Goal: Information Seeking & Learning: Learn about a topic

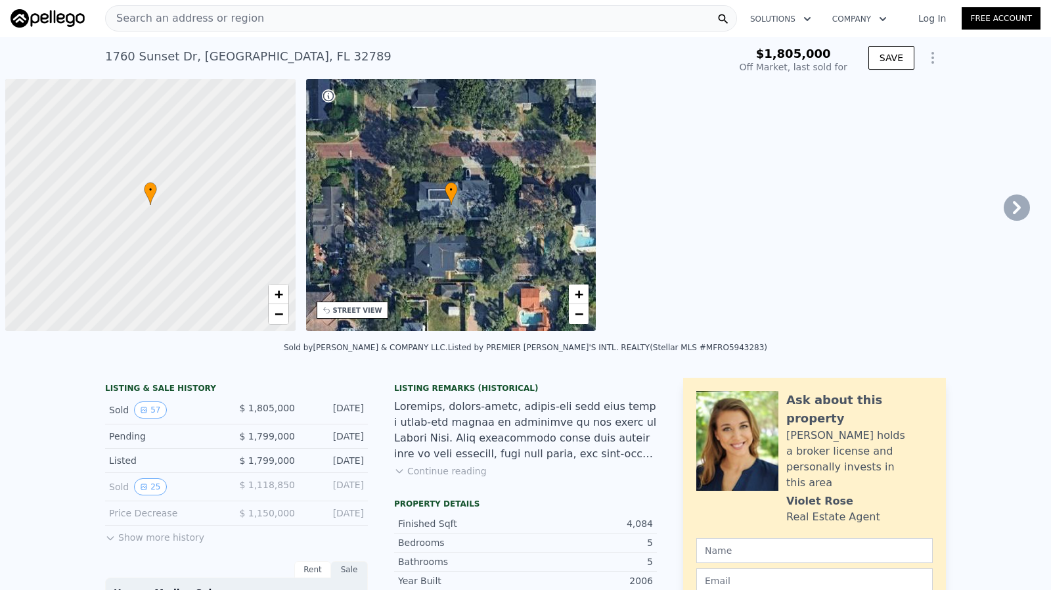
scroll to position [0, 5]
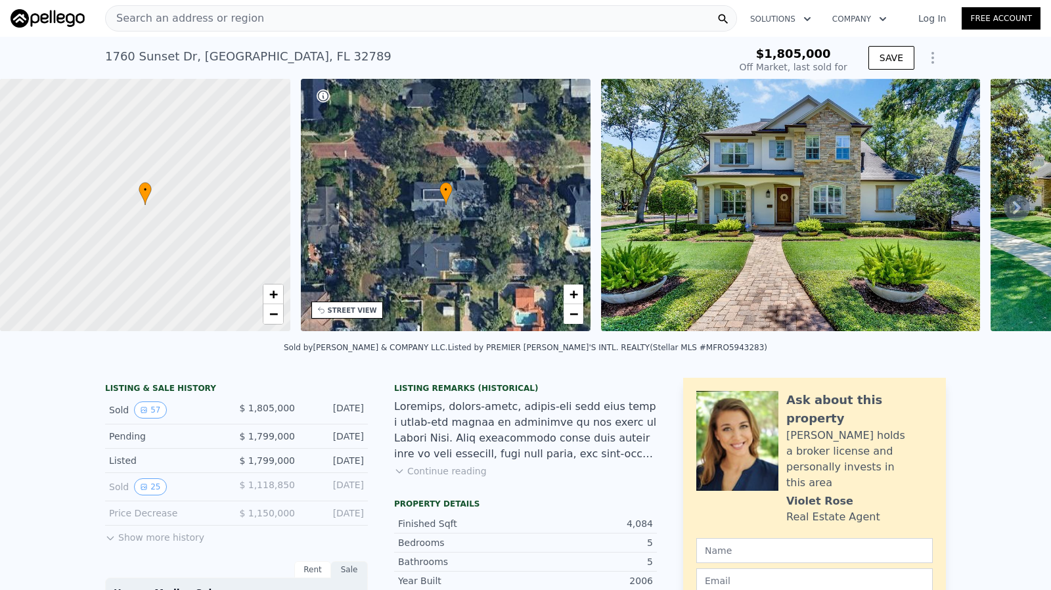
type input "$ 2,389,000"
type input "$ 273,679"
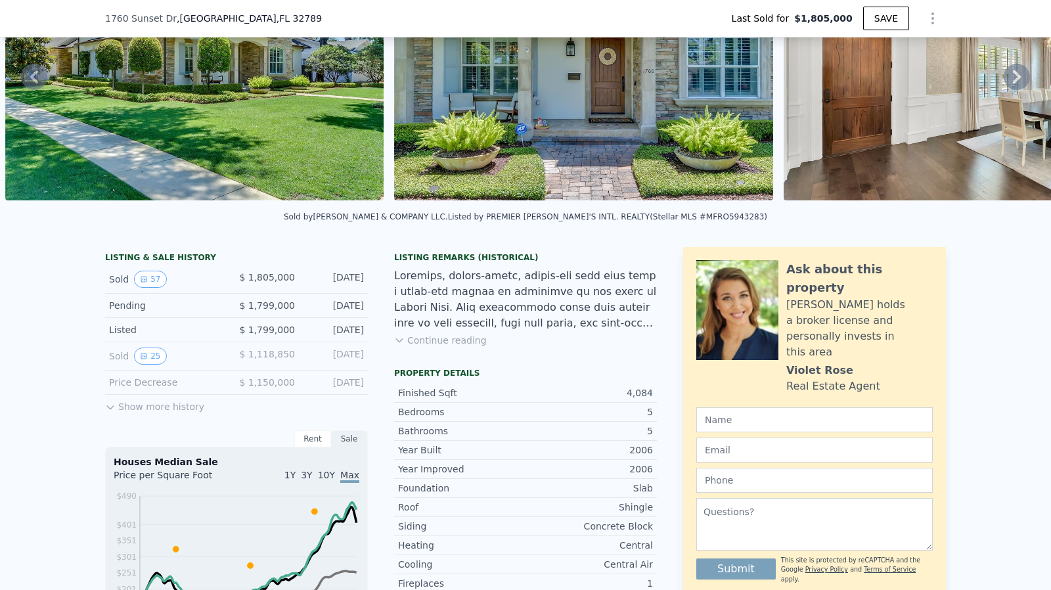
scroll to position [192, 0]
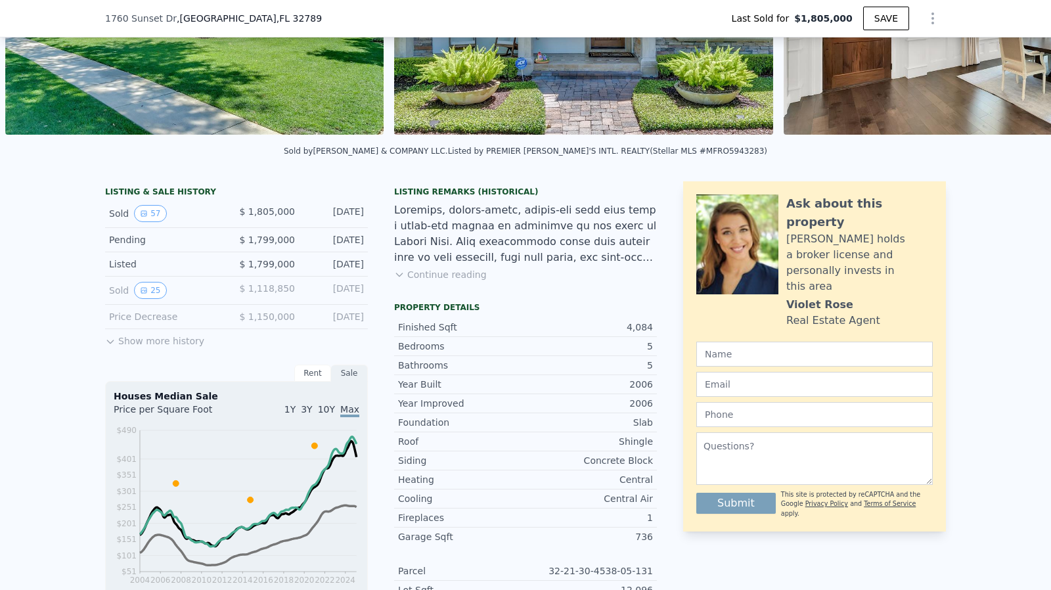
click at [171, 347] on button "Show more history" at bounding box center [154, 338] width 99 height 18
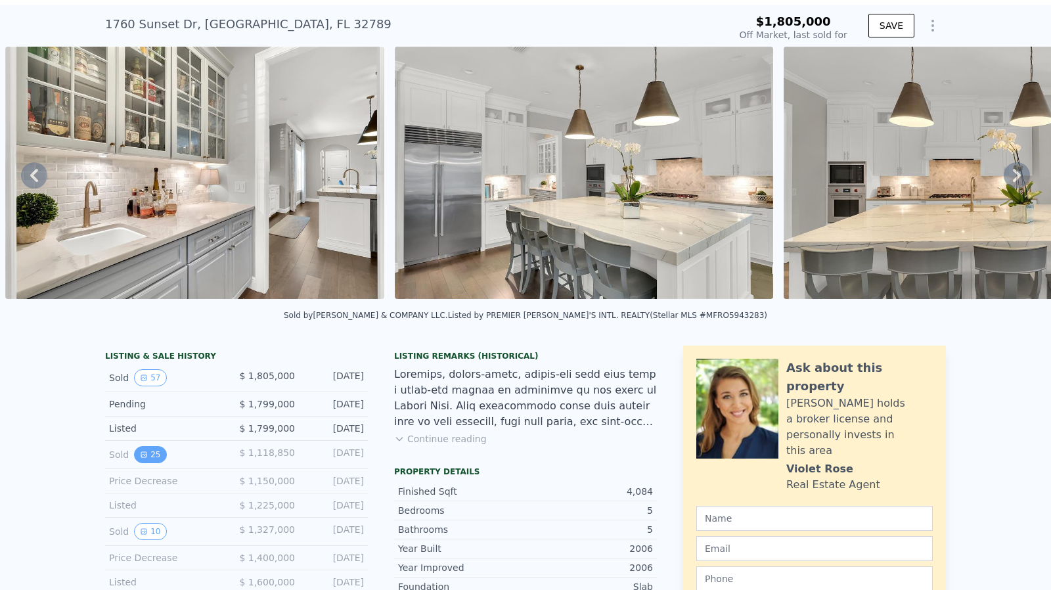
scroll to position [66, 0]
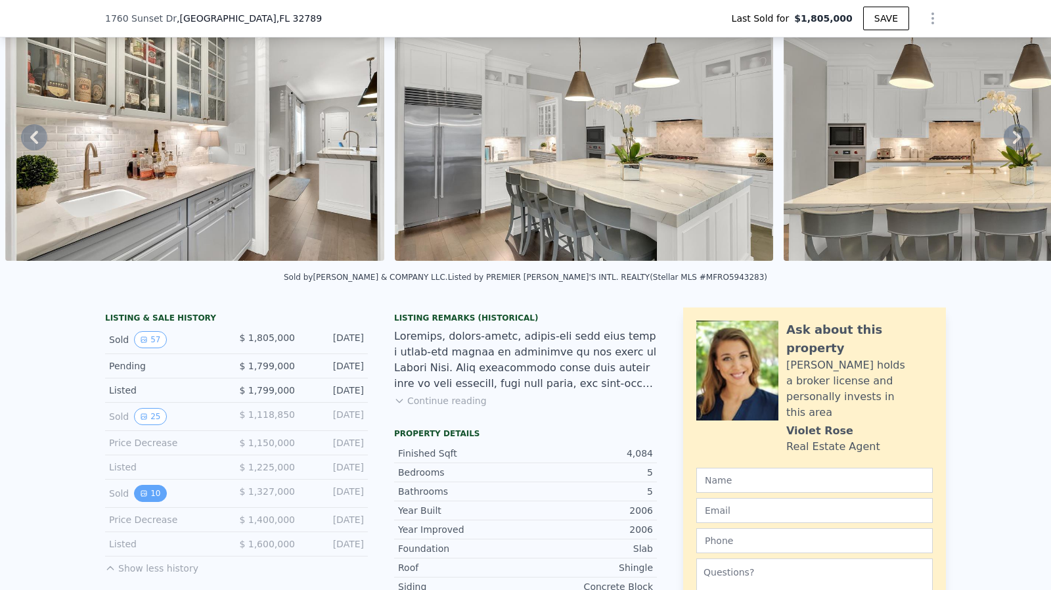
click at [136, 502] on button "10" at bounding box center [150, 493] width 32 height 17
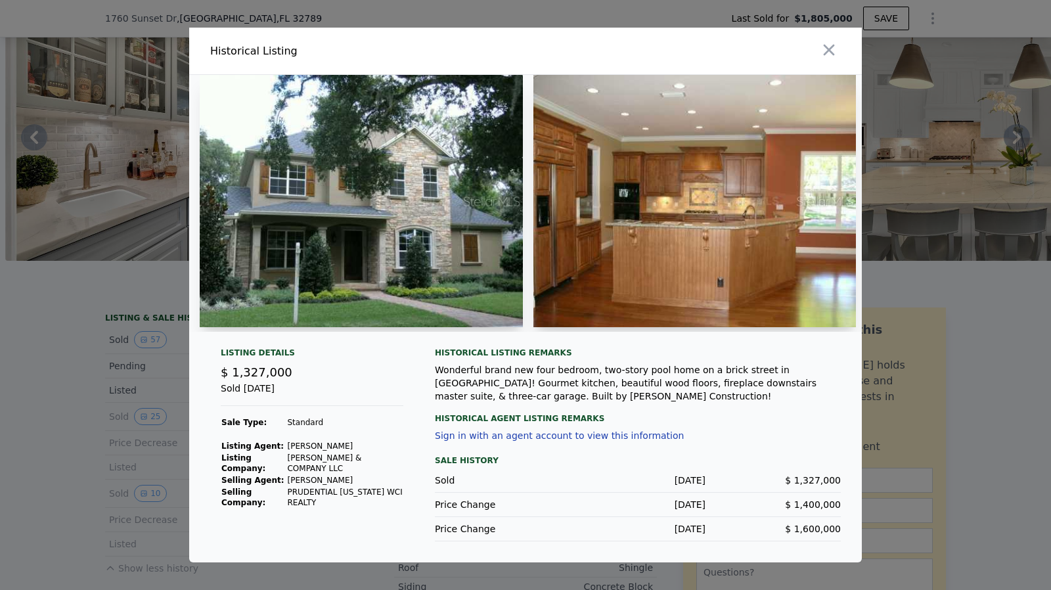
click at [88, 396] on div at bounding box center [525, 295] width 1051 height 590
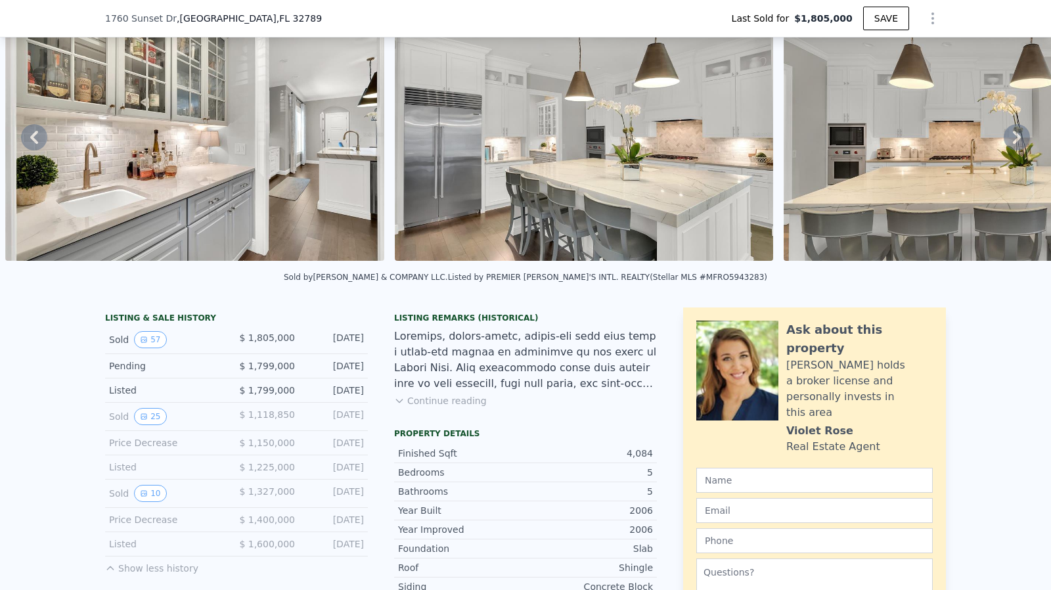
click at [279, 89] on img at bounding box center [194, 135] width 379 height 252
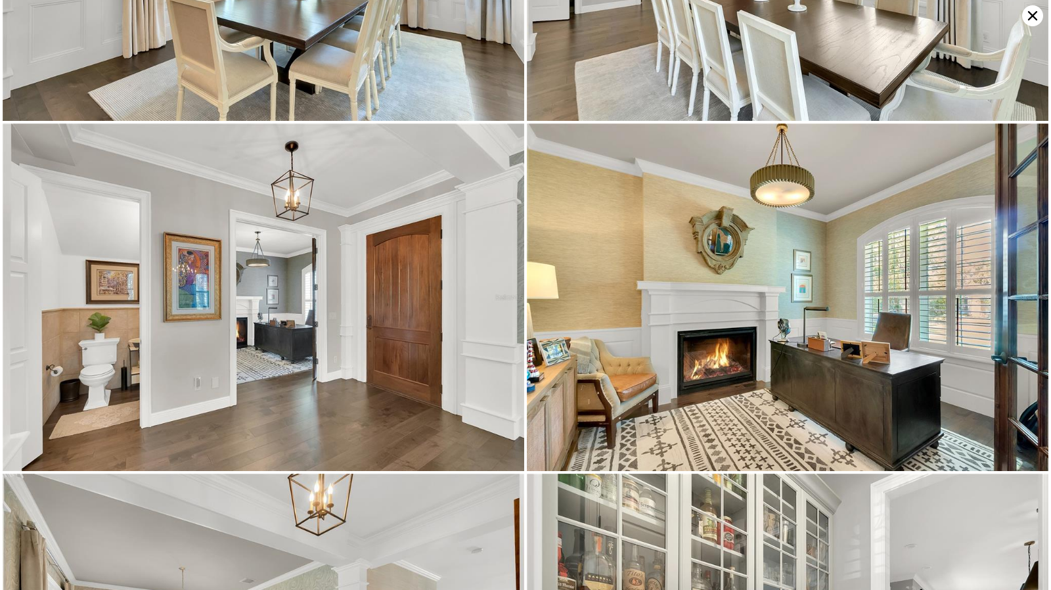
scroll to position [1039, 0]
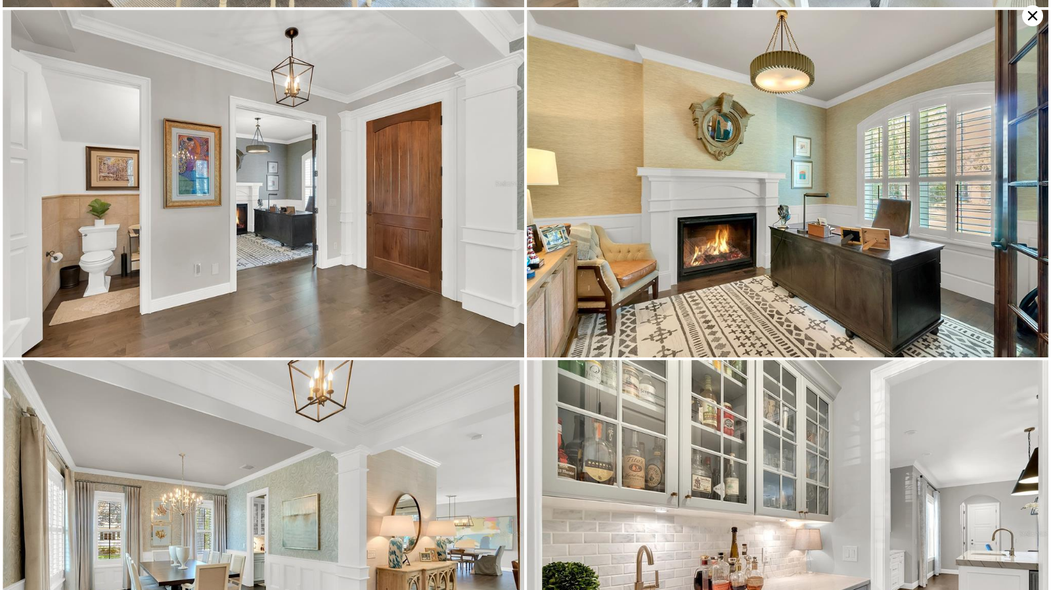
click at [1027, 14] on icon at bounding box center [1032, 15] width 21 height 21
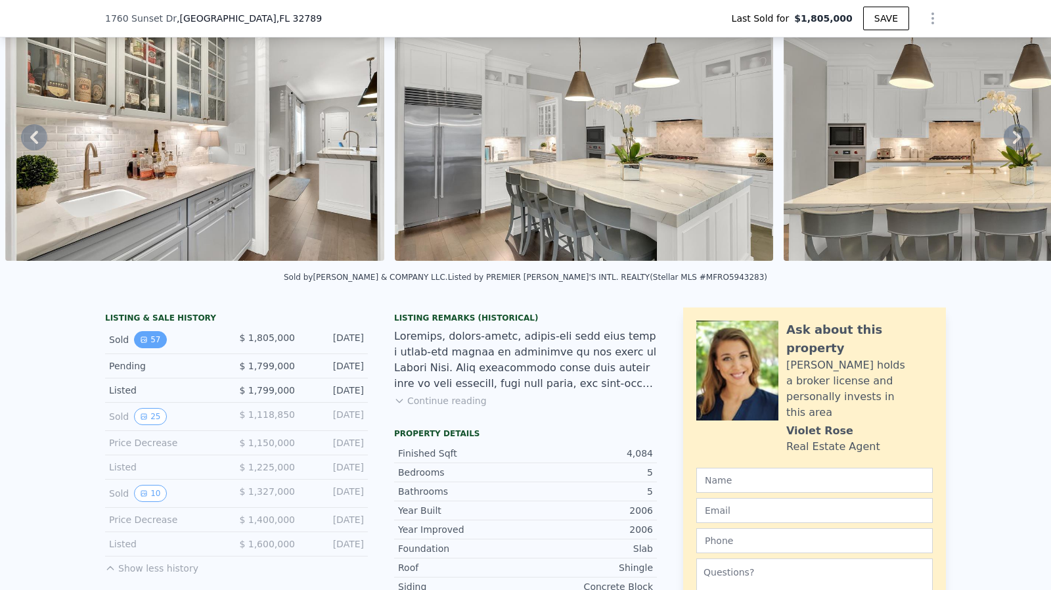
click at [156, 348] on button "57" at bounding box center [150, 339] width 32 height 17
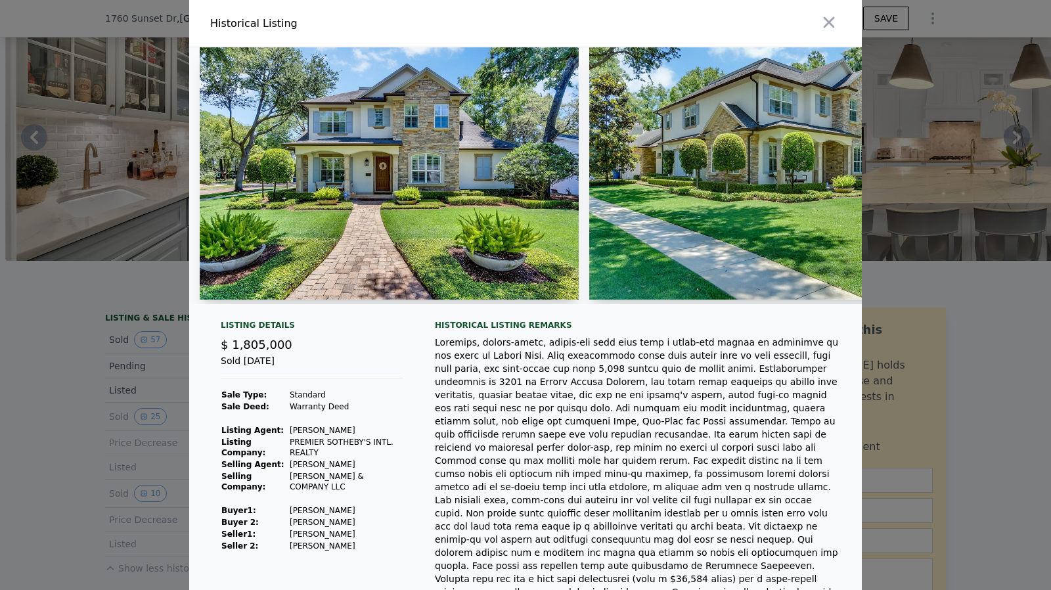
click at [93, 362] on div at bounding box center [525, 295] width 1051 height 590
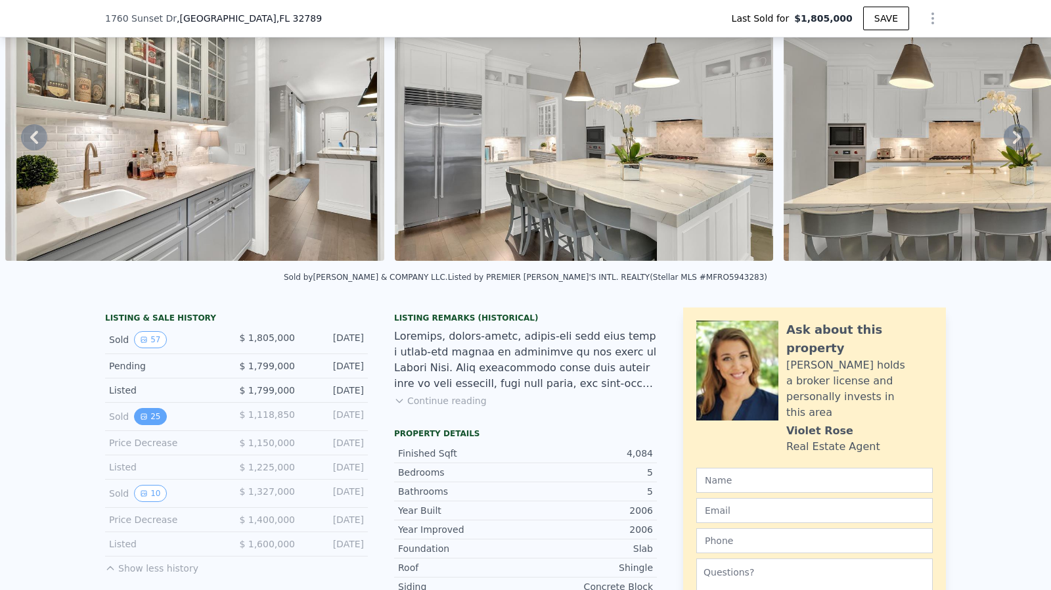
click at [152, 420] on button "25" at bounding box center [150, 416] width 32 height 17
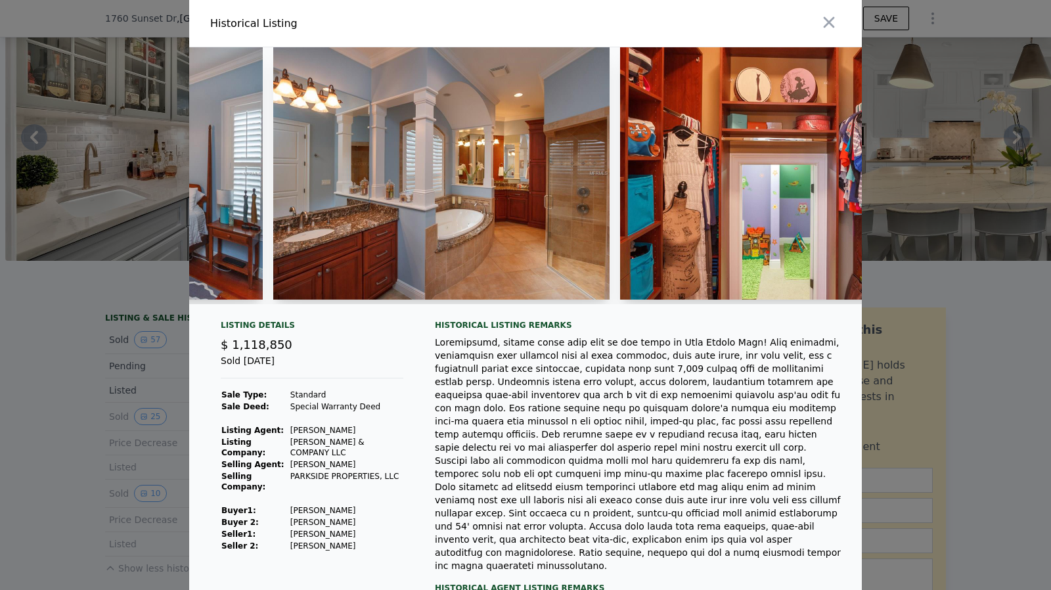
scroll to position [0, 3903]
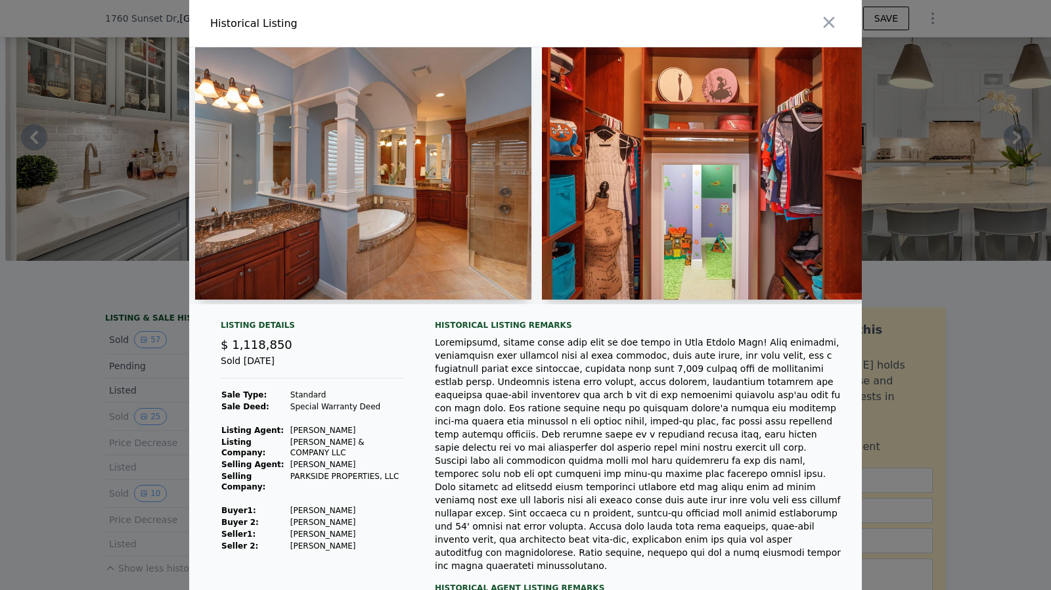
click at [72, 346] on div at bounding box center [525, 295] width 1051 height 590
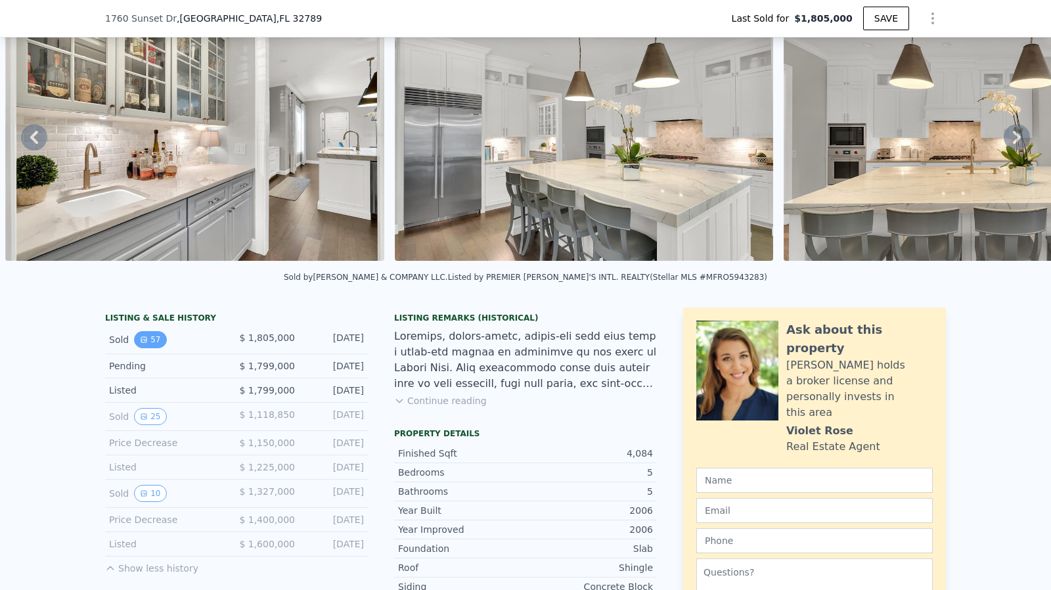
click at [154, 348] on button "57" at bounding box center [150, 339] width 32 height 17
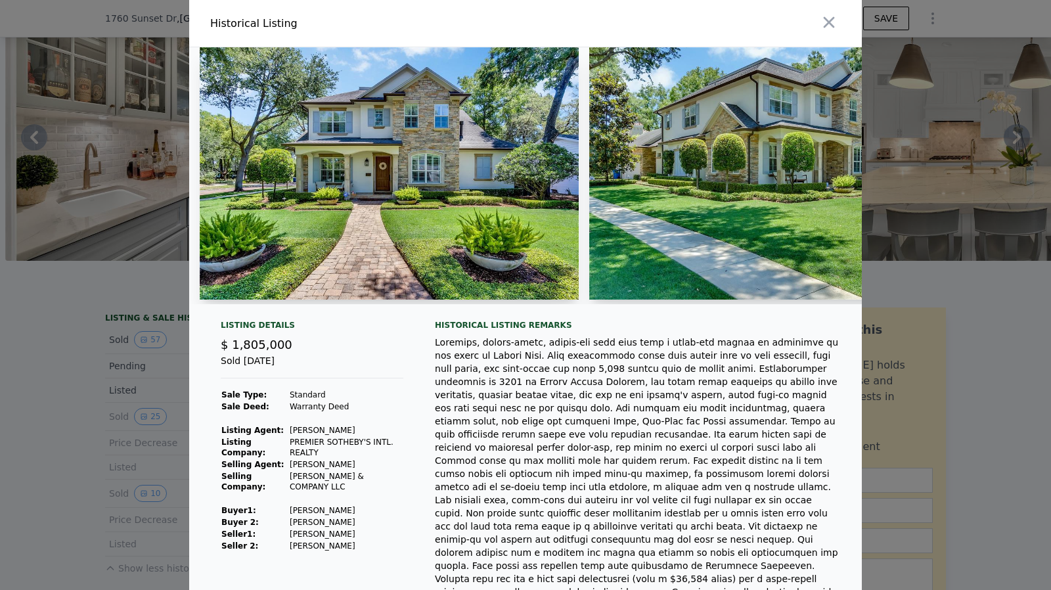
scroll to position [0, 12929]
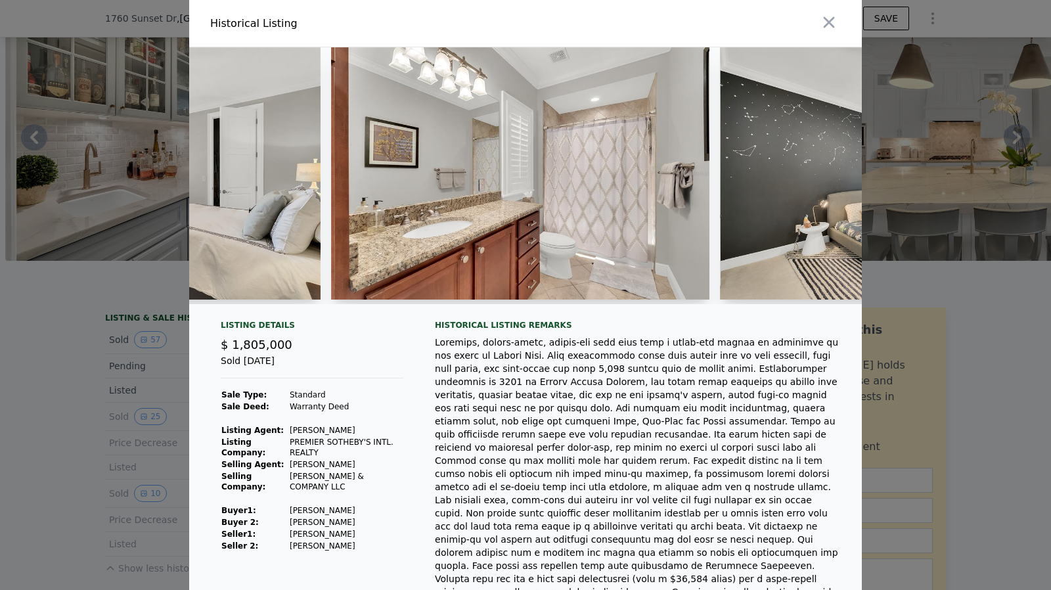
click at [53, 375] on div at bounding box center [525, 295] width 1051 height 590
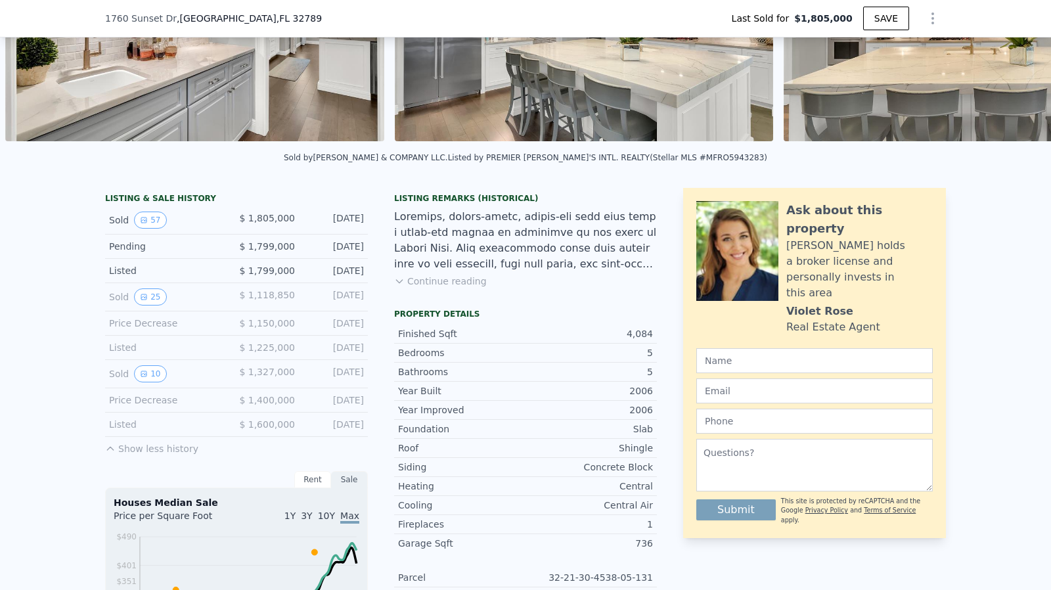
scroll to position [197, 0]
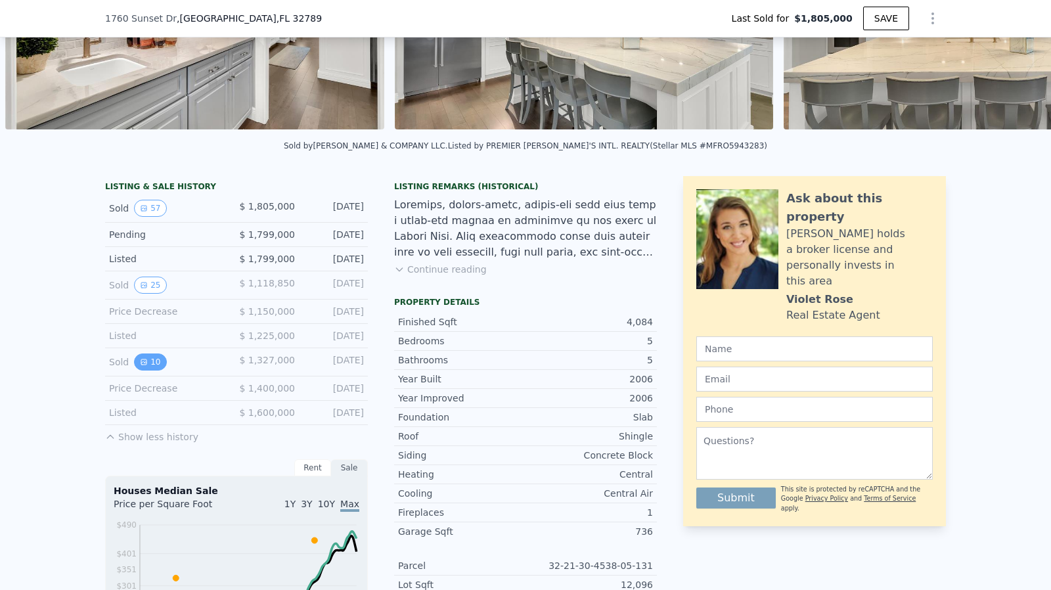
click at [140, 366] on icon "View historical data" at bounding box center [144, 362] width 8 height 8
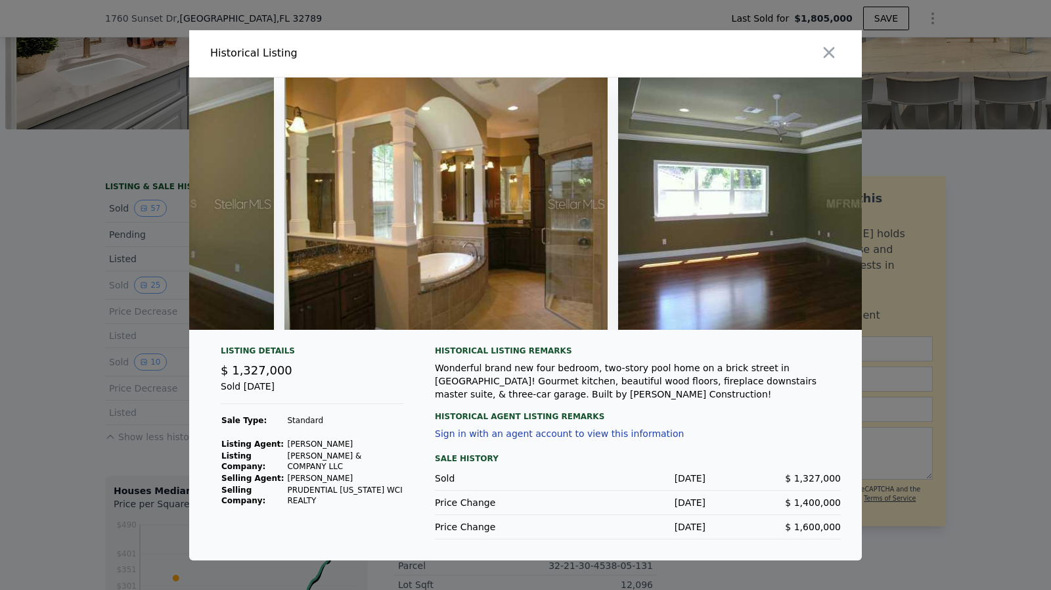
scroll to position [0, 0]
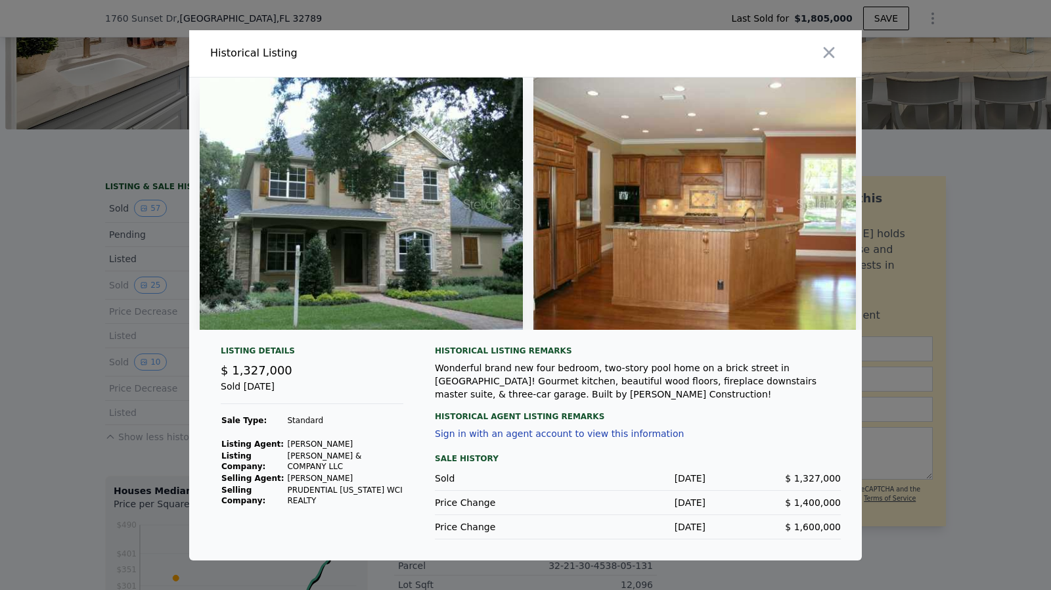
click at [97, 342] on div at bounding box center [525, 295] width 1051 height 590
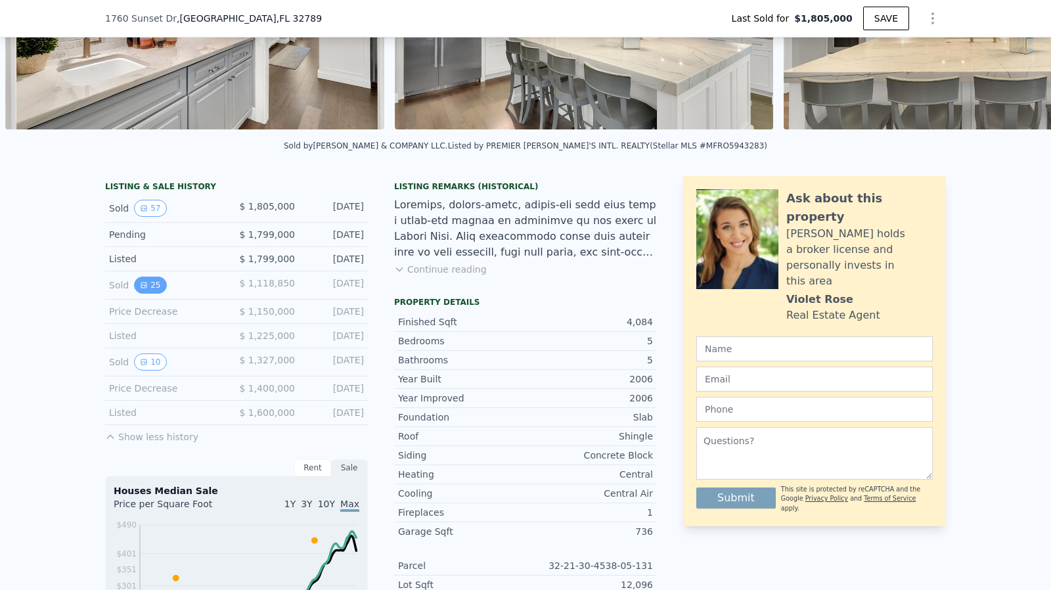
click at [141, 288] on icon "View historical data" at bounding box center [143, 284] width 5 height 5
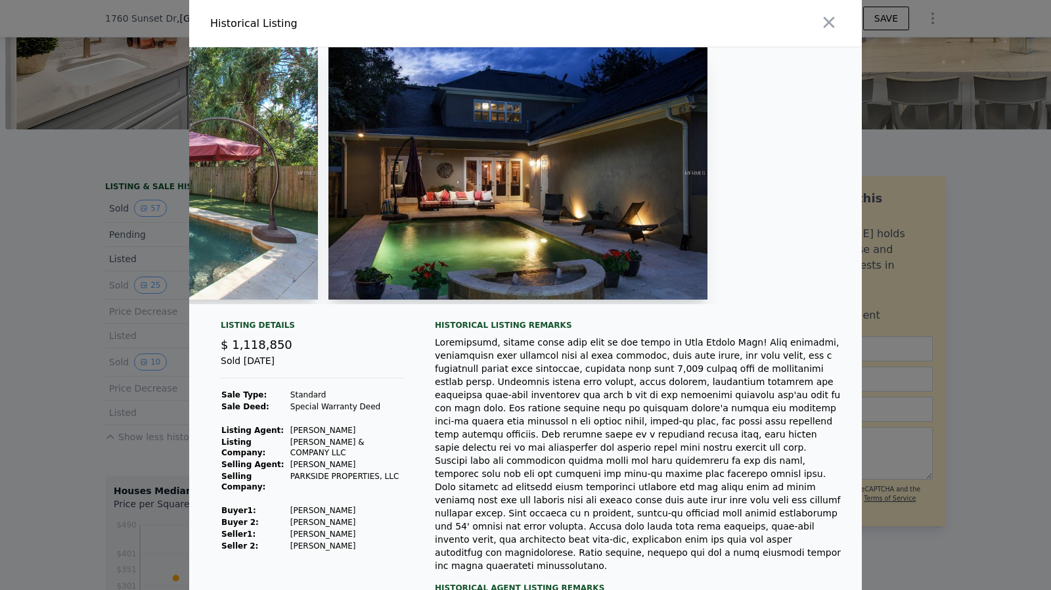
scroll to position [0, 7276]
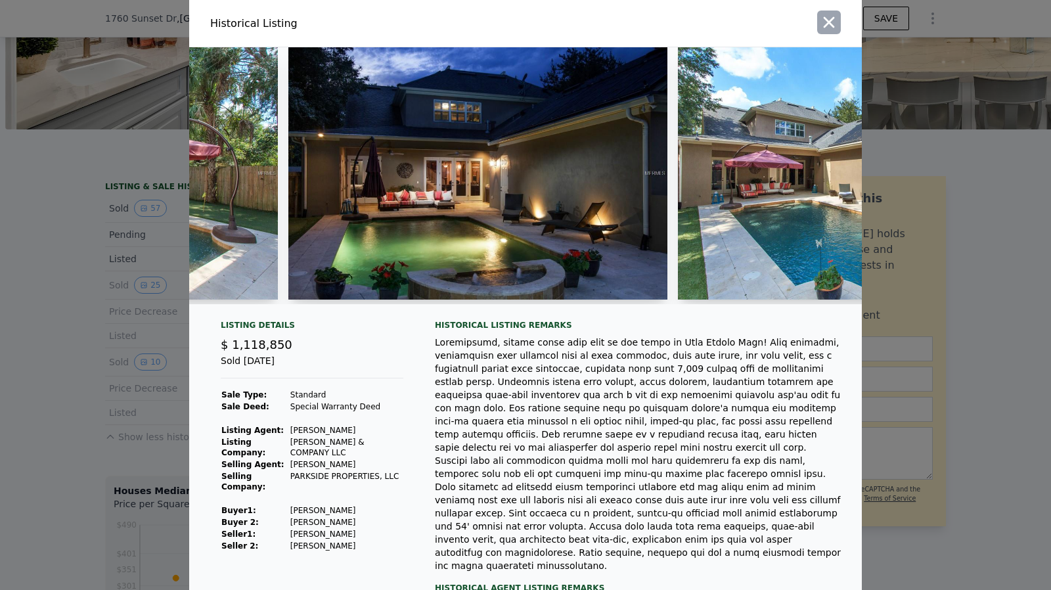
click at [826, 26] on icon "button" at bounding box center [828, 22] width 18 height 18
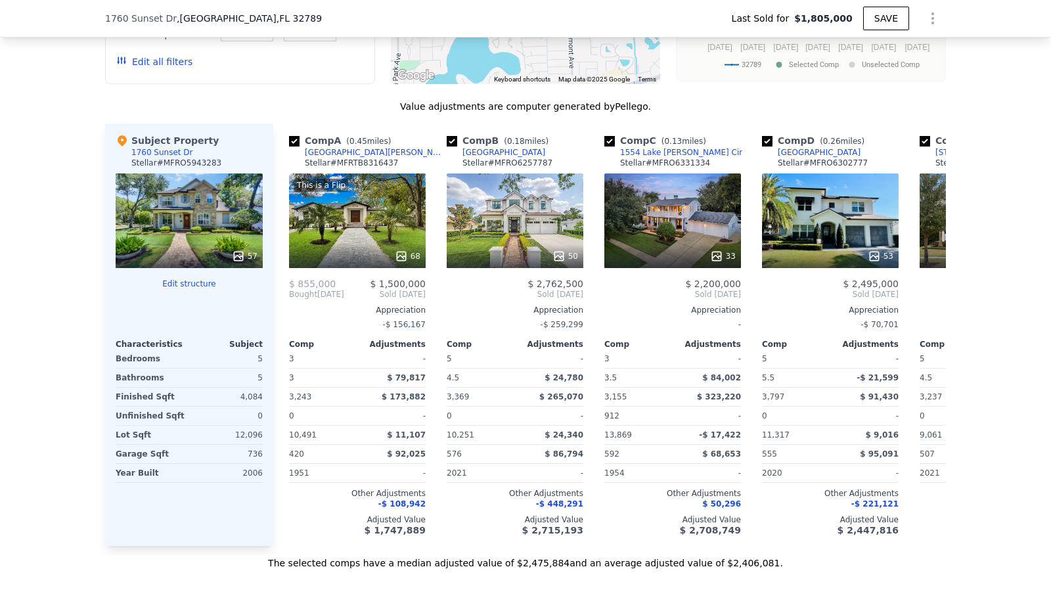
scroll to position [1510, 0]
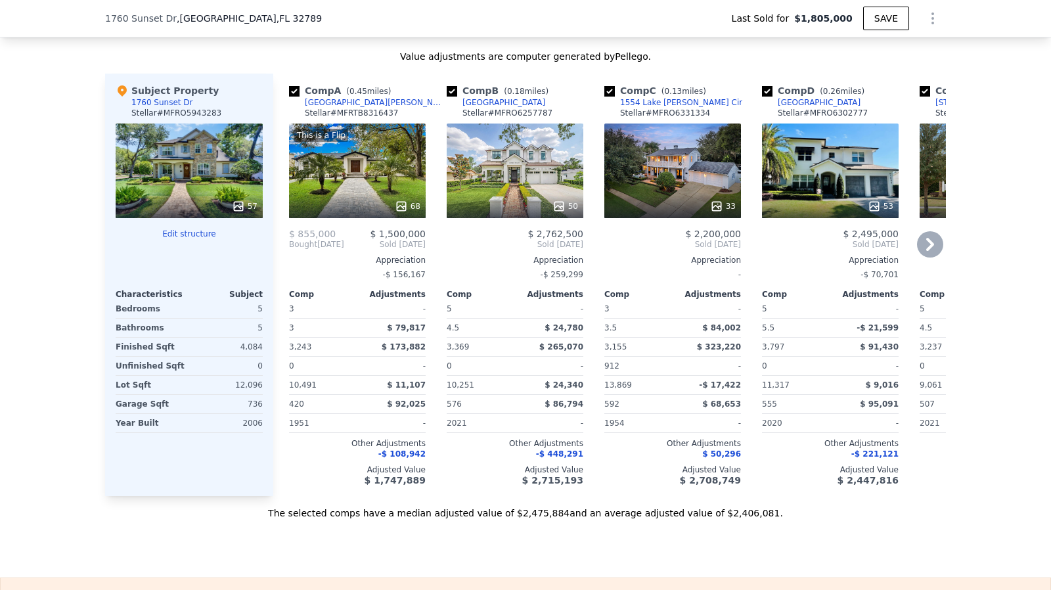
click at [328, 108] on div "[GEOGRAPHIC_DATA][PERSON_NAME]" at bounding box center [373, 102] width 137 height 11
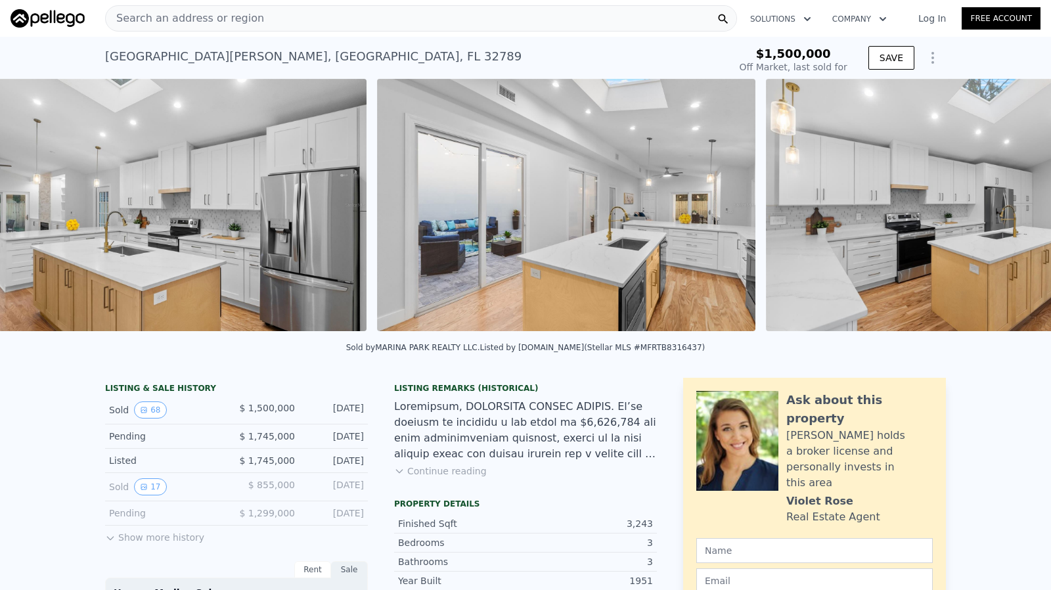
scroll to position [0, 6998]
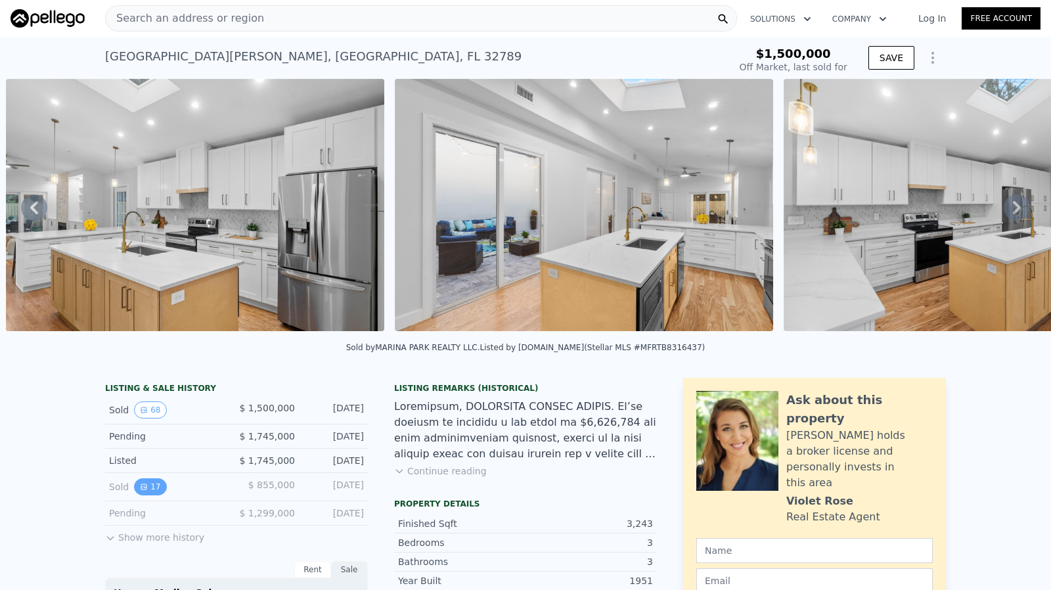
click at [146, 492] on button "17" at bounding box center [150, 486] width 32 height 17
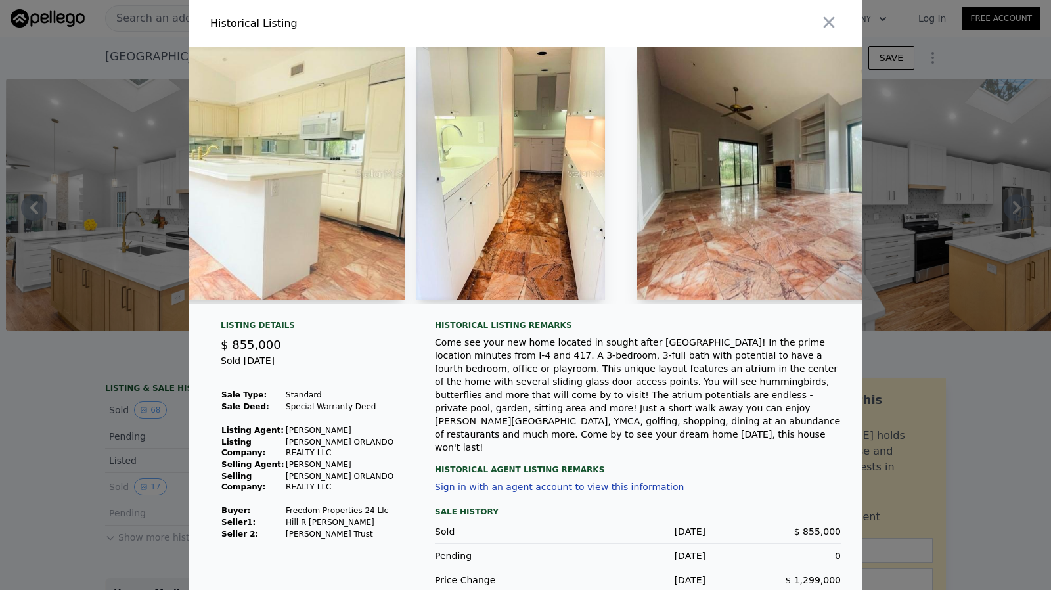
scroll to position [0, 4211]
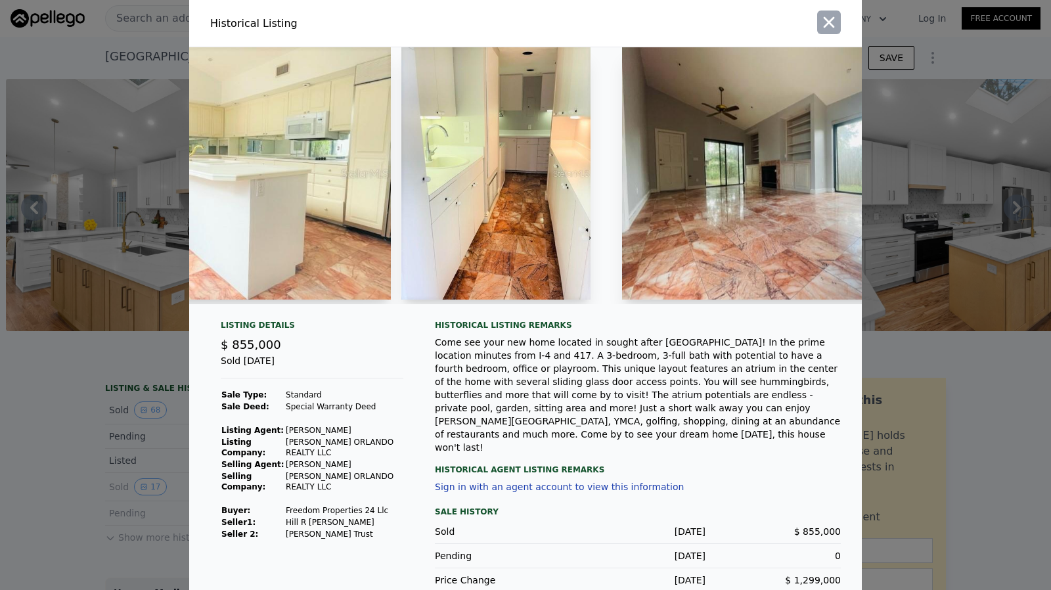
click at [835, 21] on button "button" at bounding box center [829, 23] width 24 height 24
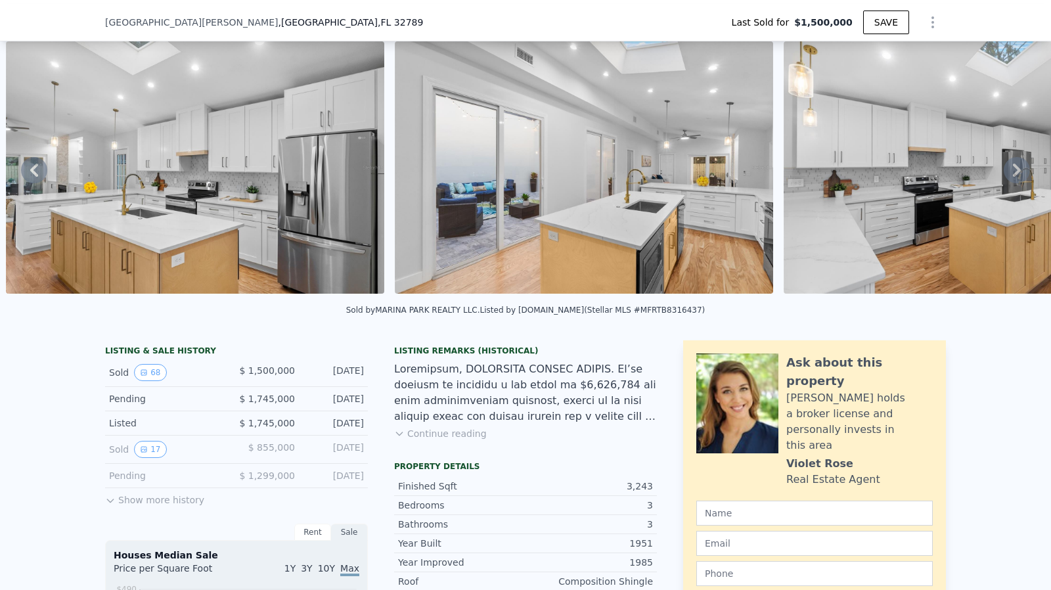
scroll to position [192, 0]
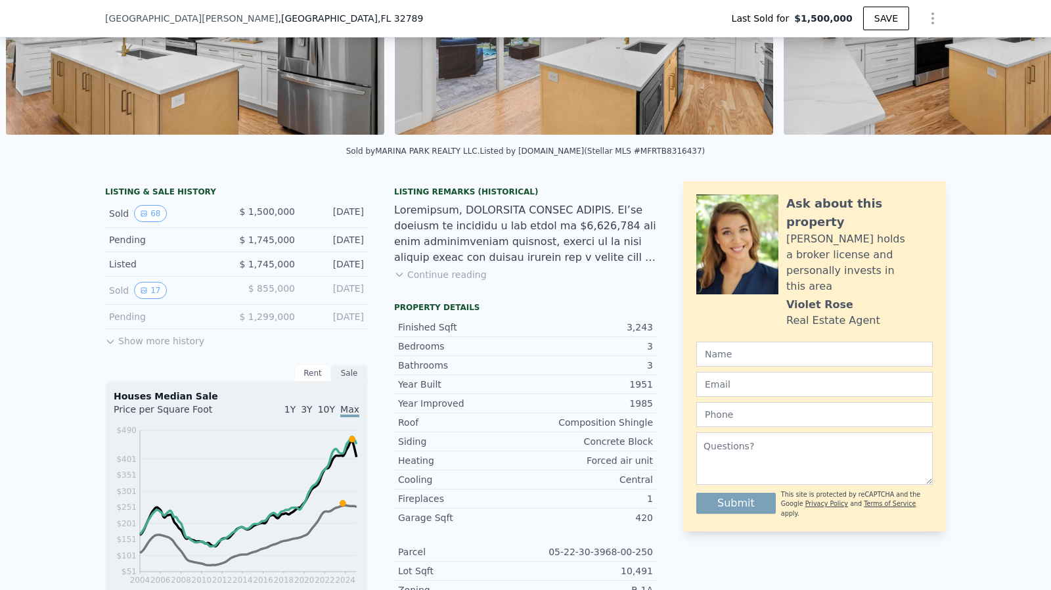
click at [121, 341] on button "Show more history" at bounding box center [154, 338] width 99 height 18
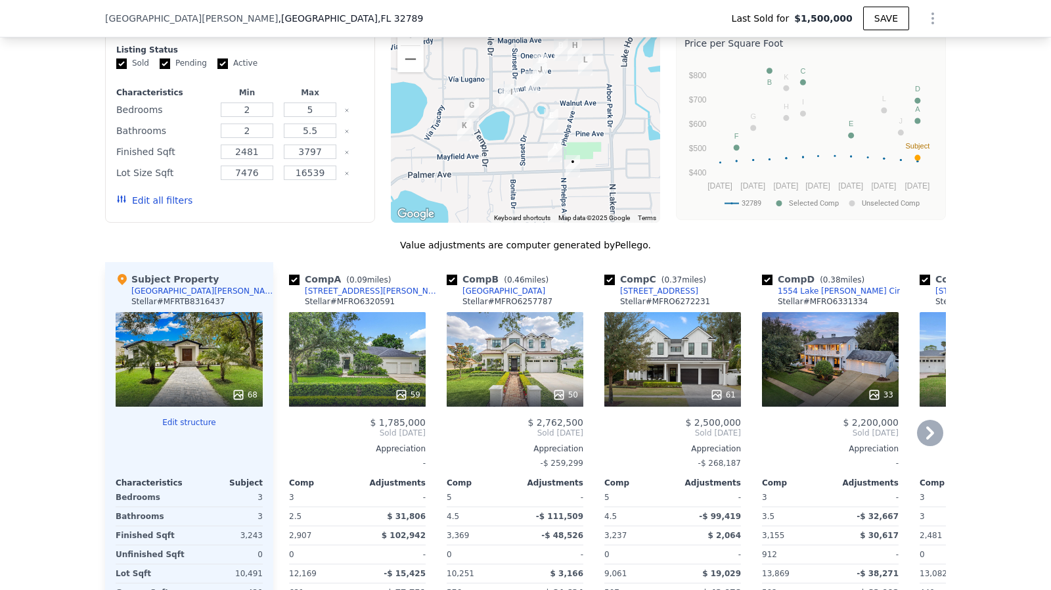
scroll to position [1308, 0]
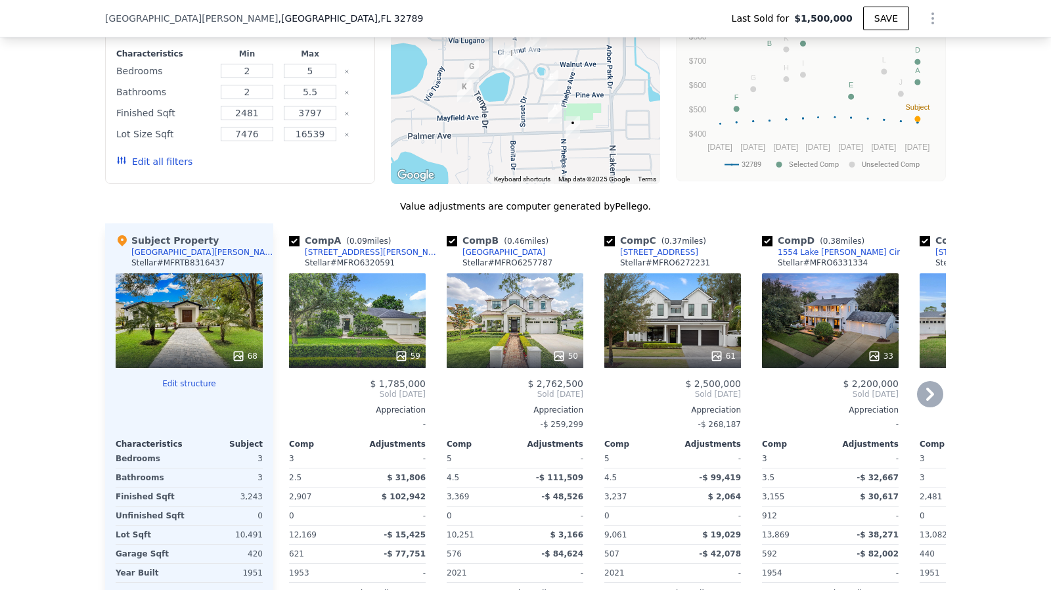
click at [487, 263] on div "Stellar # MFRO6257787" at bounding box center [507, 262] width 90 height 11
click at [486, 257] on div "[GEOGRAPHIC_DATA]" at bounding box center [503, 252] width 83 height 11
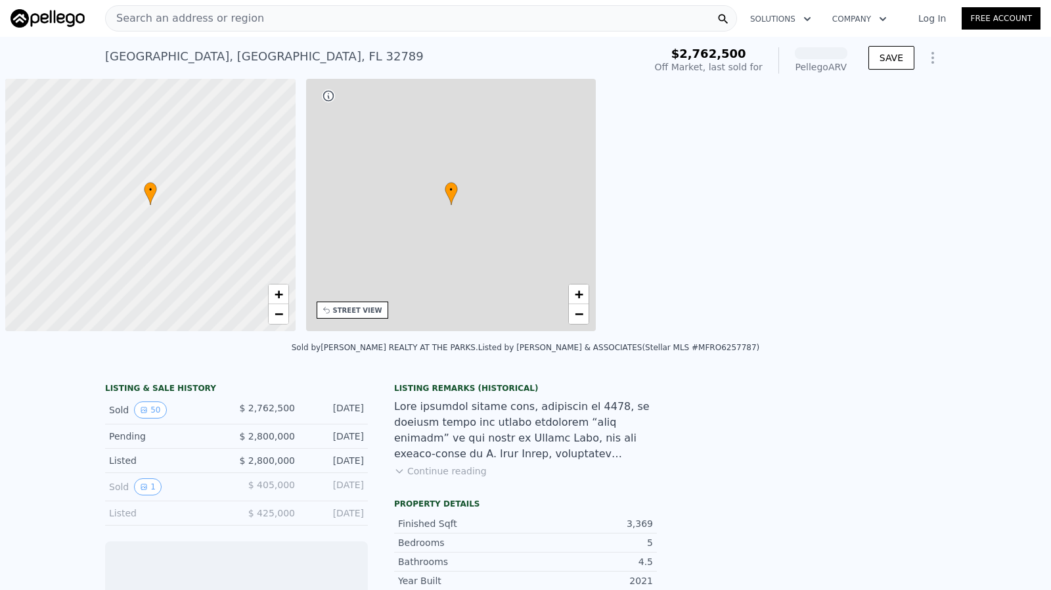
scroll to position [0, 5]
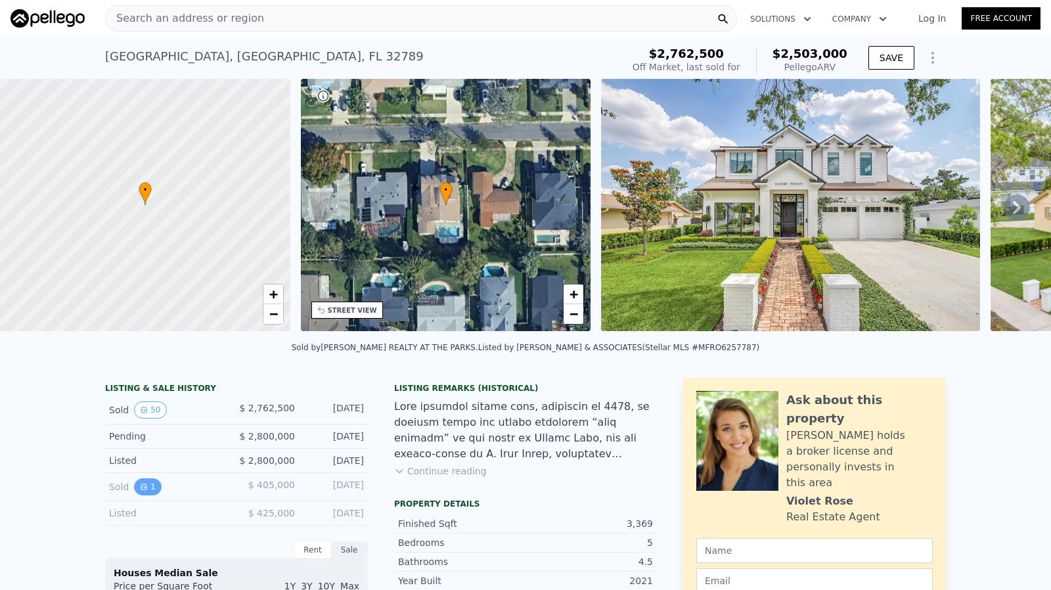
click at [134, 493] on button "1" at bounding box center [148, 486] width 28 height 17
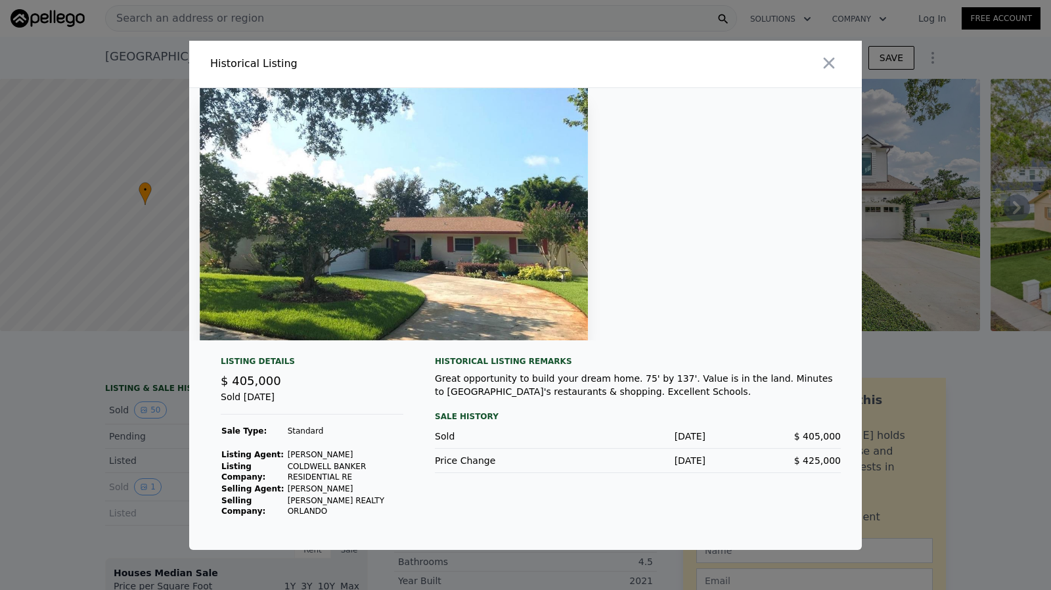
click at [81, 446] on div at bounding box center [525, 295] width 1051 height 590
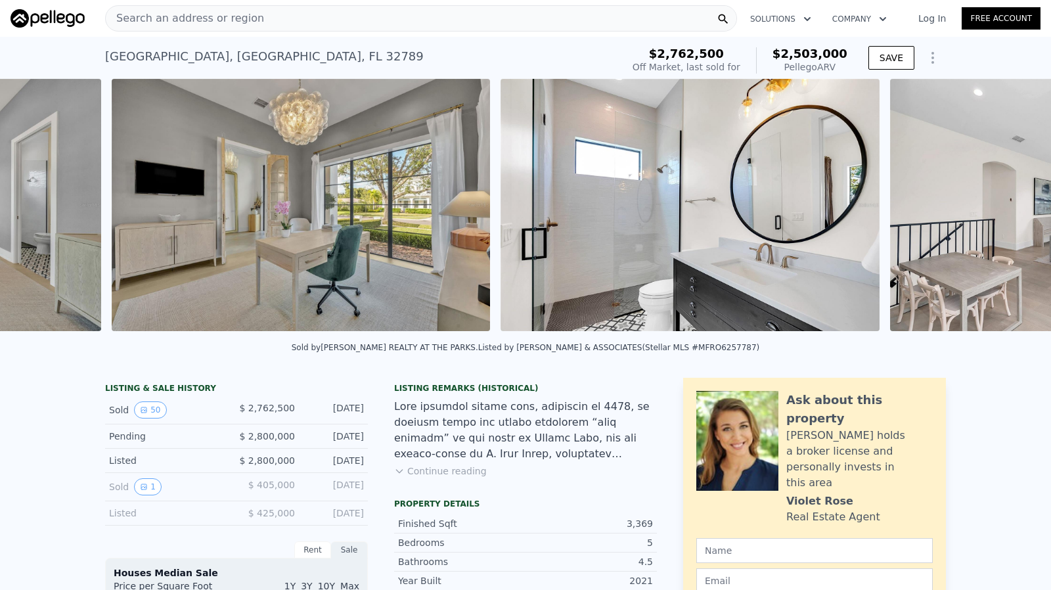
scroll to position [0, 9142]
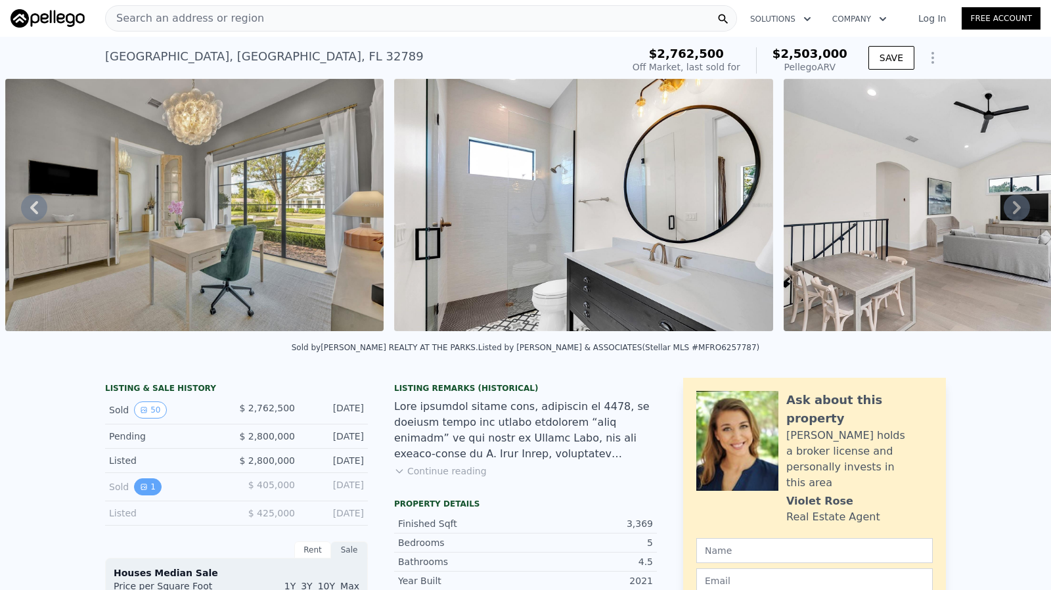
click at [140, 490] on icon "View historical data" at bounding box center [144, 487] width 8 height 8
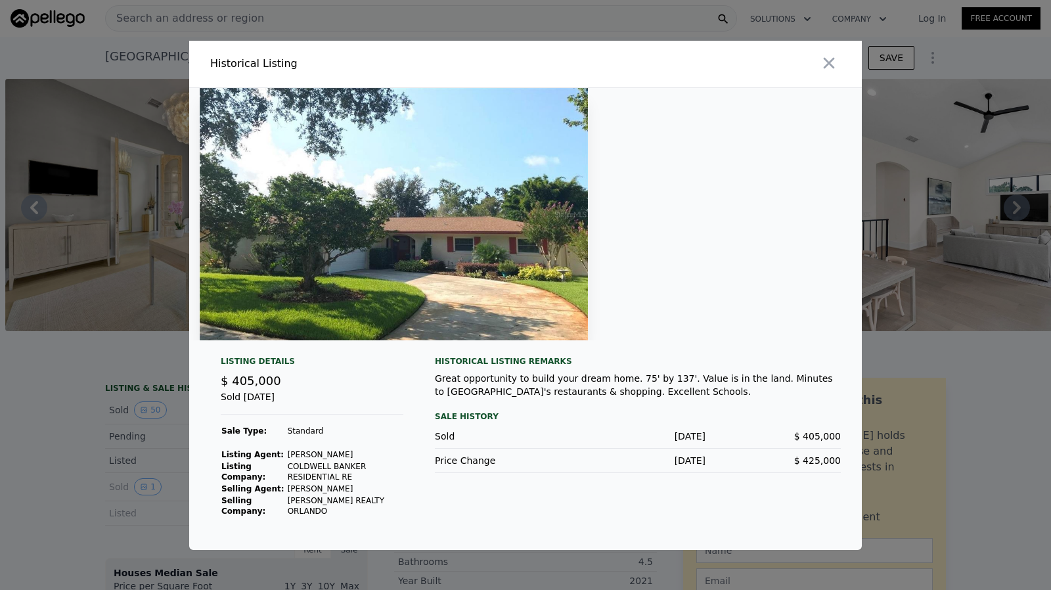
click at [118, 409] on div at bounding box center [525, 295] width 1051 height 590
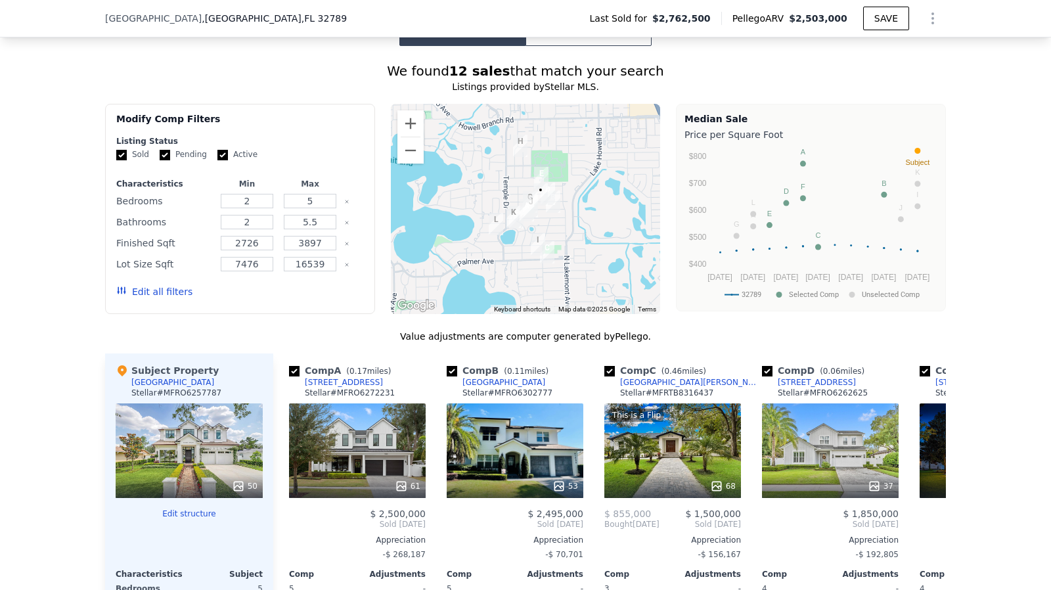
scroll to position [1177, 0]
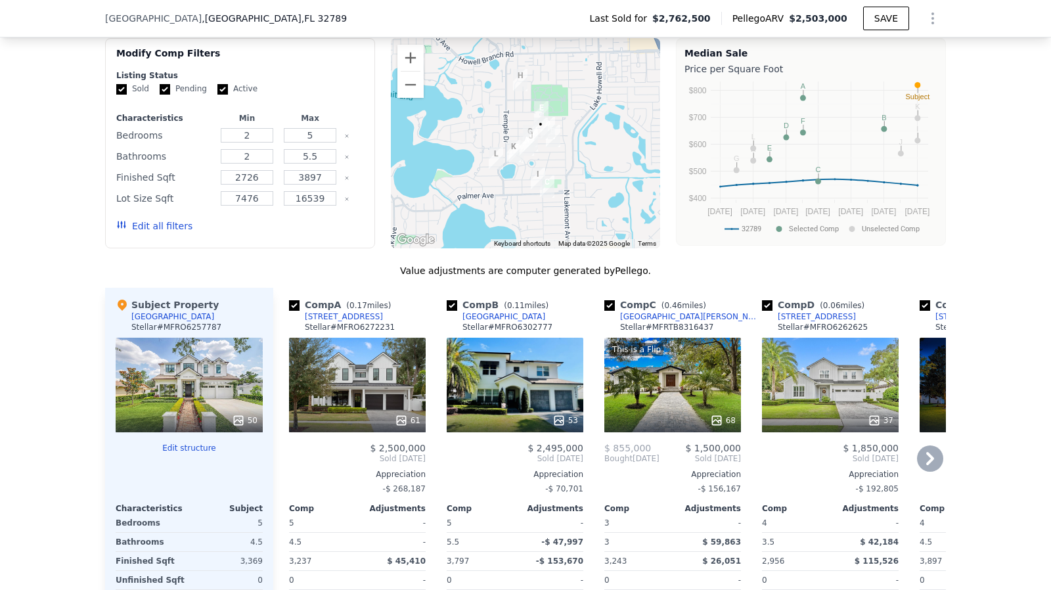
click at [345, 318] on div "[STREET_ADDRESS]" at bounding box center [344, 316] width 78 height 11
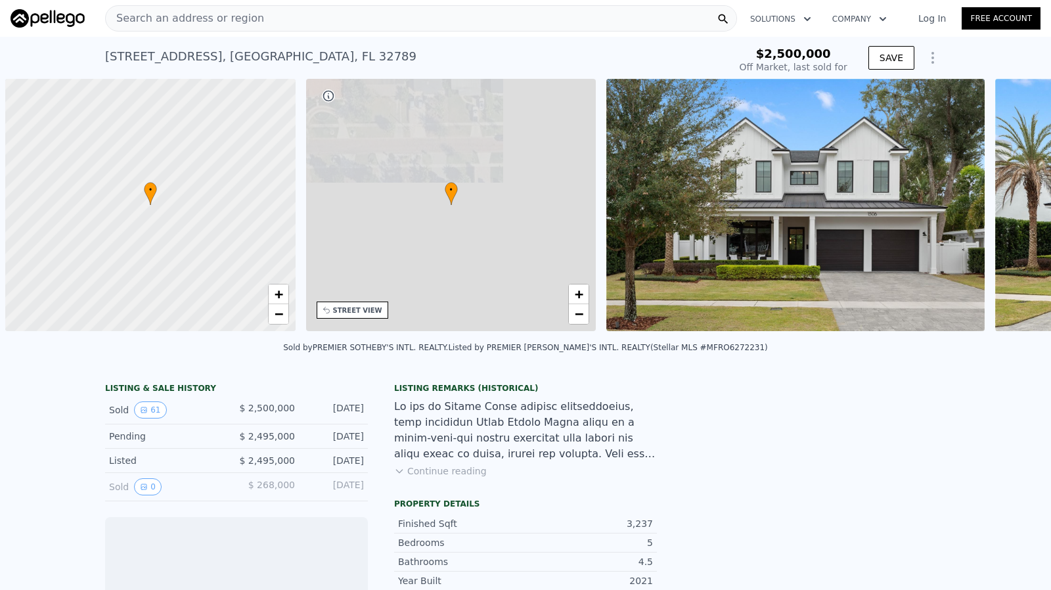
scroll to position [0, 5]
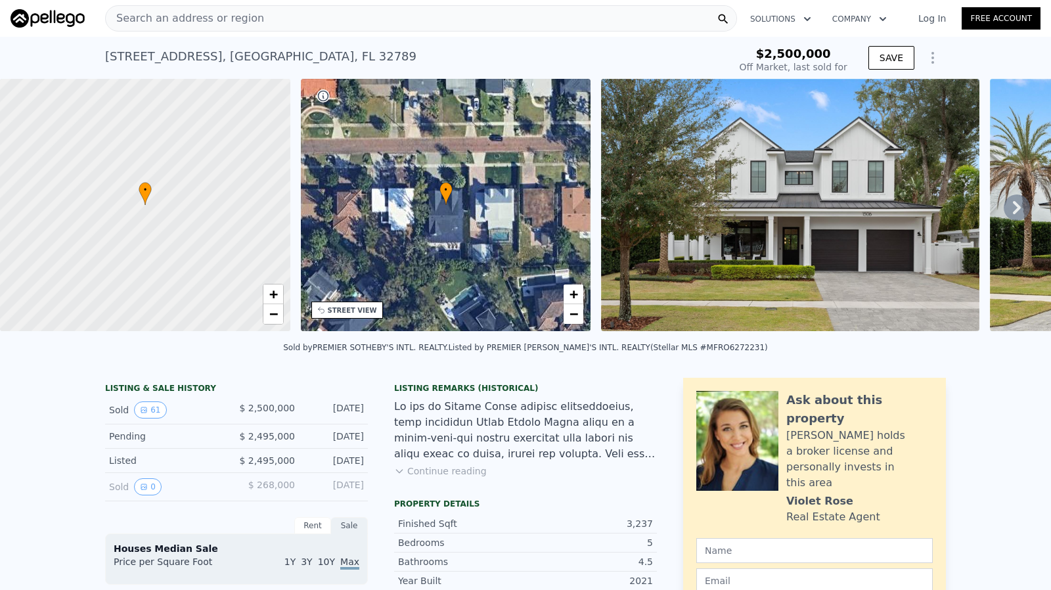
type input "-$ 2,690,068"
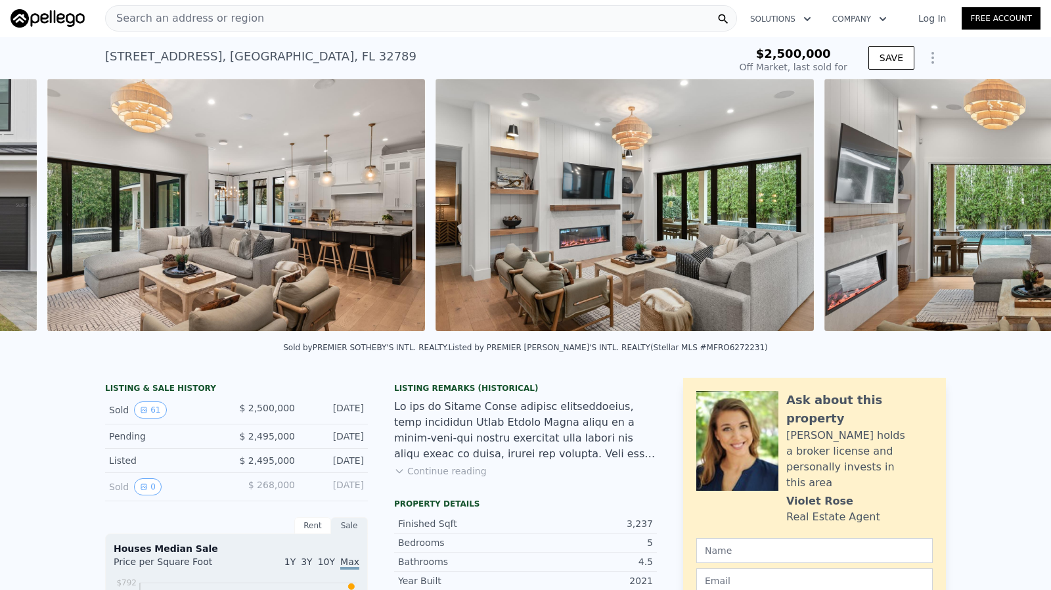
scroll to position [0, 1766]
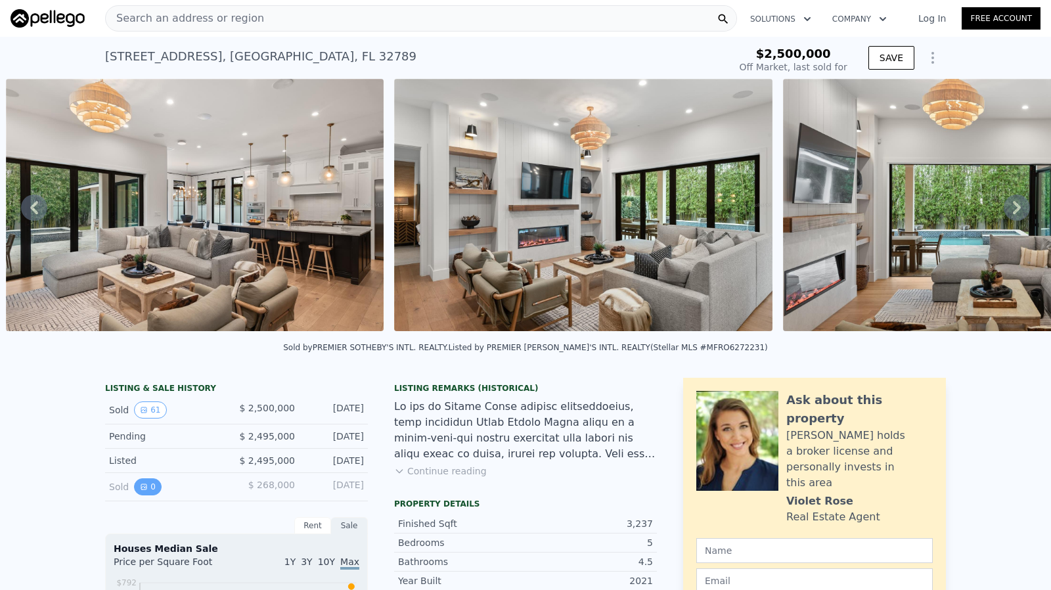
click at [142, 495] on button "0" at bounding box center [148, 486] width 28 height 17
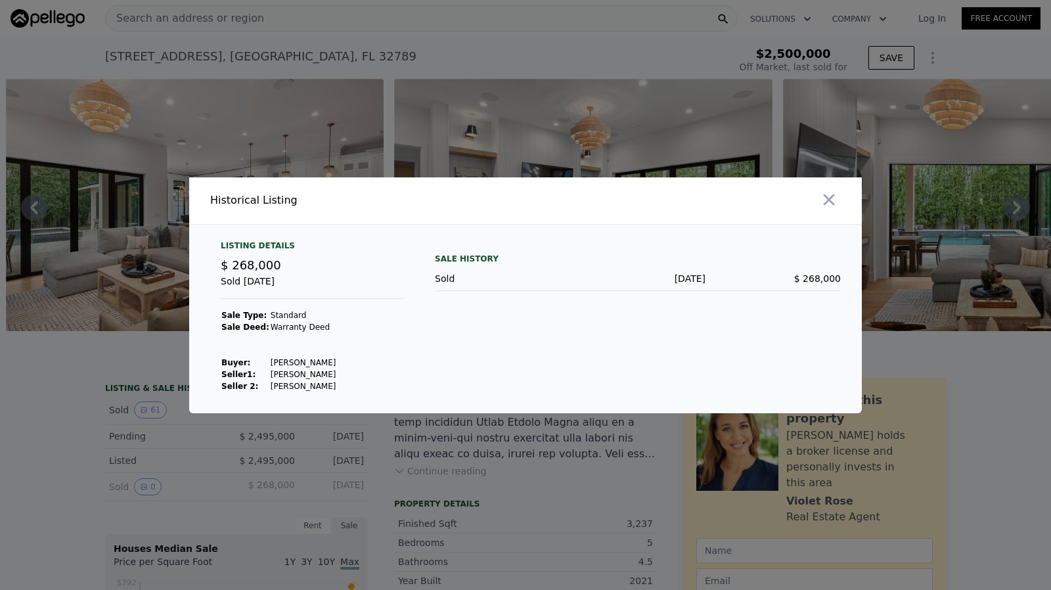
click at [473, 476] on div at bounding box center [525, 295] width 1051 height 590
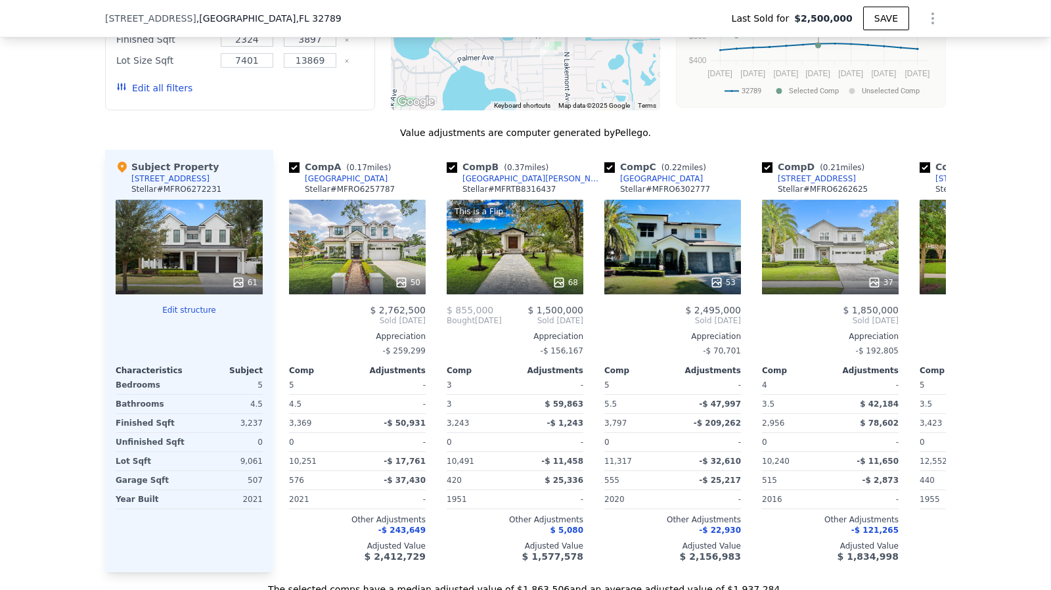
scroll to position [1308, 0]
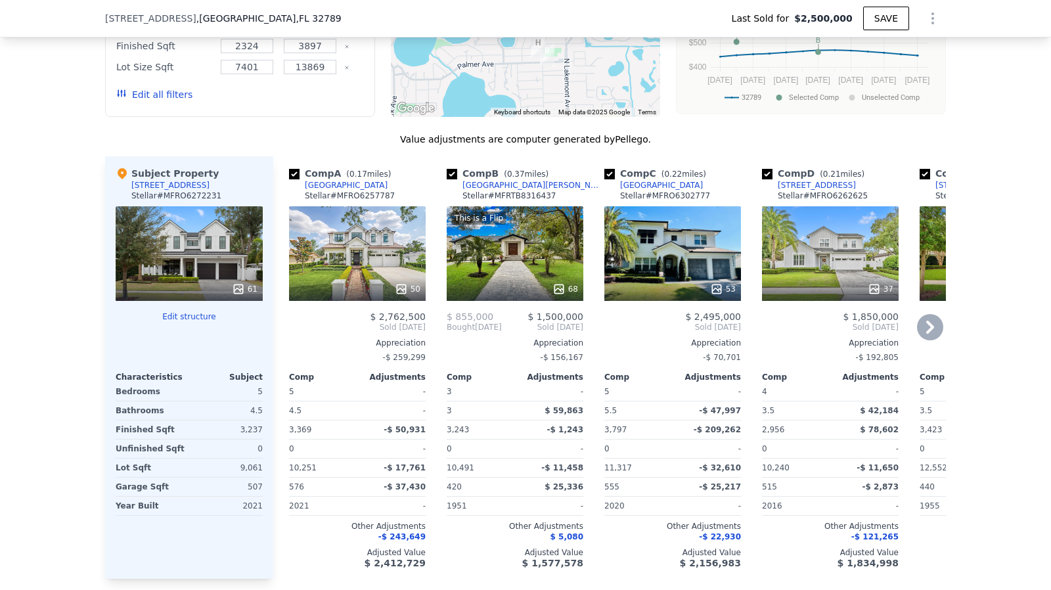
click at [794, 190] on div "1660 Oneco Ave" at bounding box center [816, 185] width 78 height 11
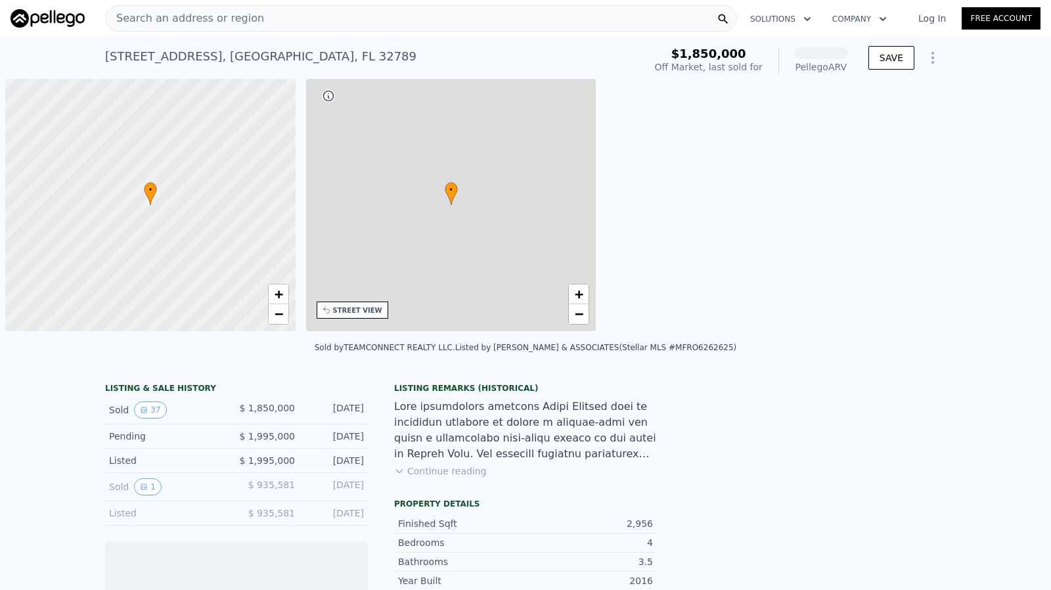
scroll to position [0, 5]
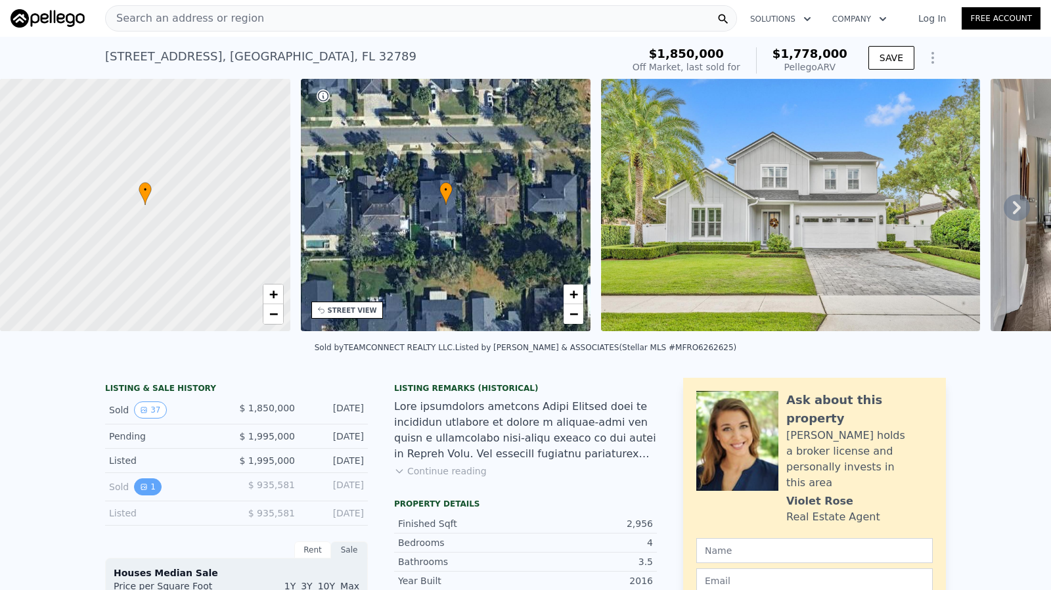
click at [141, 489] on icon "View historical data" at bounding box center [143, 486] width 5 height 5
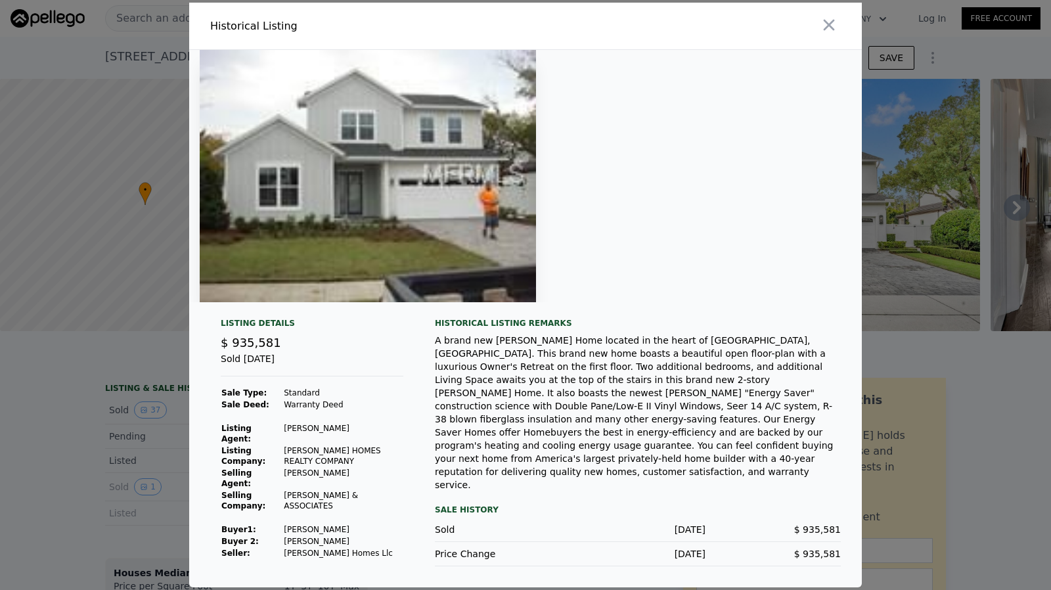
click at [95, 443] on div at bounding box center [525, 295] width 1051 height 590
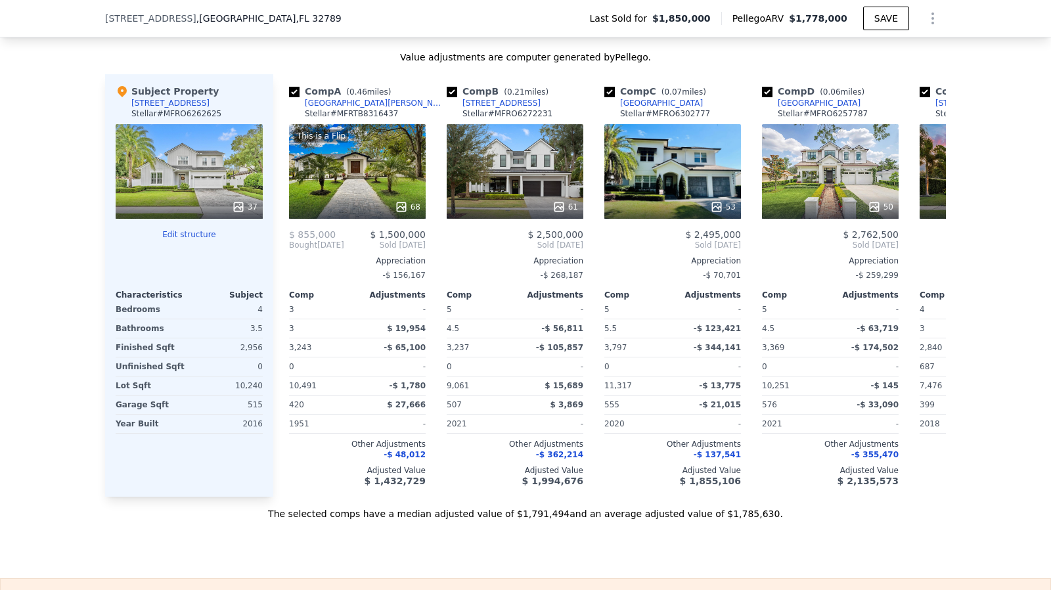
scroll to position [1439, 0]
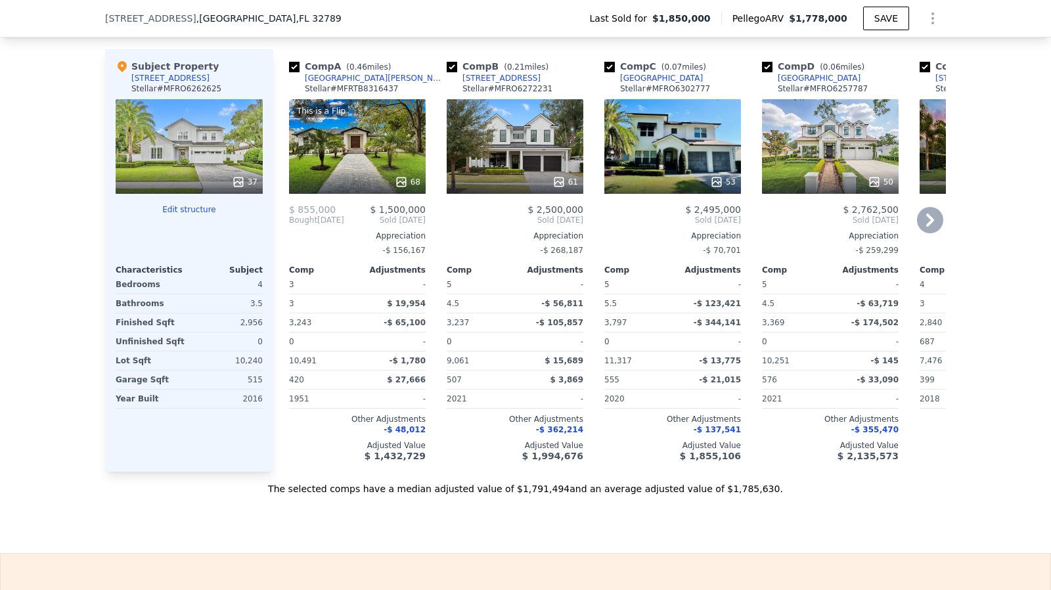
click at [653, 80] on div "[GEOGRAPHIC_DATA]" at bounding box center [661, 78] width 83 height 11
click at [926, 220] on icon at bounding box center [930, 219] width 8 height 13
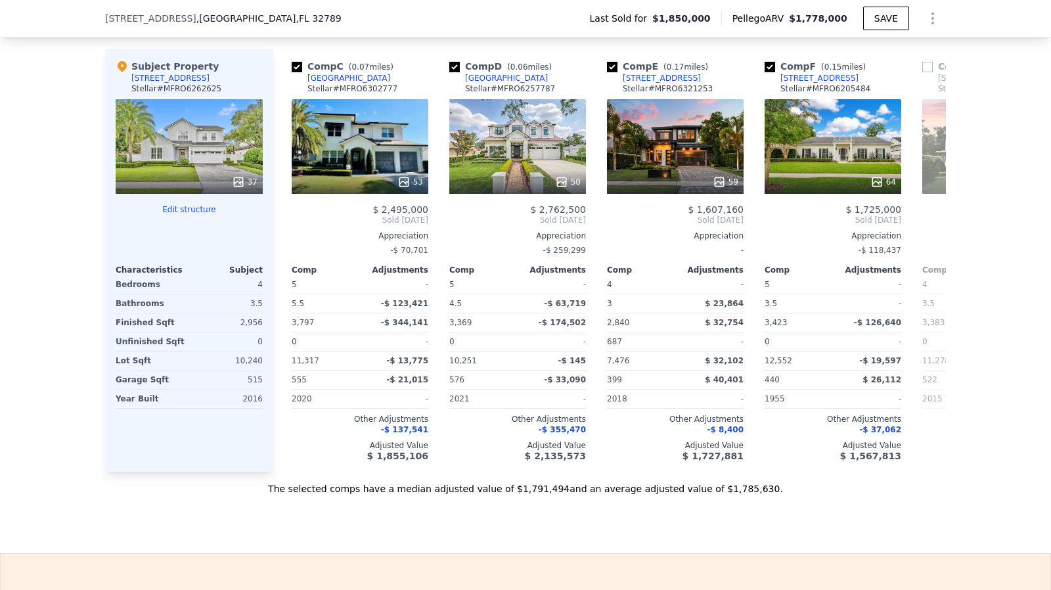
scroll to position [0, 315]
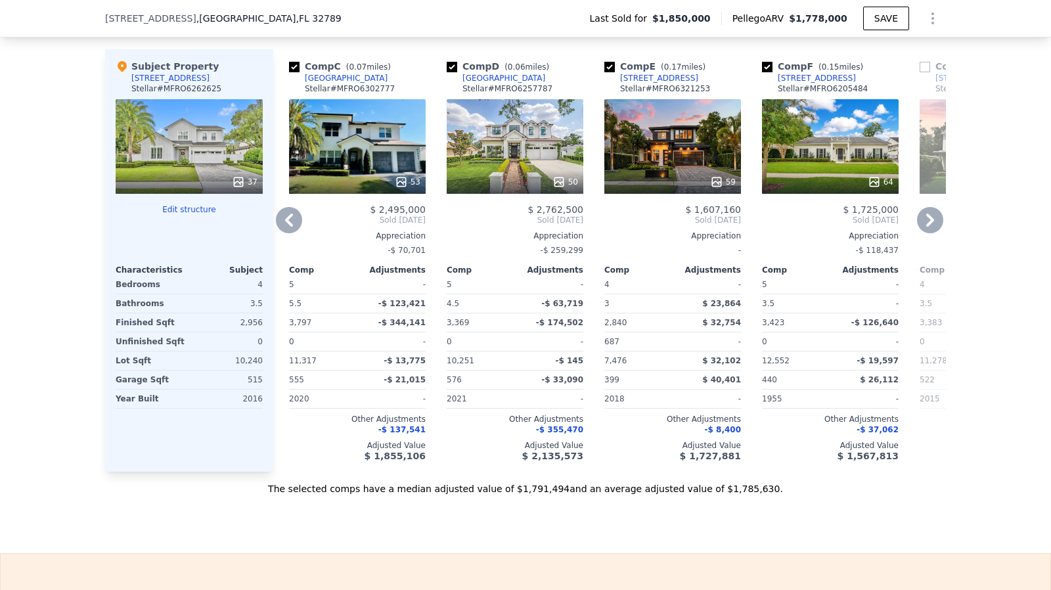
click at [662, 83] on div "[STREET_ADDRESS]" at bounding box center [659, 78] width 78 height 11
click at [926, 230] on icon at bounding box center [930, 220] width 26 height 26
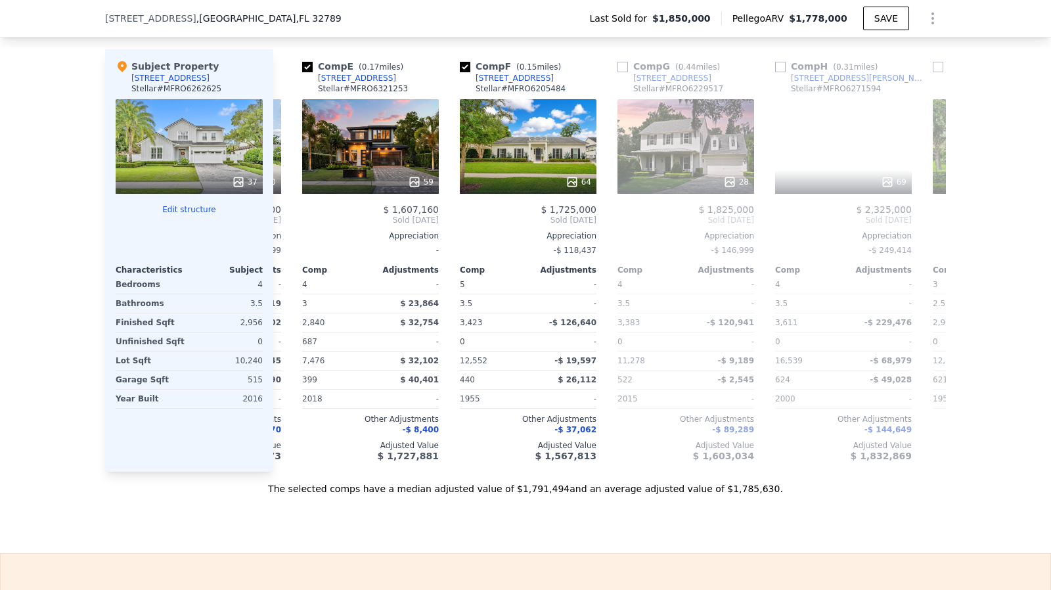
scroll to position [0, 630]
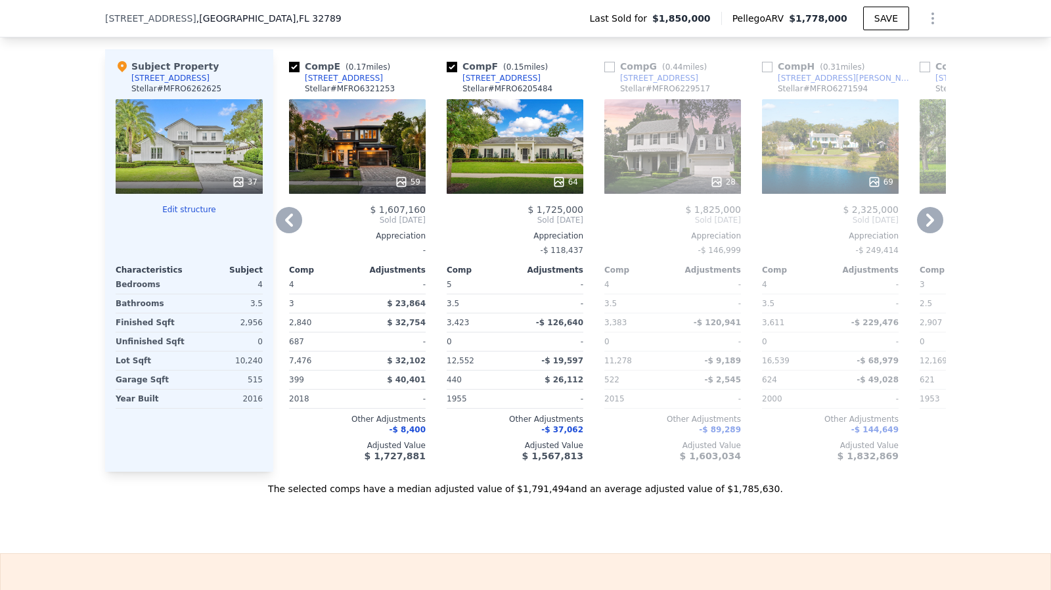
click at [491, 83] on div "[STREET_ADDRESS]" at bounding box center [501, 78] width 78 height 11
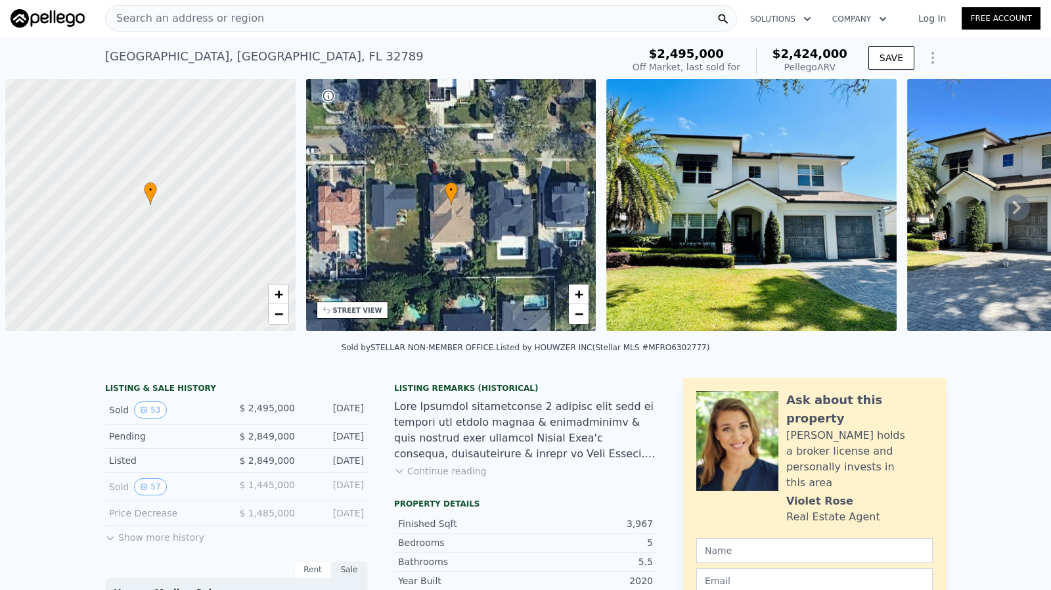
scroll to position [0, 5]
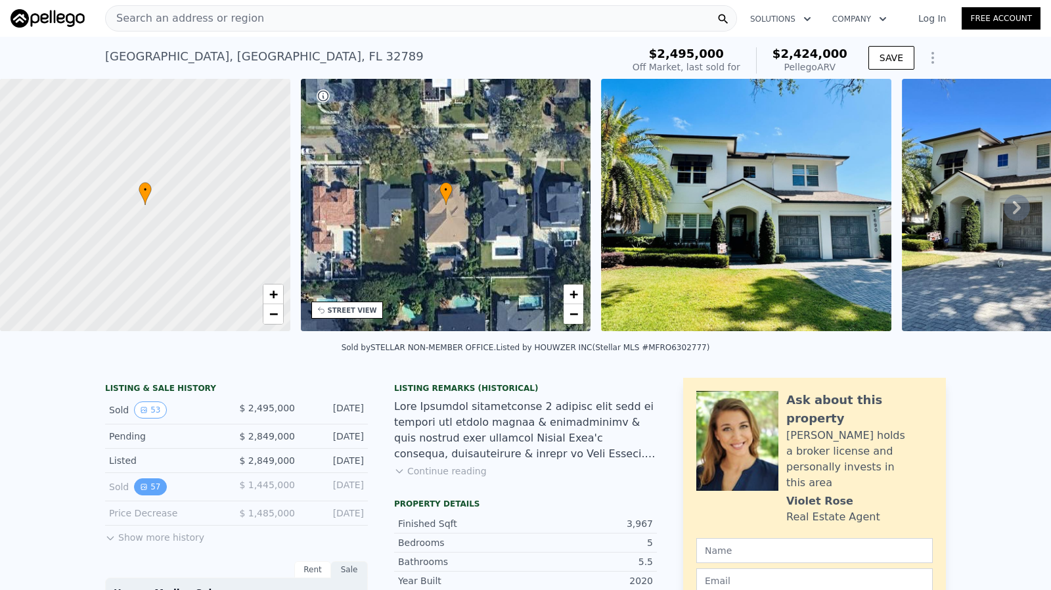
click at [141, 489] on icon "View historical data" at bounding box center [143, 486] width 5 height 5
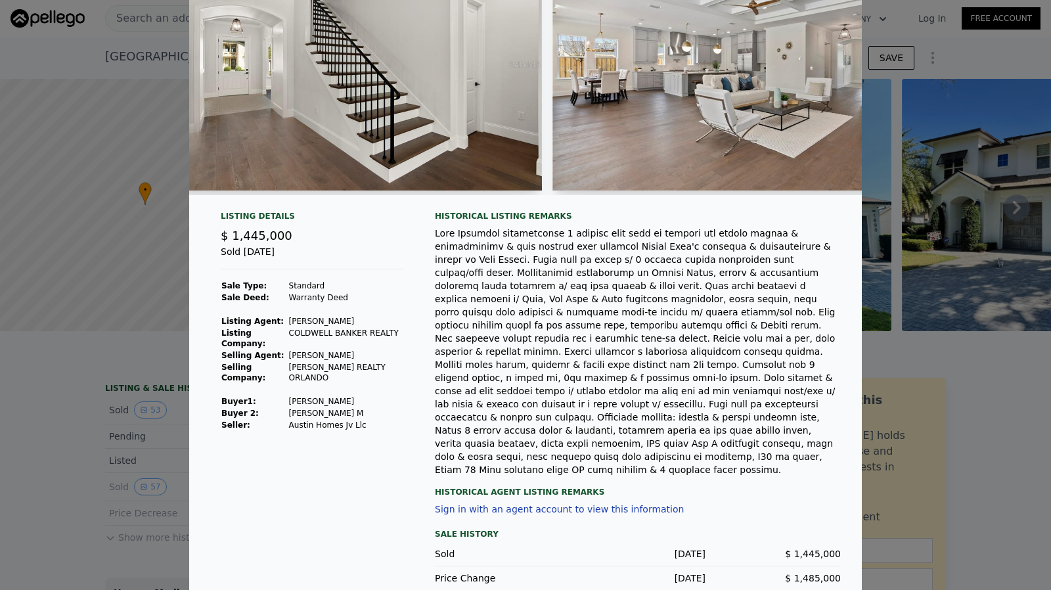
scroll to position [122, 0]
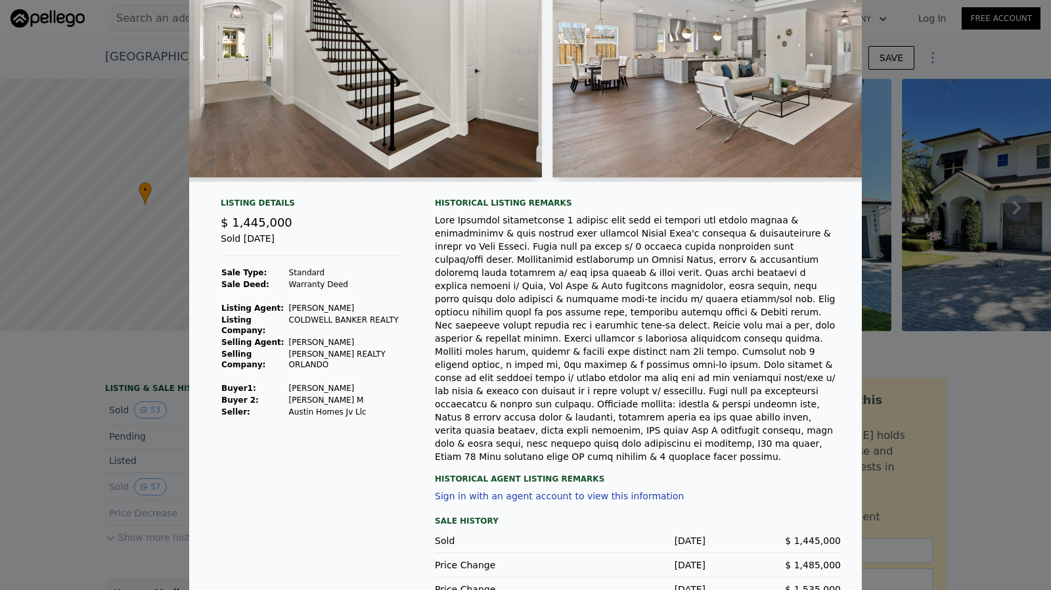
click at [58, 420] on div at bounding box center [525, 295] width 1051 height 590
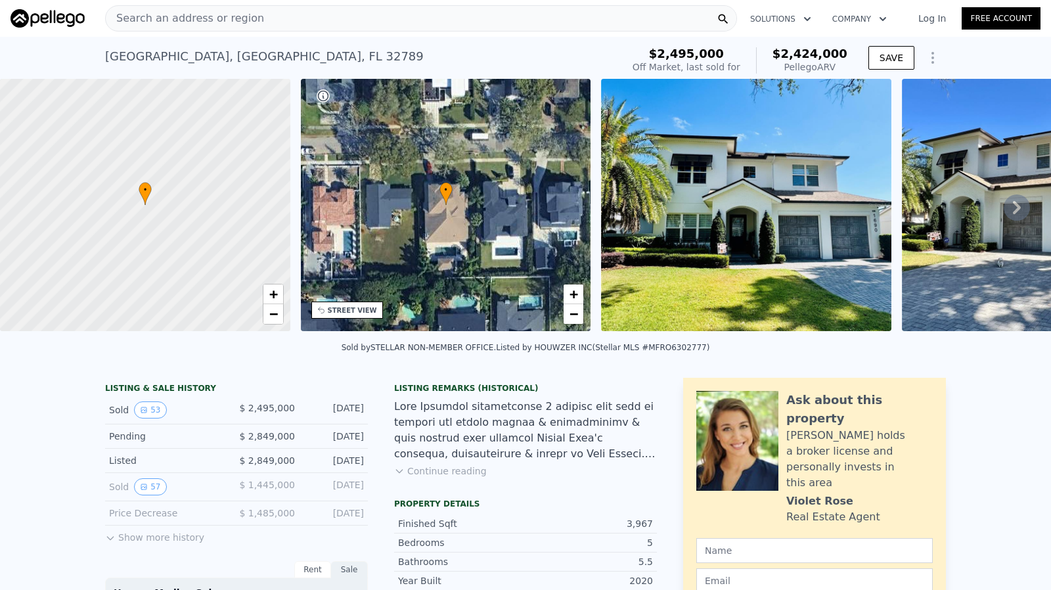
click at [135, 543] on button "Show more history" at bounding box center [154, 534] width 99 height 18
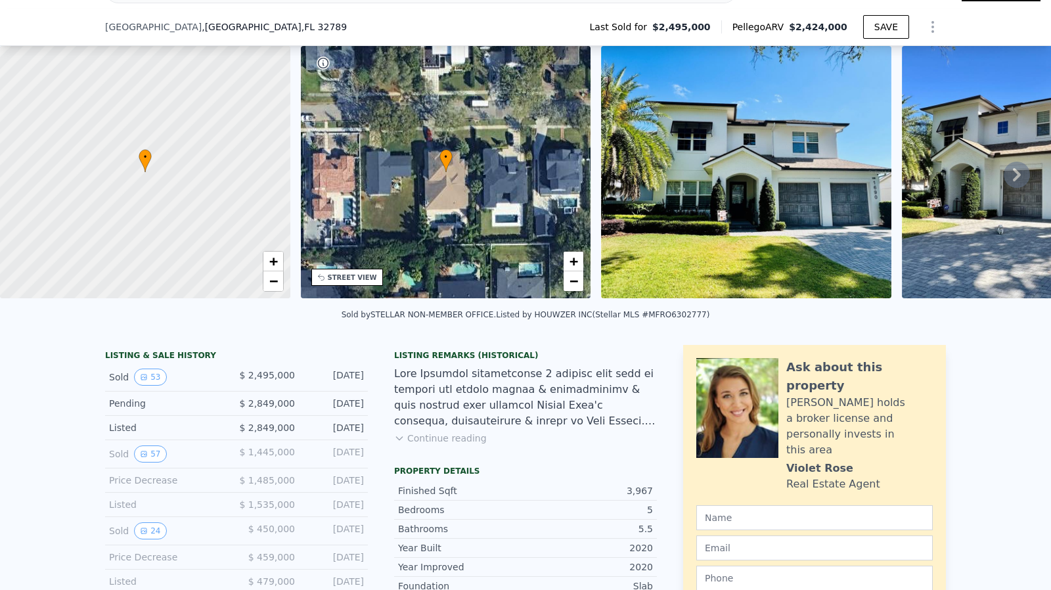
scroll to position [126, 0]
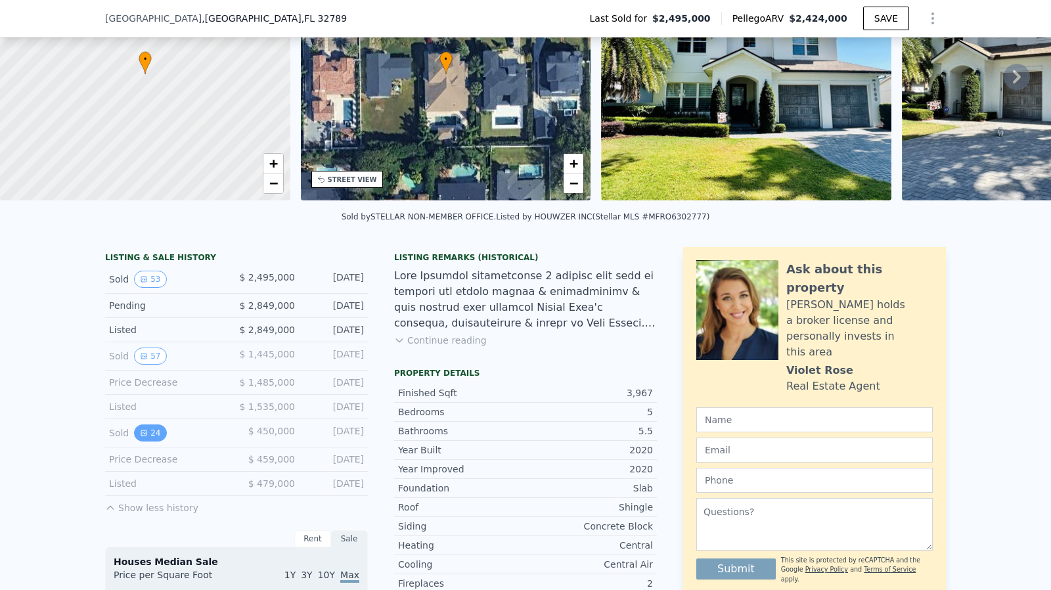
click at [143, 436] on button "24" at bounding box center [150, 432] width 32 height 17
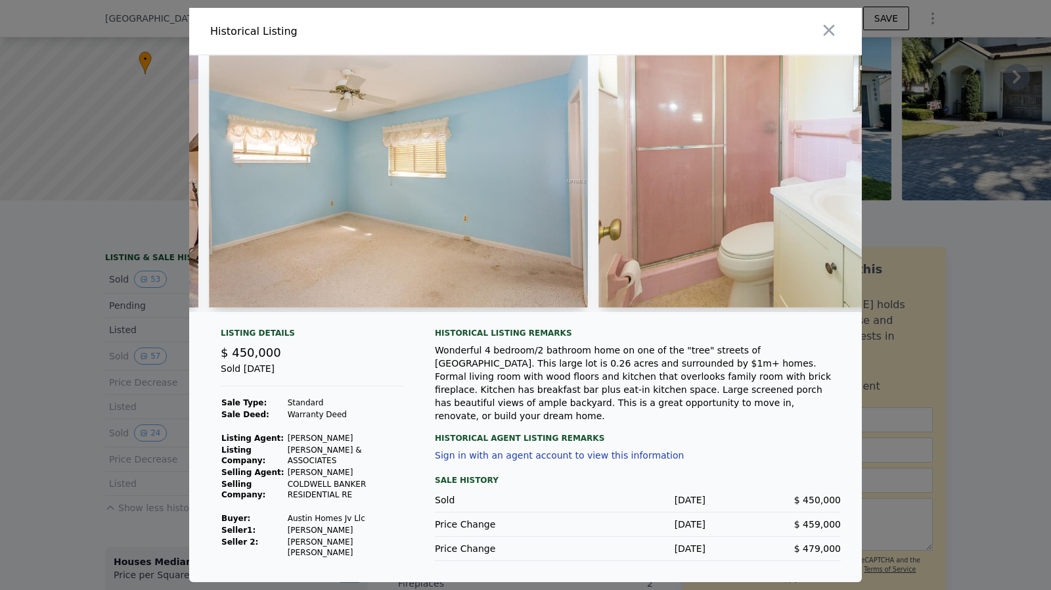
scroll to position [0, 4482]
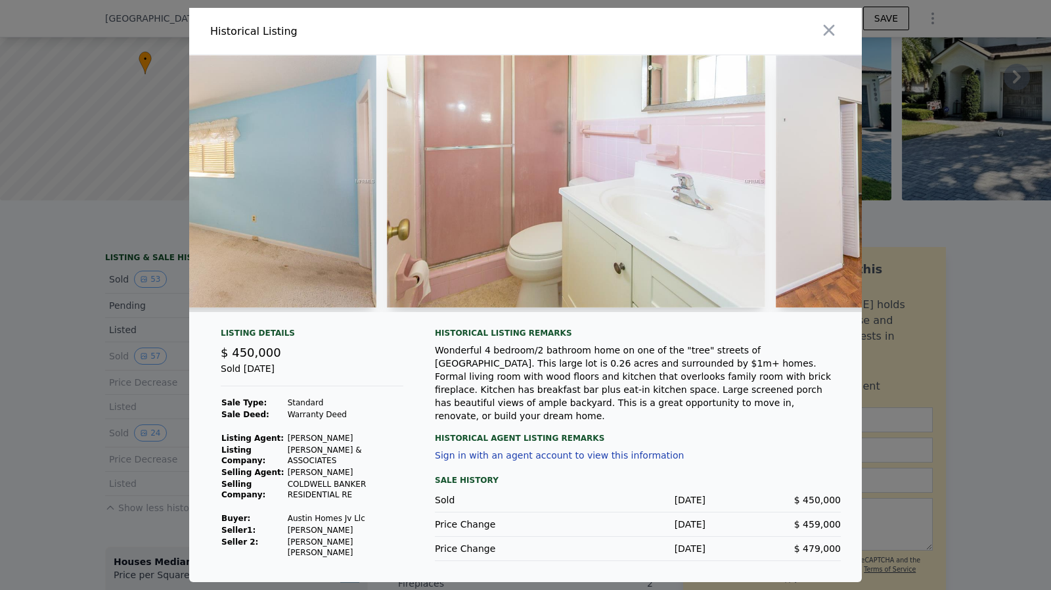
click at [951, 446] on div at bounding box center [525, 295] width 1051 height 590
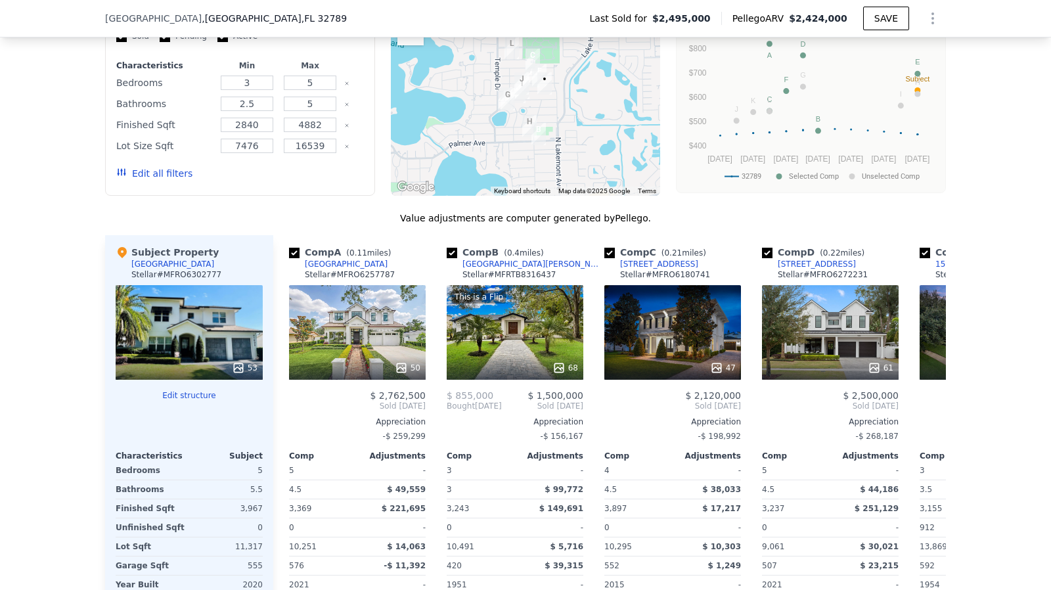
scroll to position [1374, 0]
click at [921, 407] on icon at bounding box center [930, 405] width 26 height 26
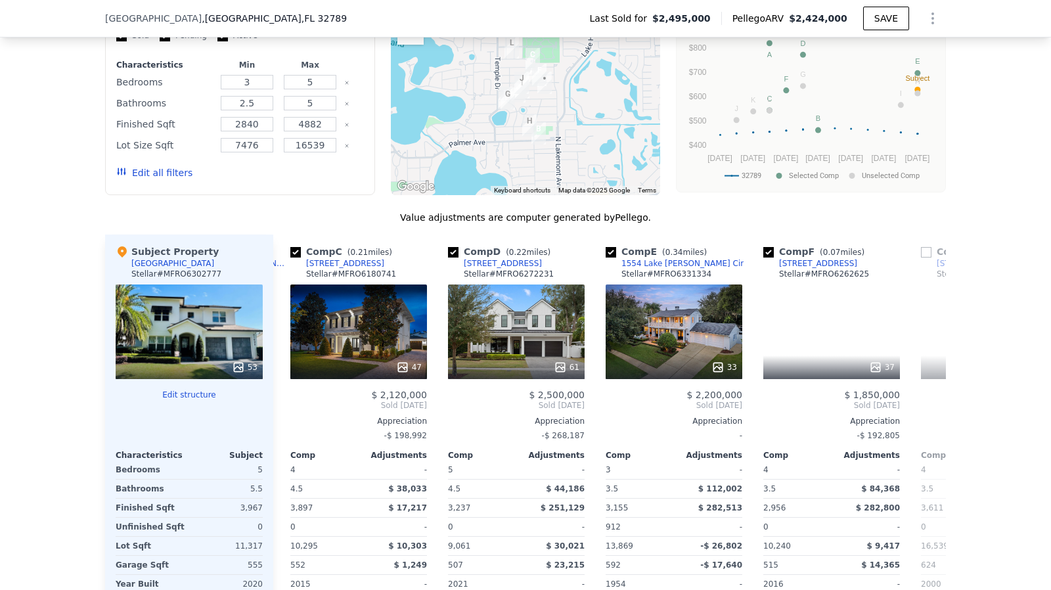
scroll to position [0, 315]
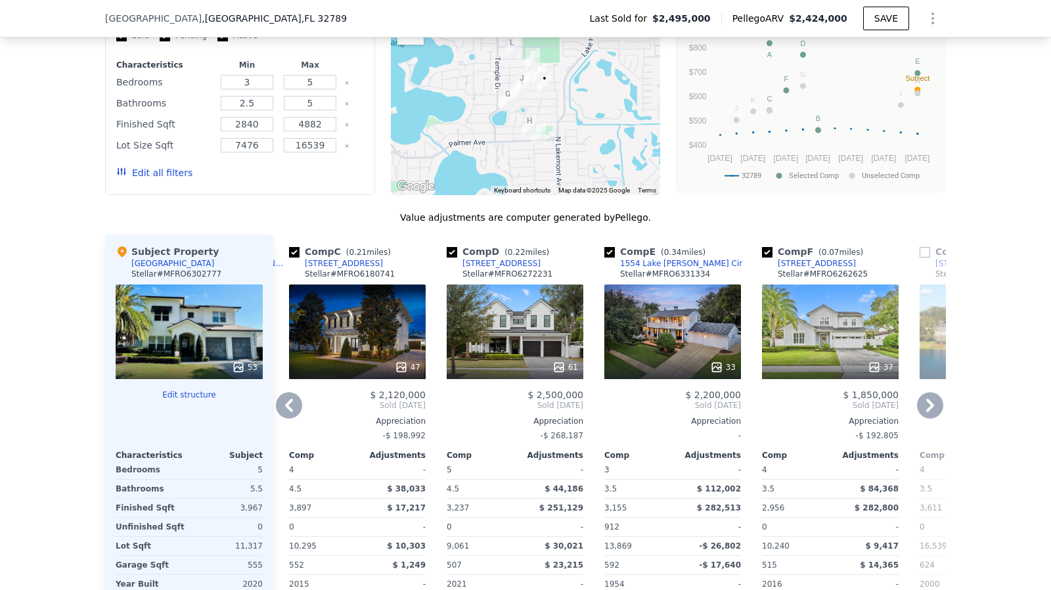
click at [926, 406] on icon at bounding box center [930, 405] width 8 height 13
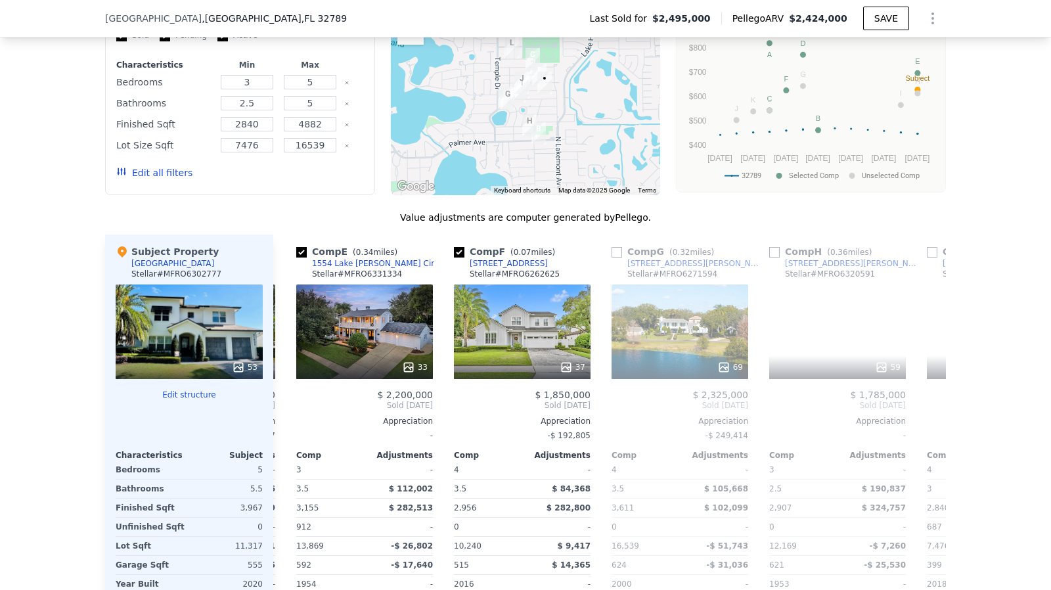
scroll to position [0, 630]
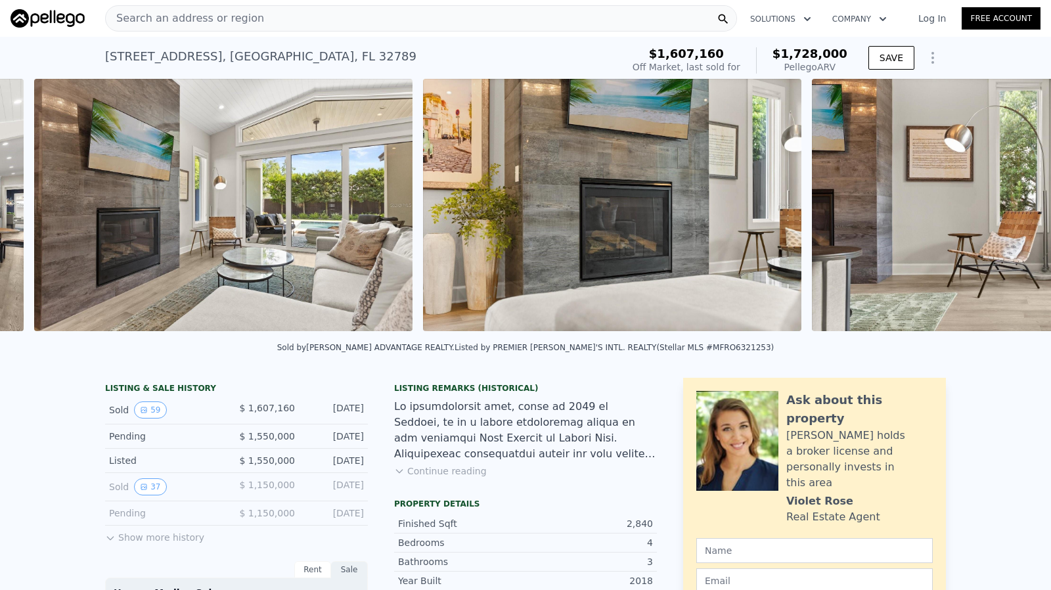
scroll to position [0, 3707]
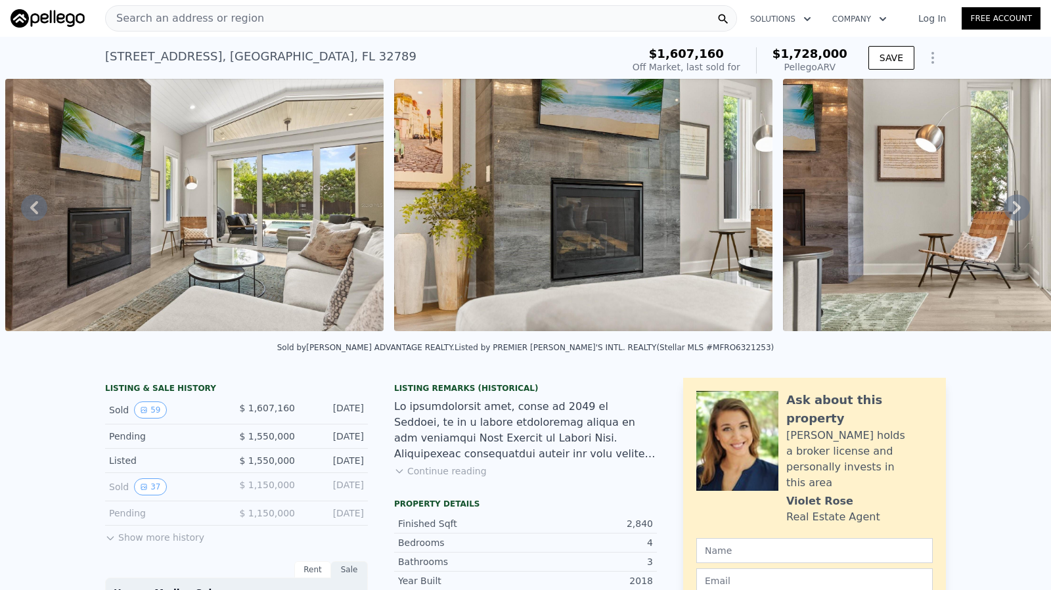
click at [137, 544] on button "Show more history" at bounding box center [154, 534] width 99 height 18
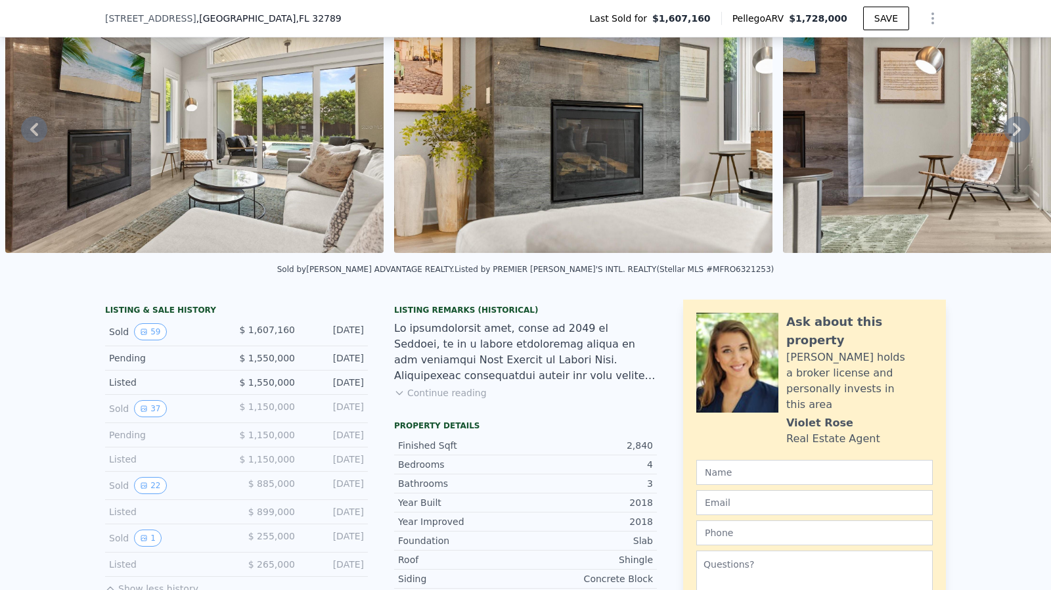
scroll to position [192, 0]
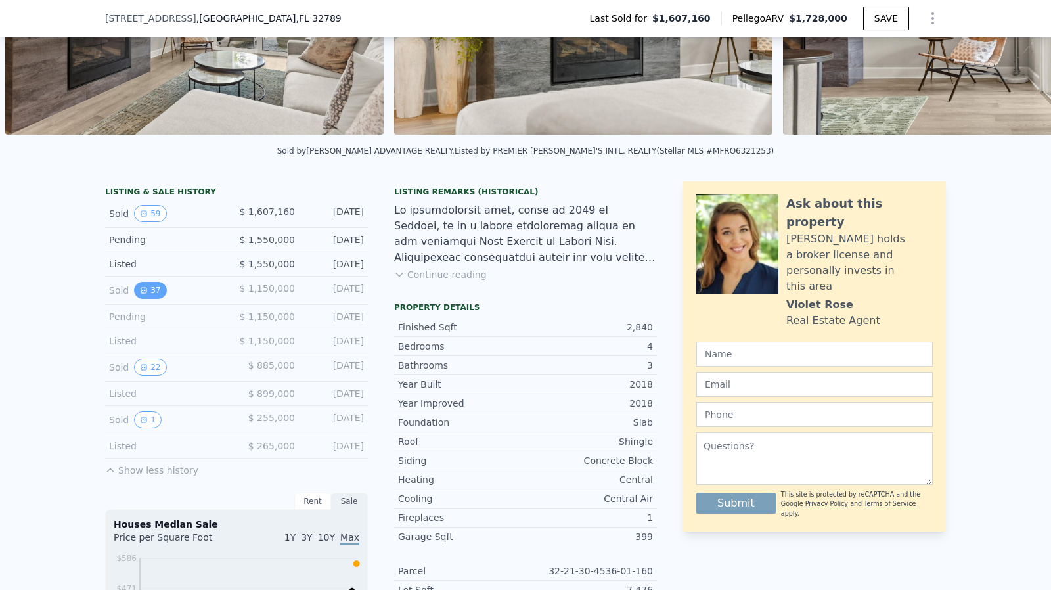
click at [151, 297] on button "37" at bounding box center [150, 290] width 32 height 17
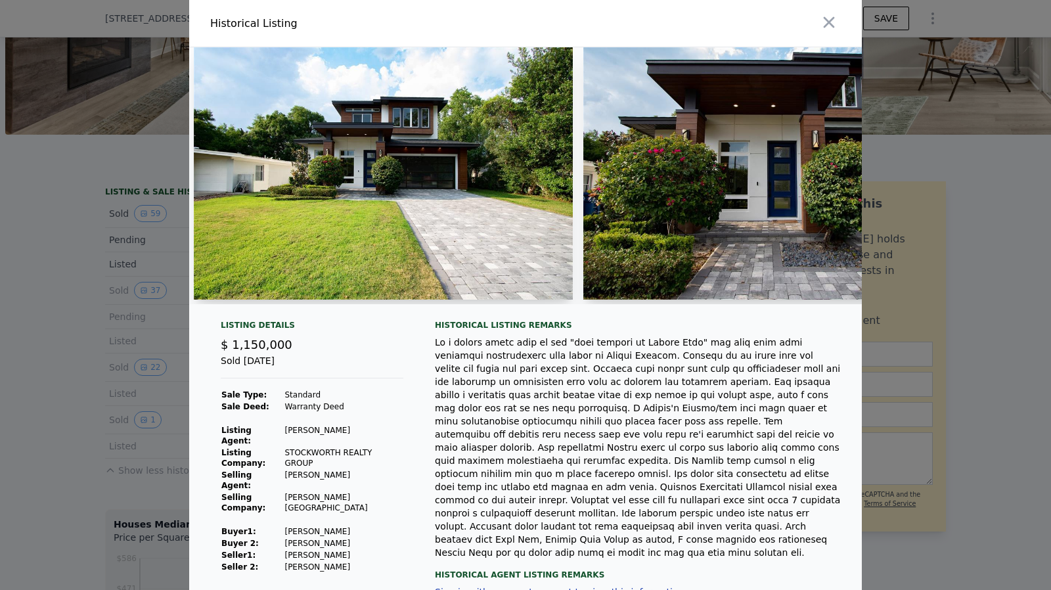
scroll to position [0, 0]
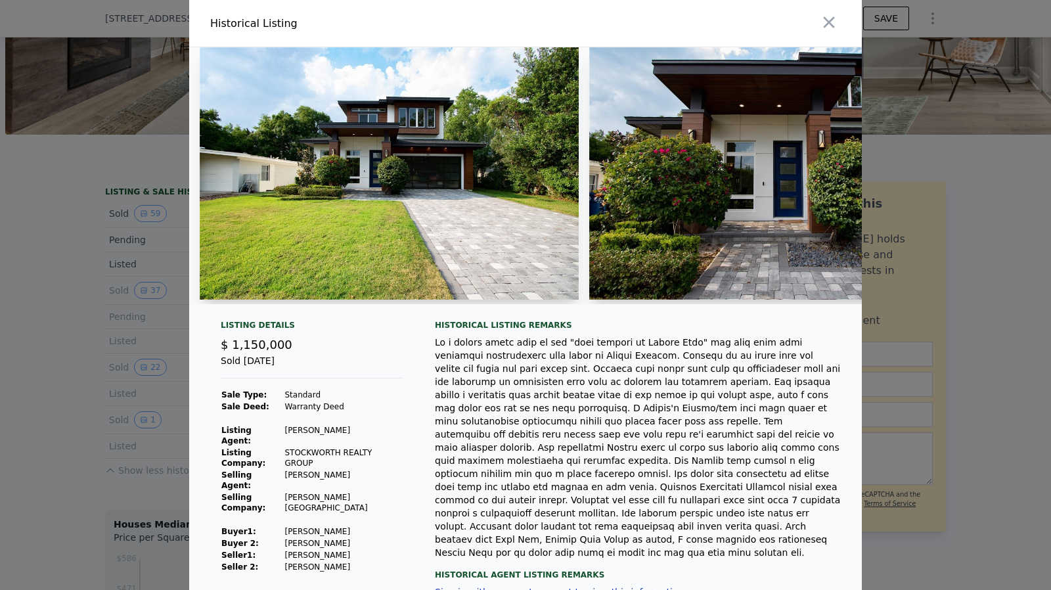
click at [116, 269] on div at bounding box center [525, 295] width 1051 height 590
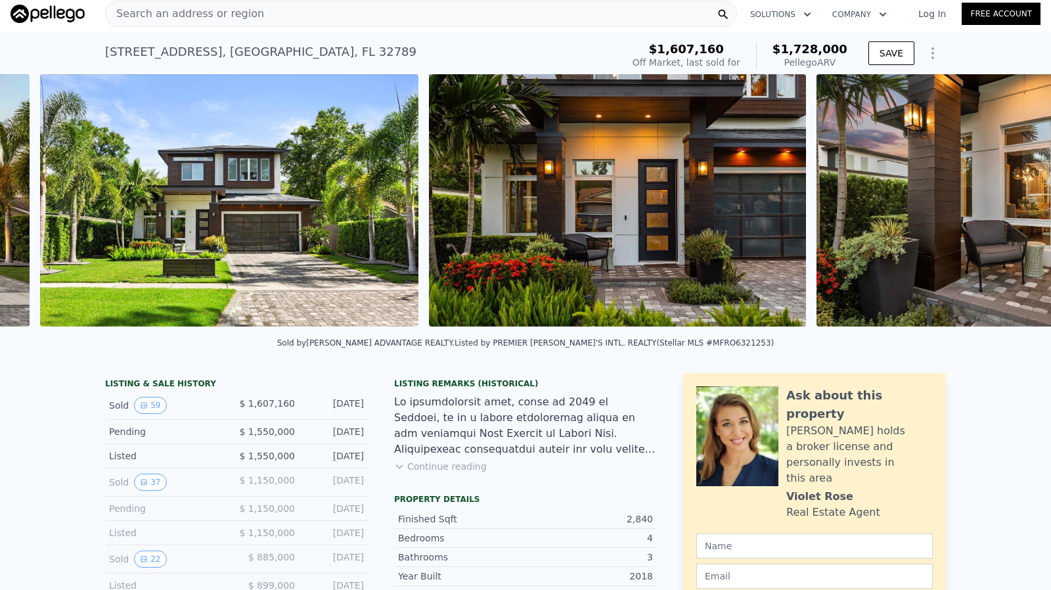
scroll to position [0, 989]
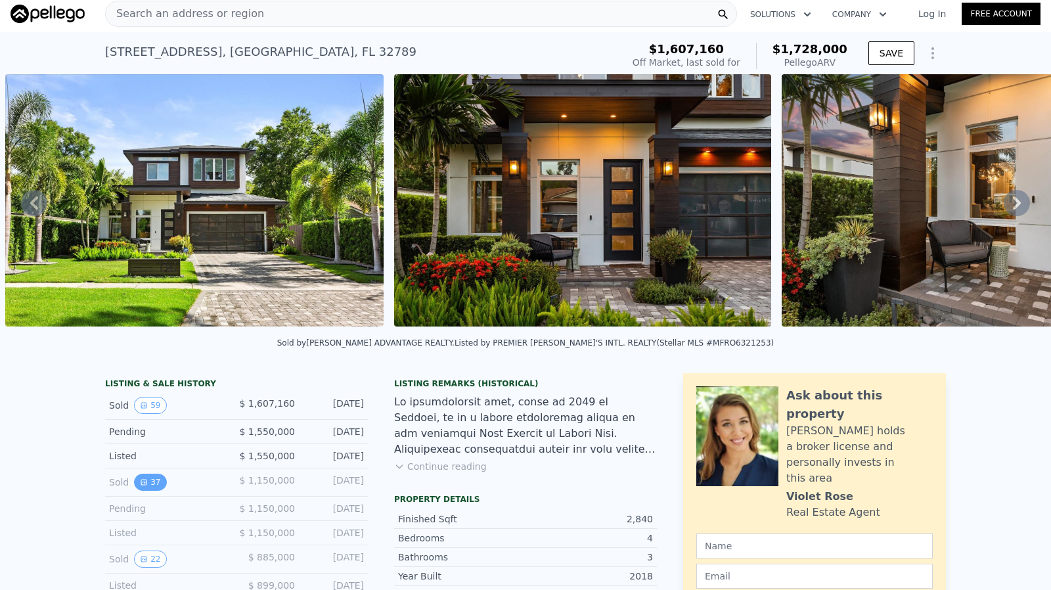
click at [142, 487] on button "37" at bounding box center [150, 481] width 32 height 17
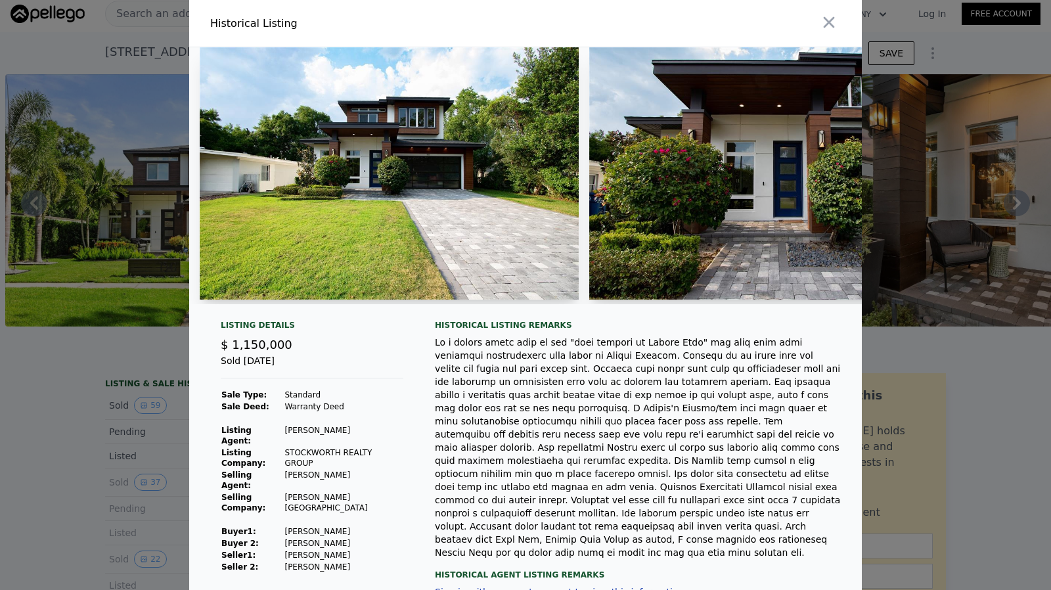
drag, startPoint x: 219, startPoint y: 314, endPoint x: 235, endPoint y: 311, distance: 16.1
click at [235, 311] on div at bounding box center [525, 180] width 672 height 267
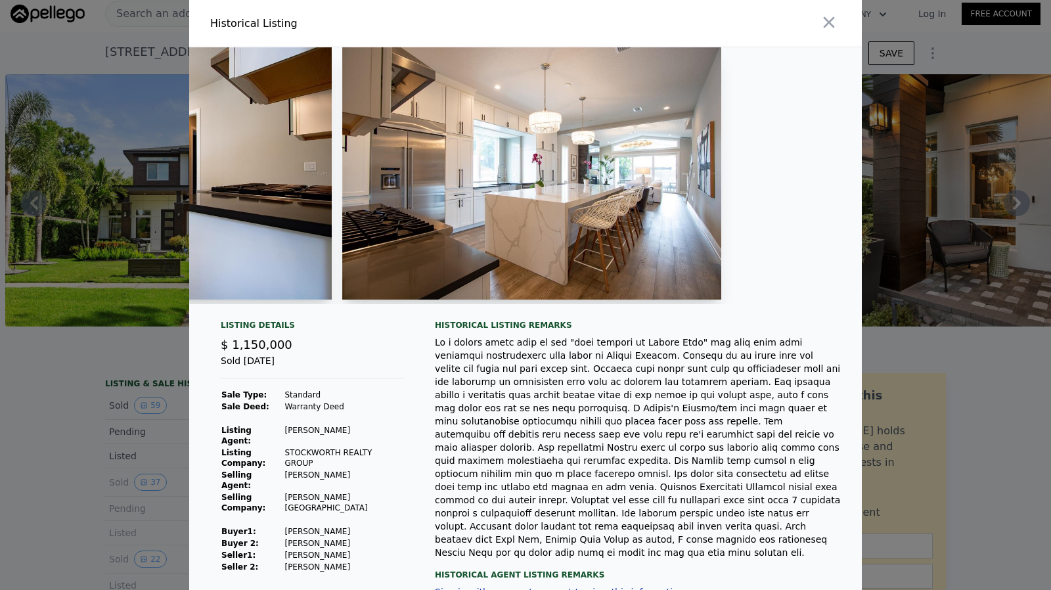
scroll to position [0, 3391]
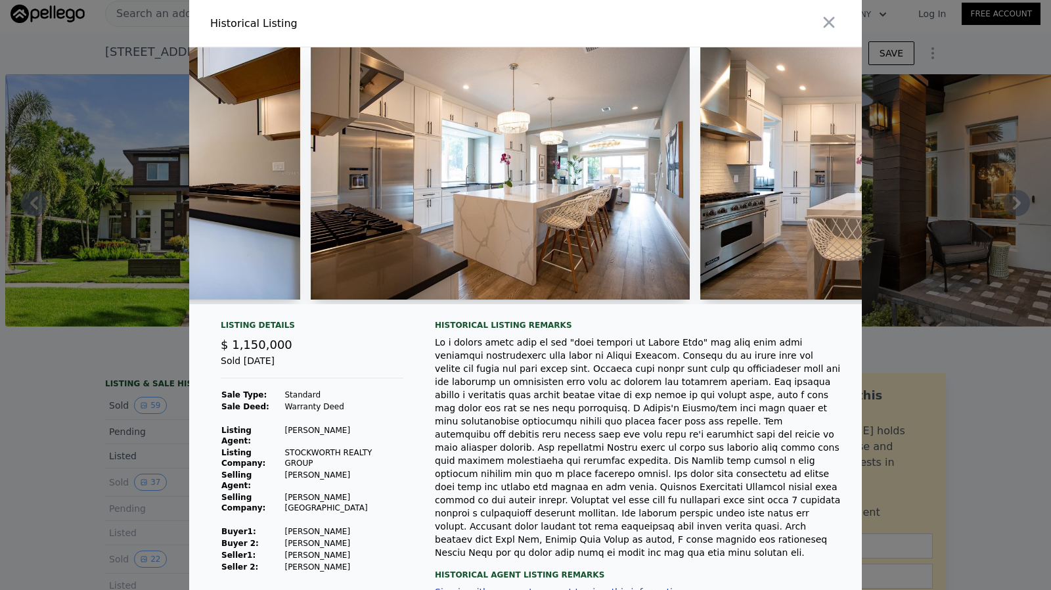
click at [87, 397] on div at bounding box center [525, 295] width 1051 height 590
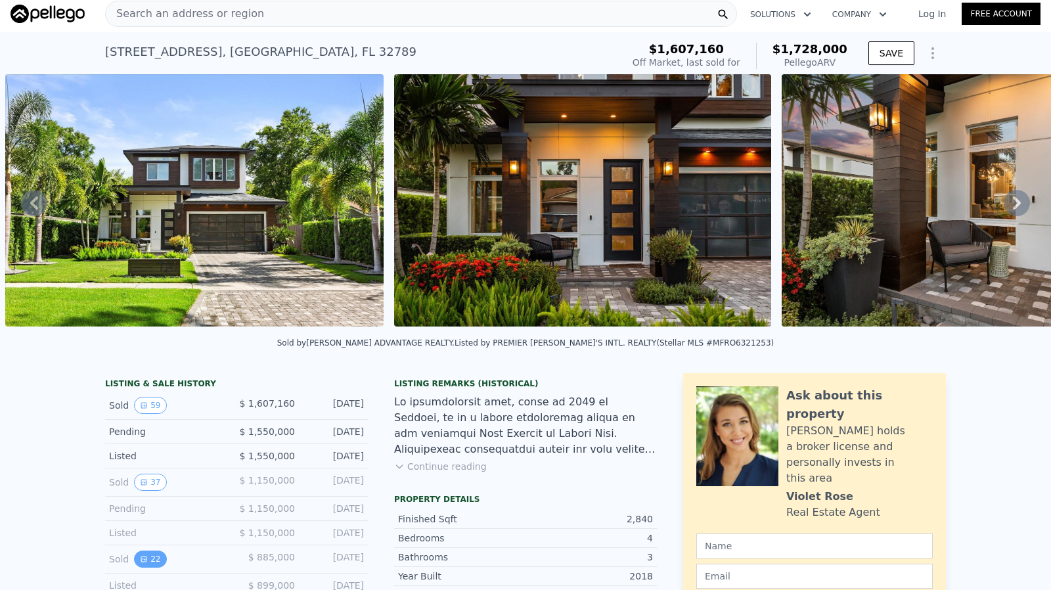
click at [141, 567] on button "22" at bounding box center [150, 558] width 32 height 17
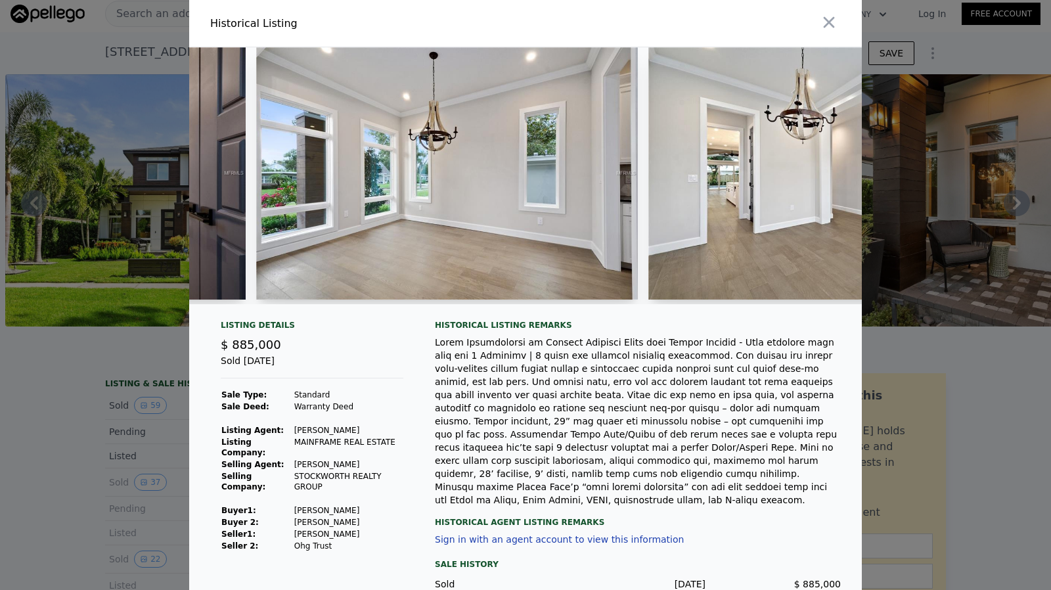
scroll to position [0, 3517]
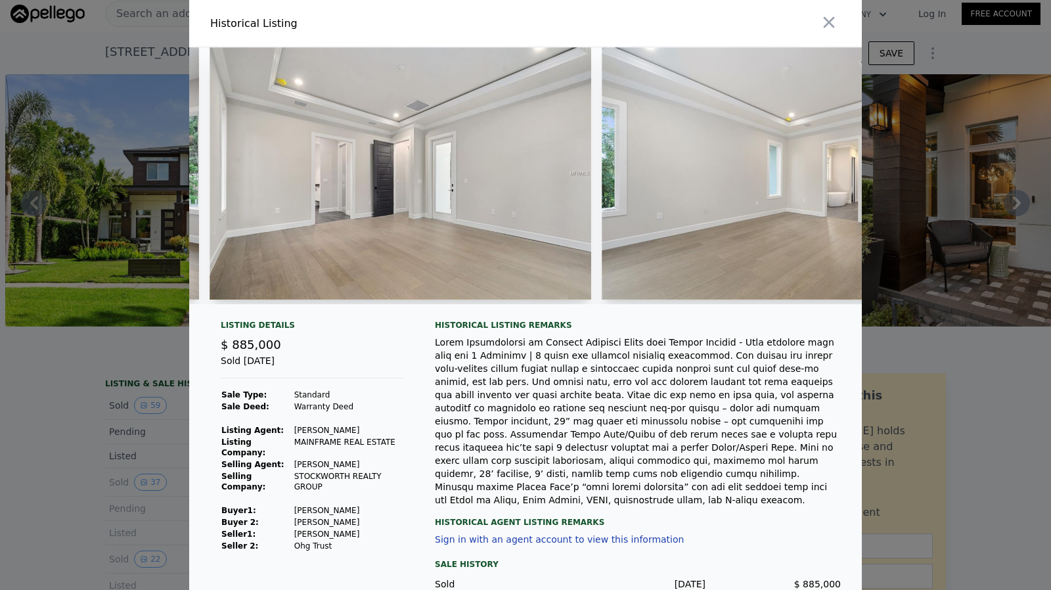
click at [21, 457] on div at bounding box center [525, 295] width 1051 height 590
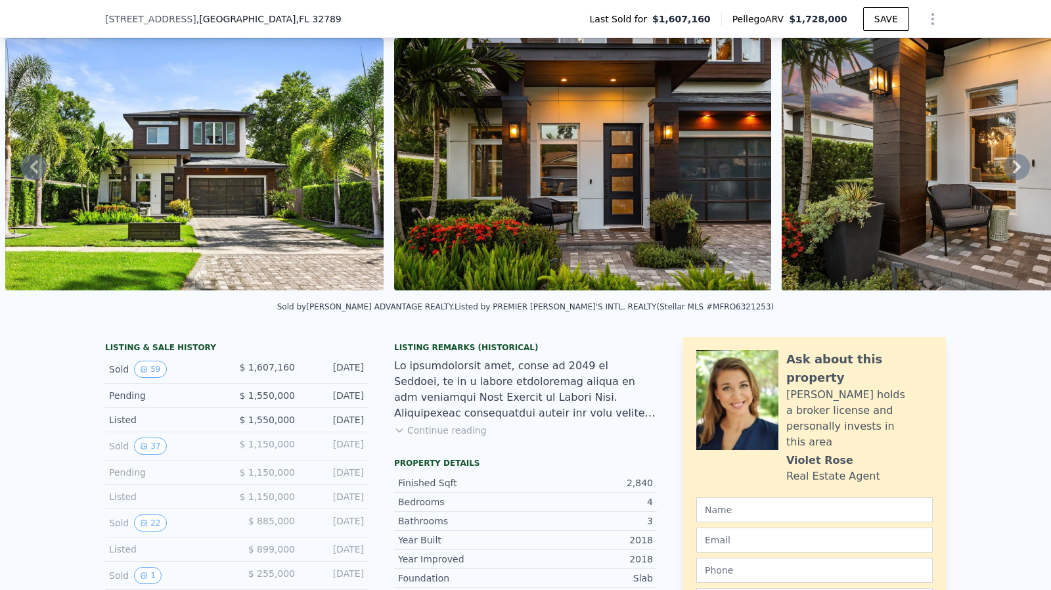
scroll to position [131, 0]
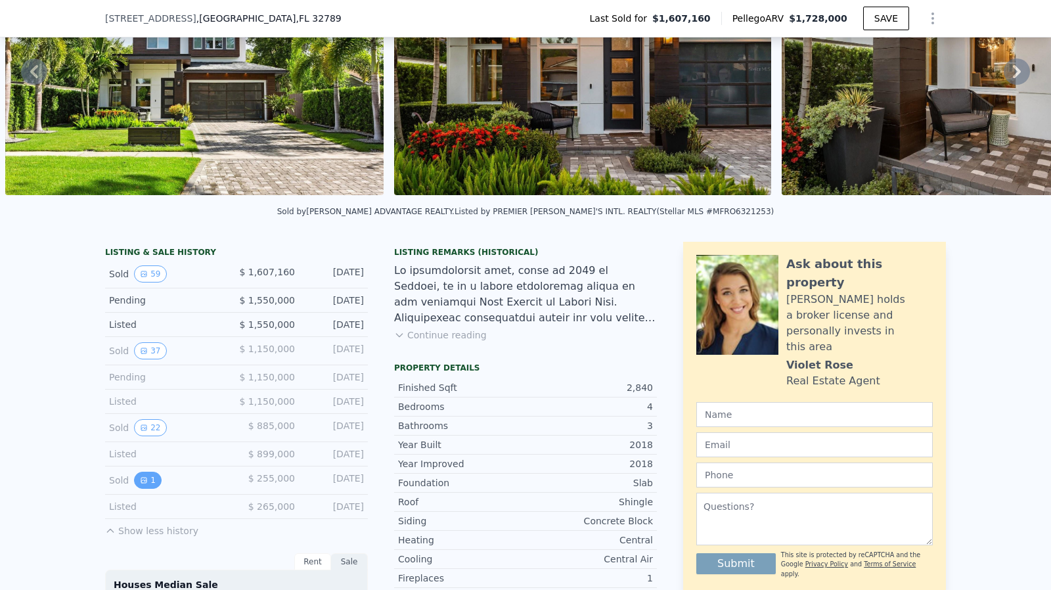
click at [141, 483] on icon "View historical data" at bounding box center [143, 479] width 5 height 5
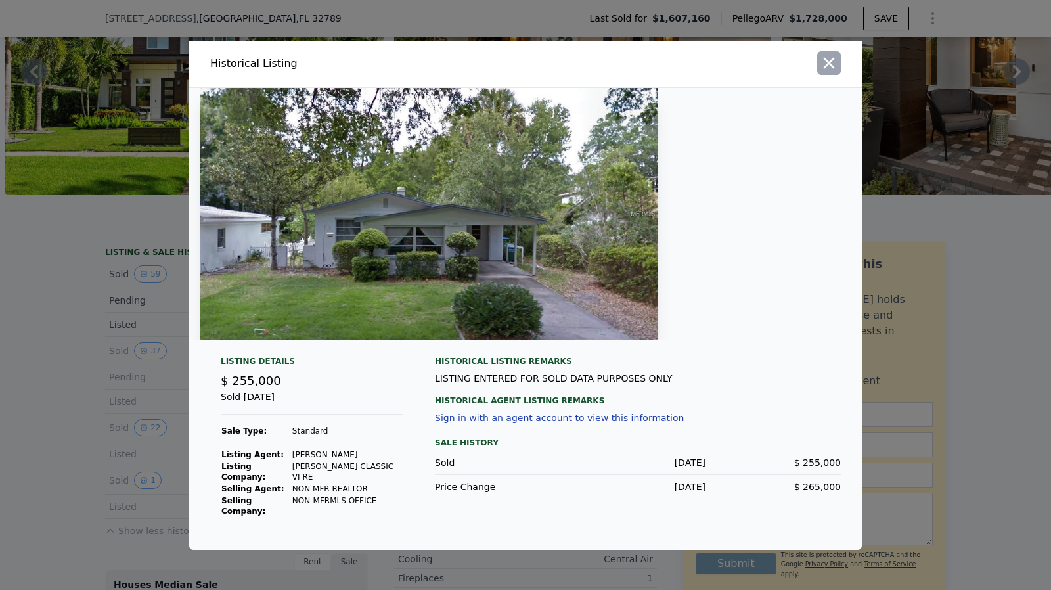
click at [831, 57] on icon "button" at bounding box center [828, 63] width 18 height 18
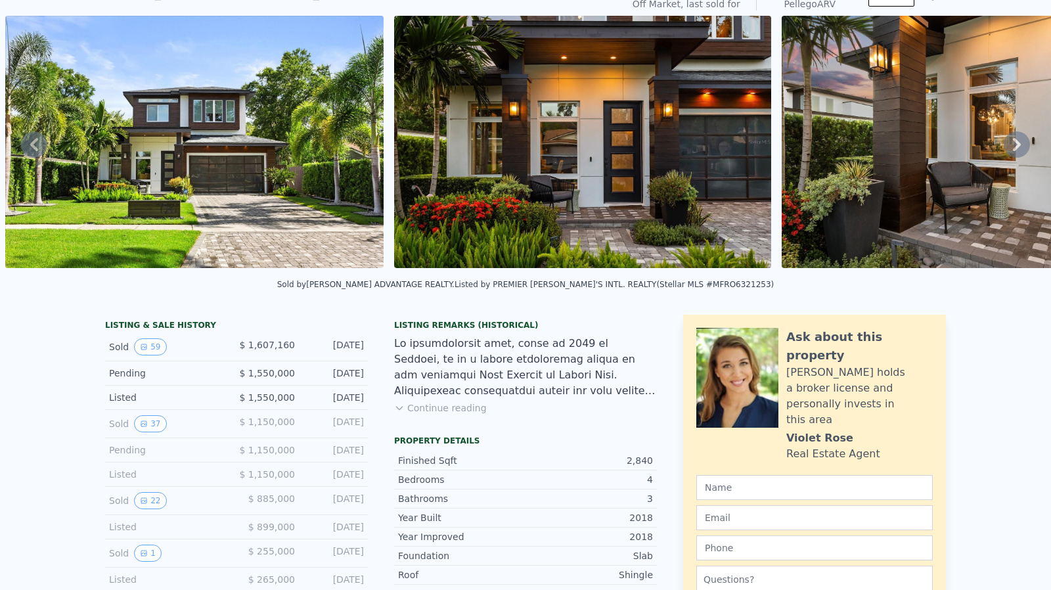
scroll to position [5, 0]
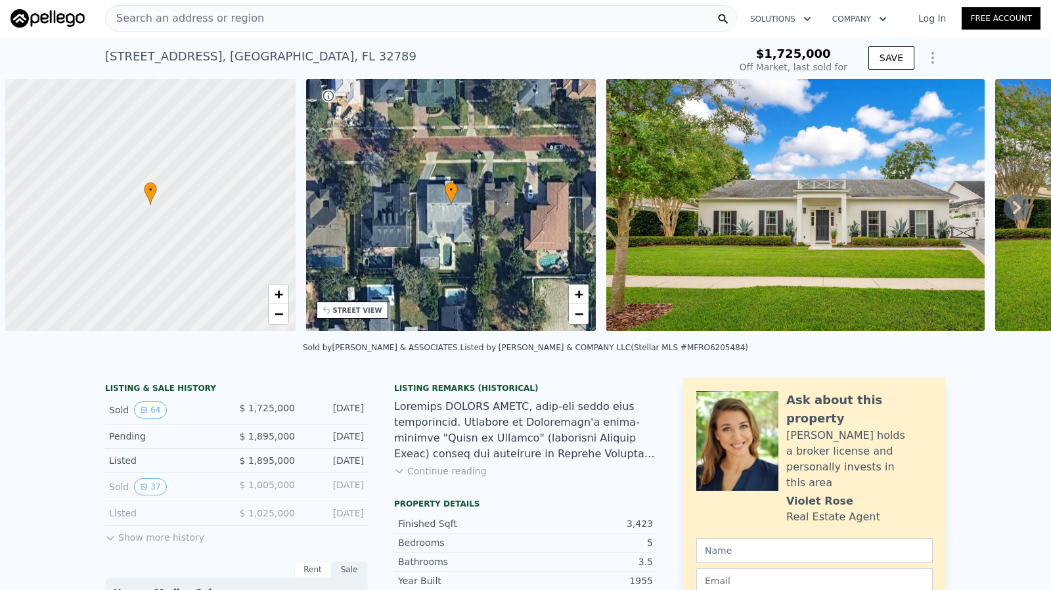
scroll to position [0, 5]
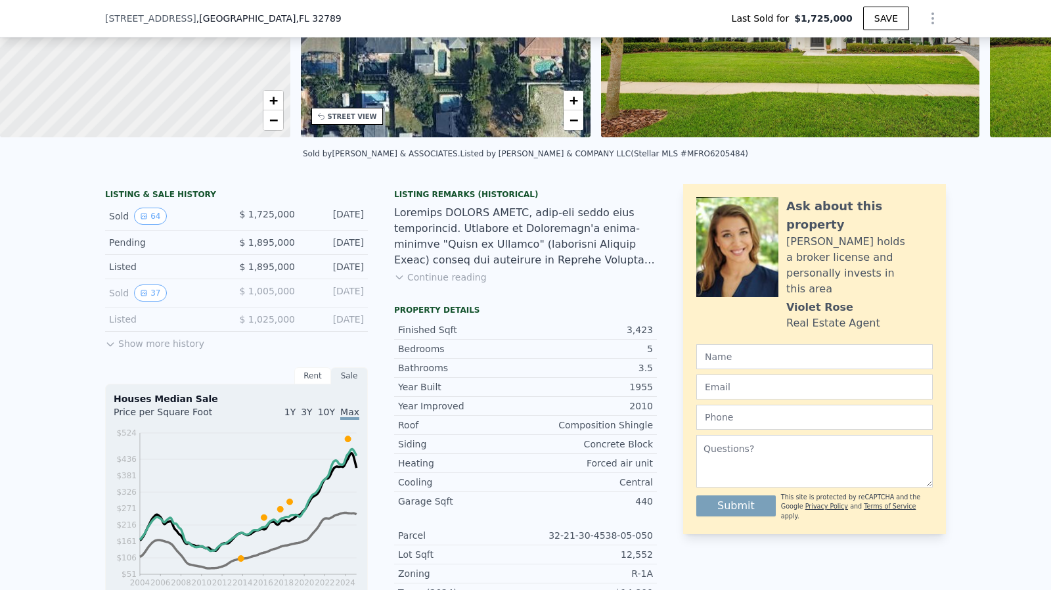
type input "$ 1,916,000"
type input "-$ 76,674"
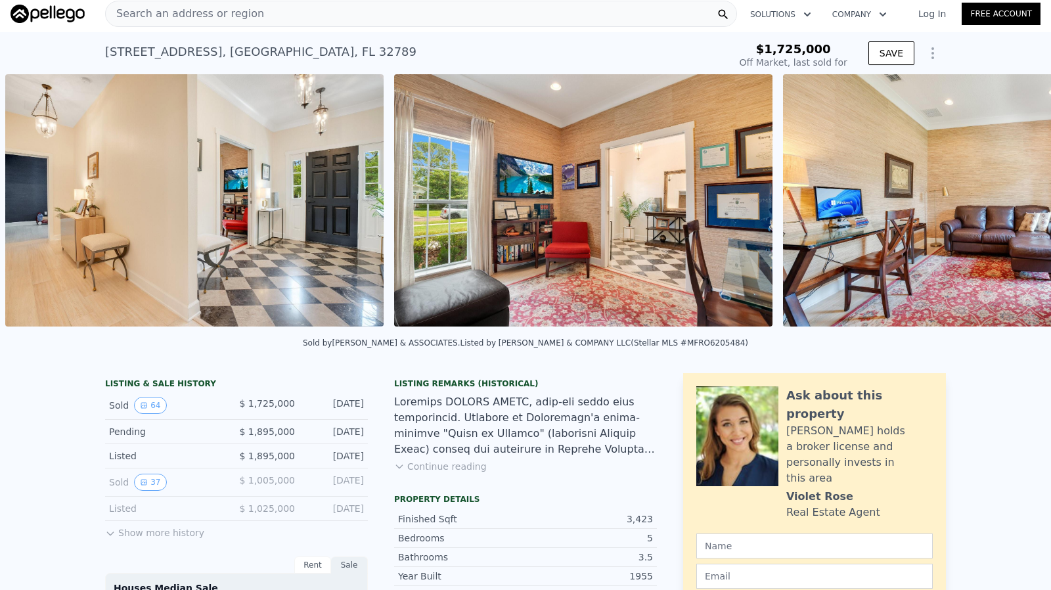
scroll to position [0, 2155]
click at [150, 537] on button "Show more history" at bounding box center [154, 530] width 99 height 18
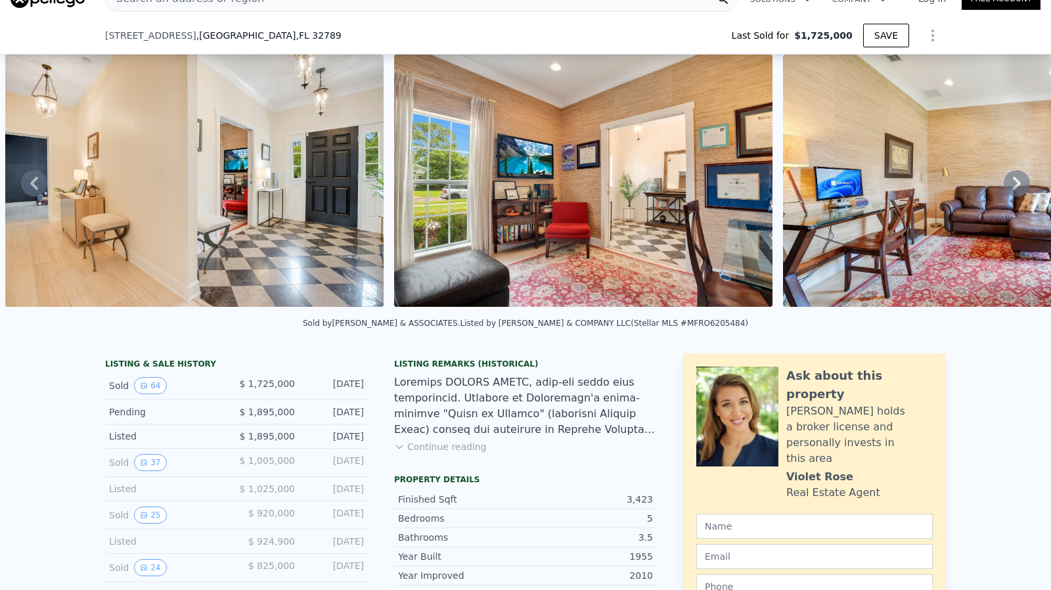
scroll to position [197, 0]
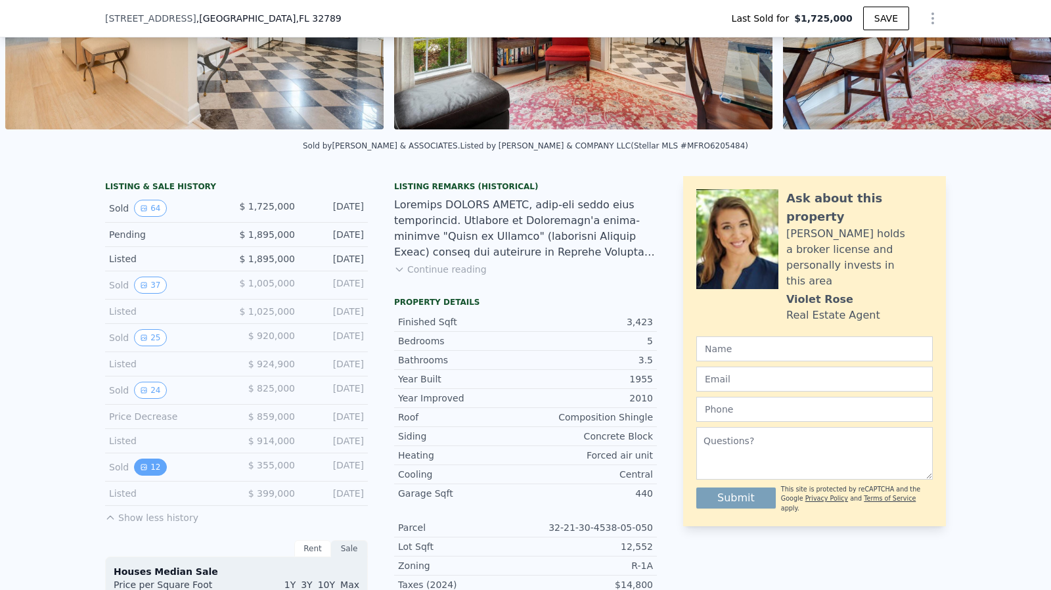
click at [140, 471] on icon "View historical data" at bounding box center [144, 467] width 8 height 8
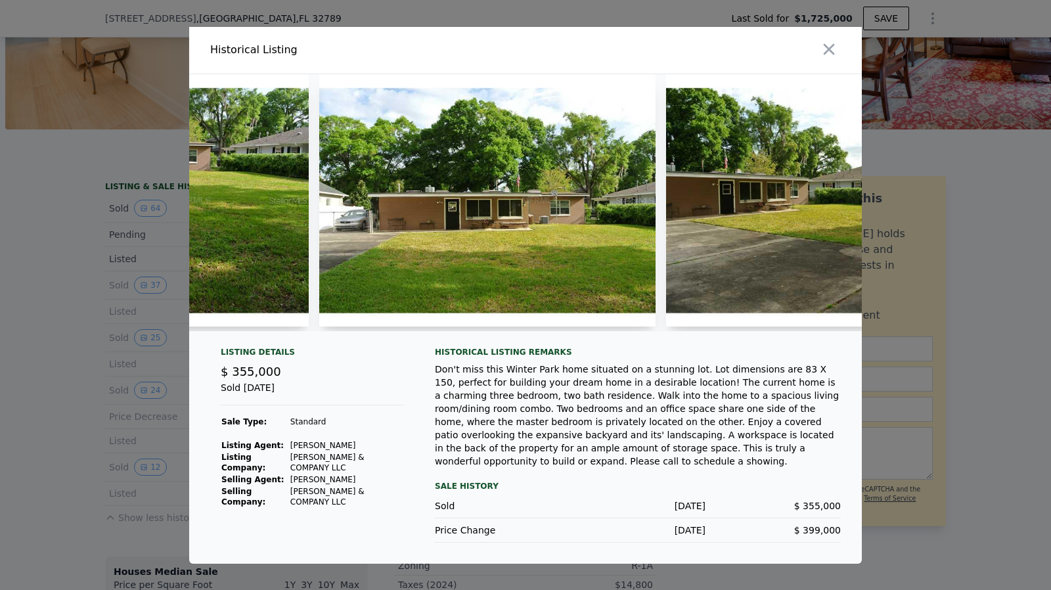
scroll to position [0, 2356]
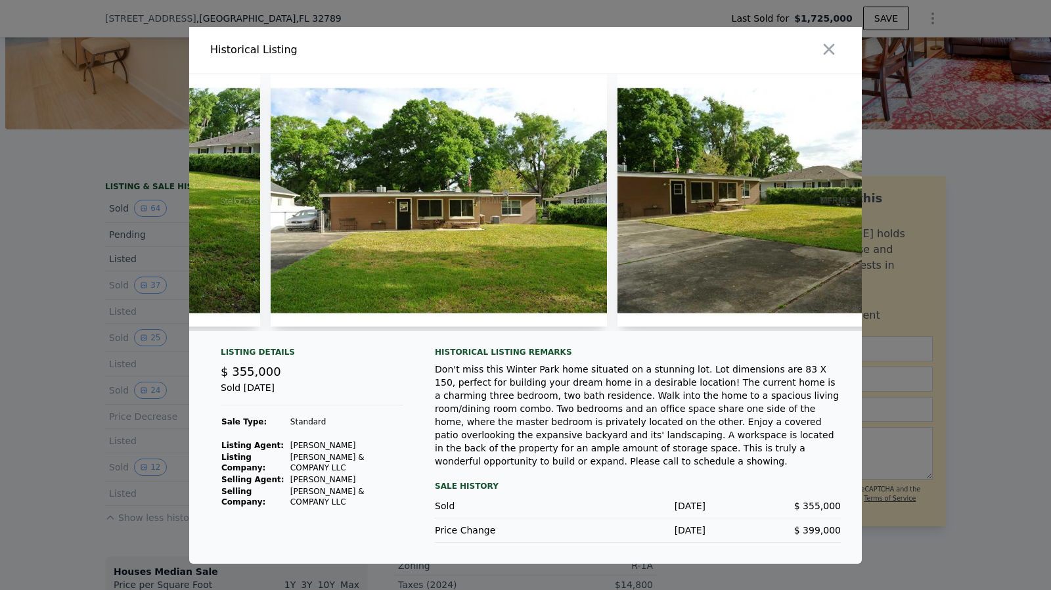
click at [840, 45] on div at bounding box center [696, 50] width 331 height 47
click at [832, 49] on icon "button" at bounding box center [828, 48] width 11 height 11
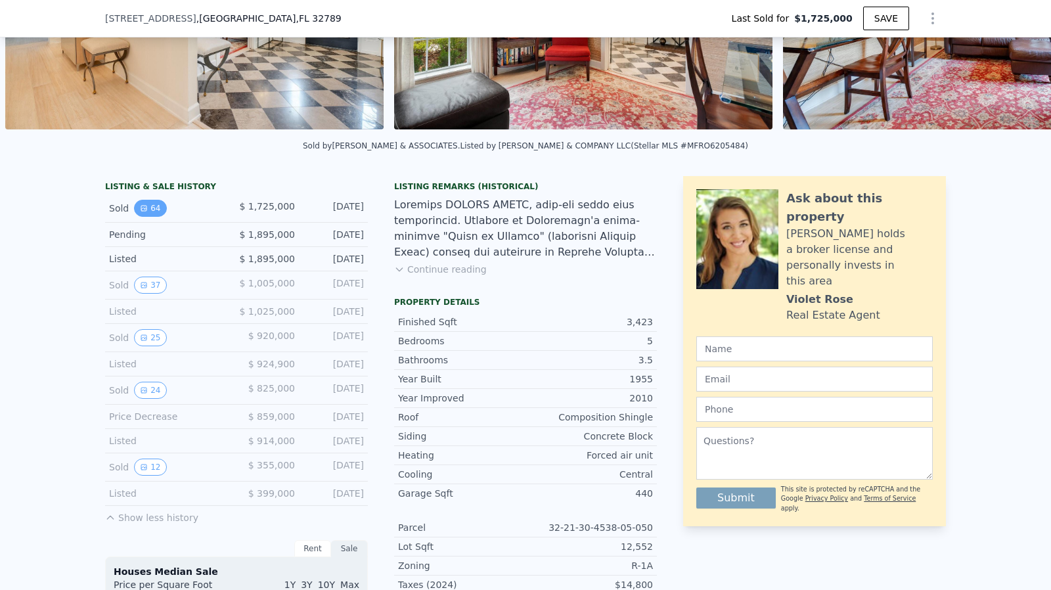
click at [147, 217] on button "64" at bounding box center [150, 208] width 32 height 17
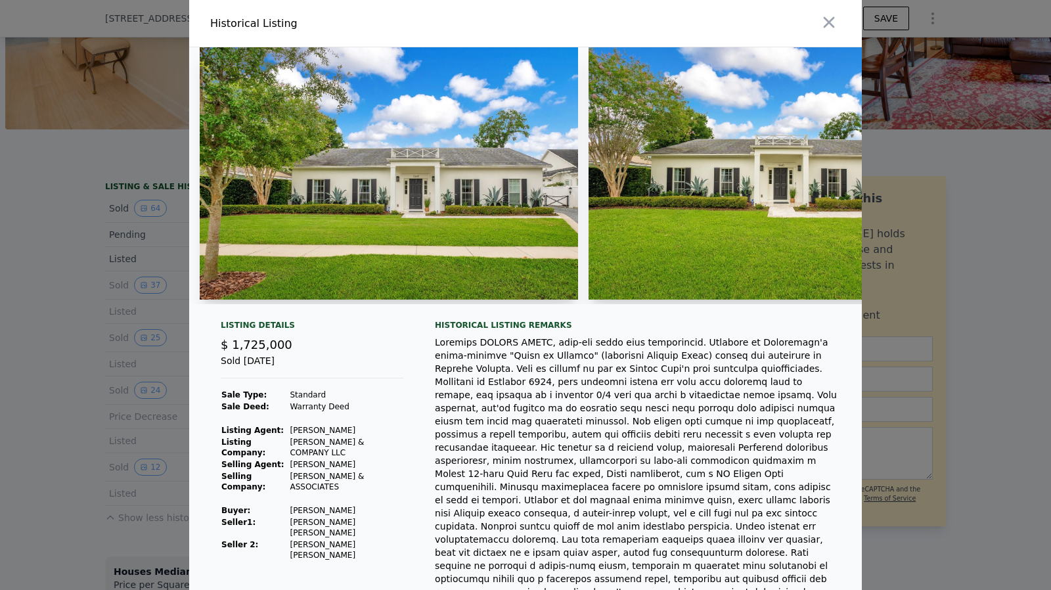
click at [92, 312] on div at bounding box center [525, 295] width 1051 height 590
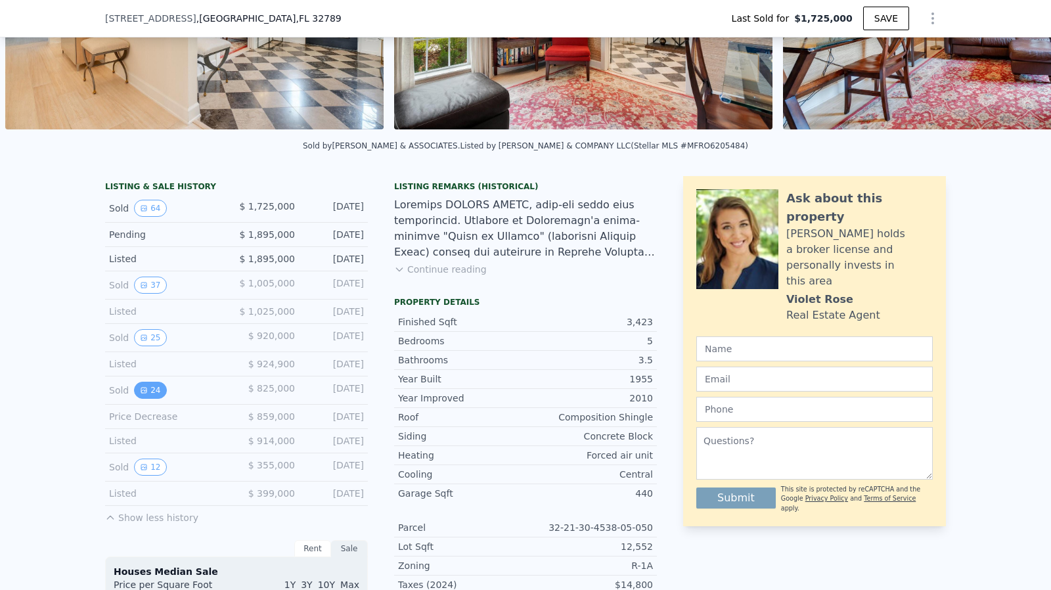
click at [147, 398] on button "24" at bounding box center [150, 389] width 32 height 17
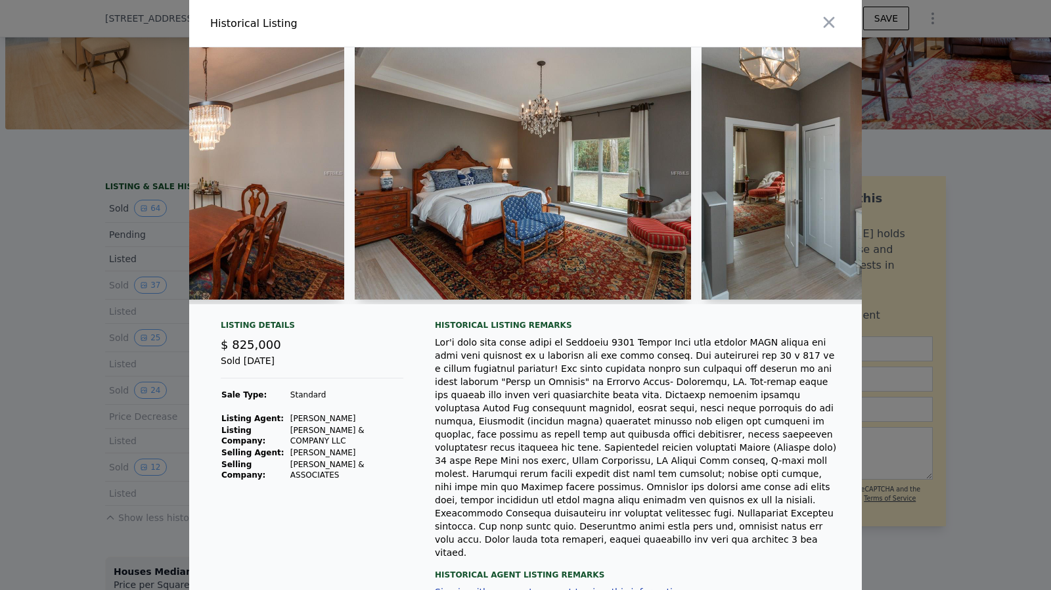
scroll to position [0, 5108]
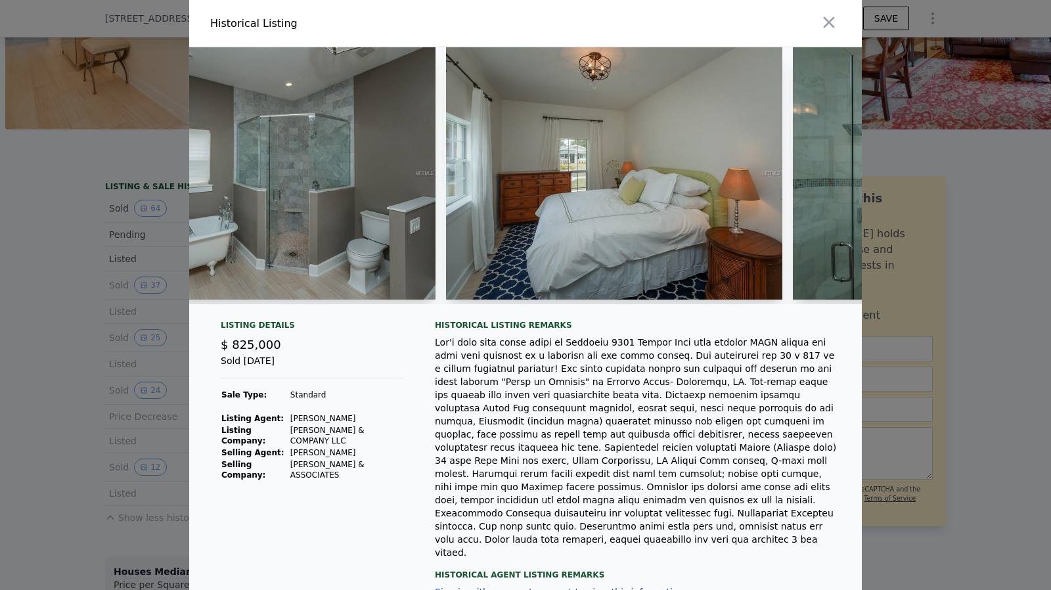
click at [20, 431] on div at bounding box center [525, 295] width 1051 height 590
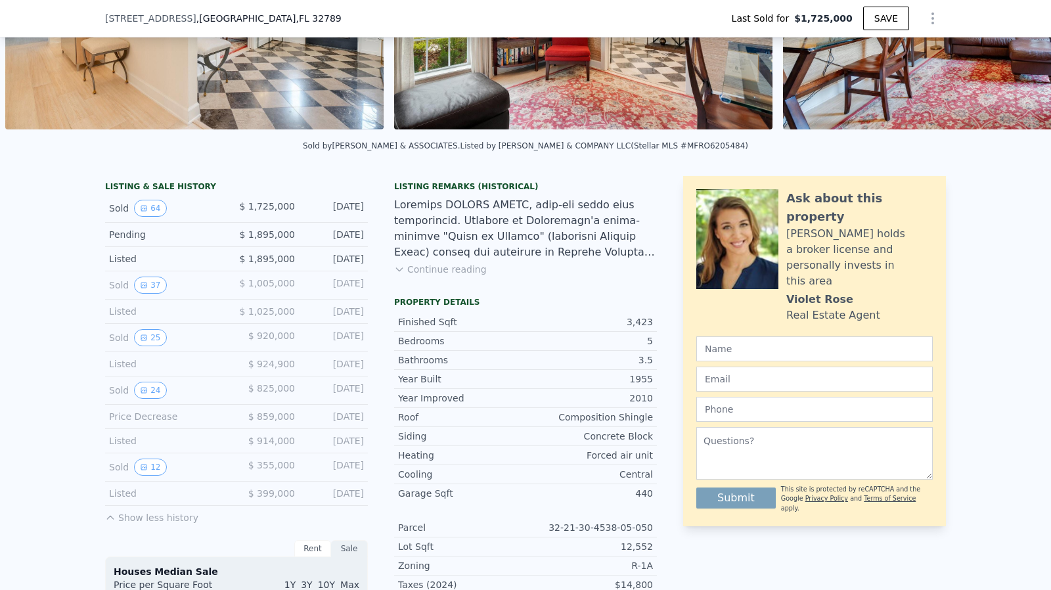
click at [412, 291] on div "Listing Remarks (Historical) Continue reading" at bounding box center [525, 236] width 263 height 110
click at [425, 276] on button "Continue reading" at bounding box center [440, 269] width 93 height 13
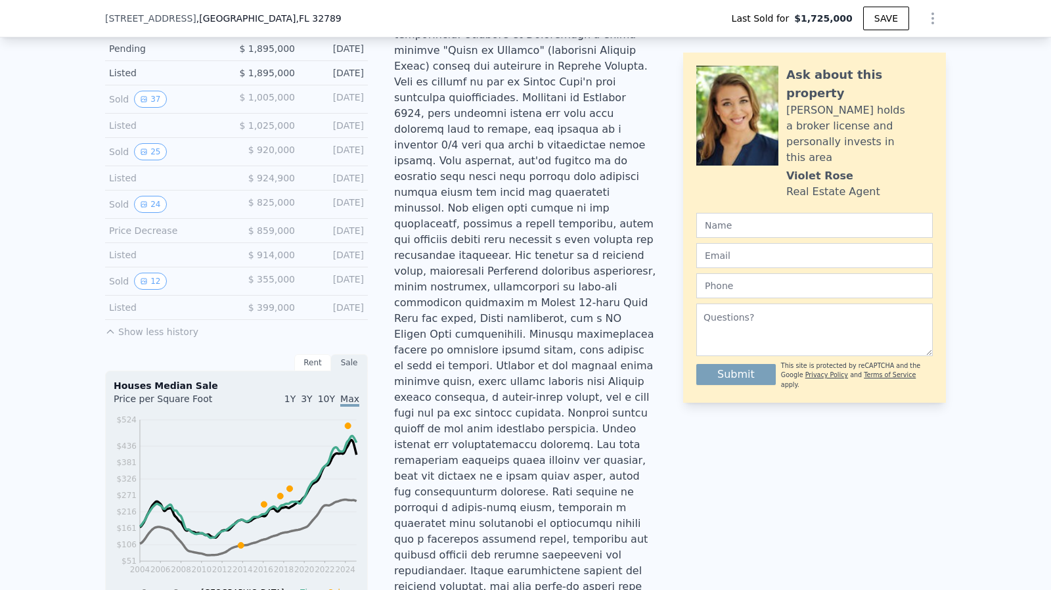
scroll to position [394, 0]
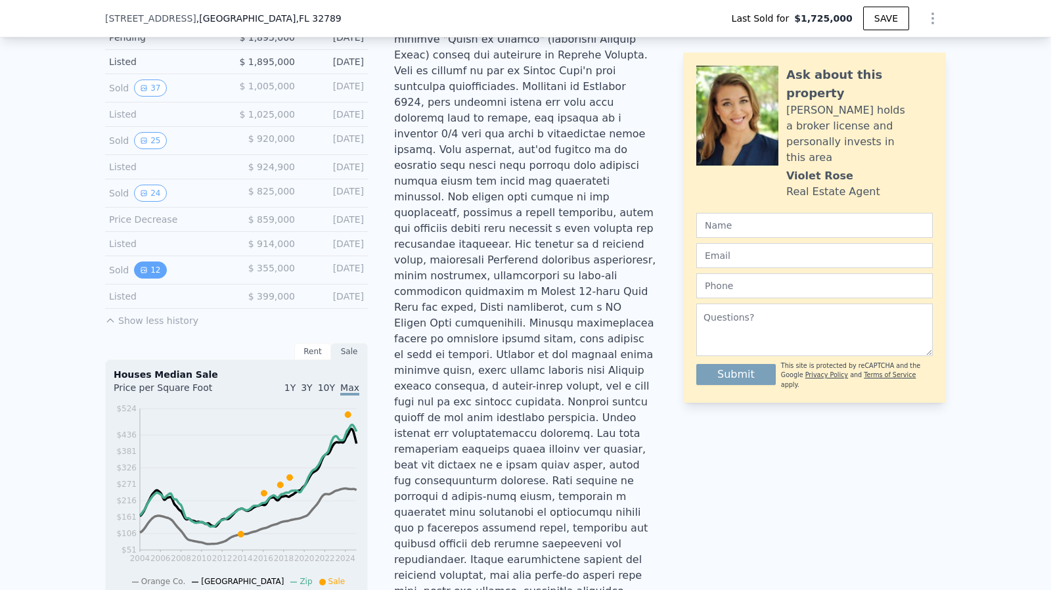
click at [153, 274] on button "12" at bounding box center [150, 269] width 32 height 17
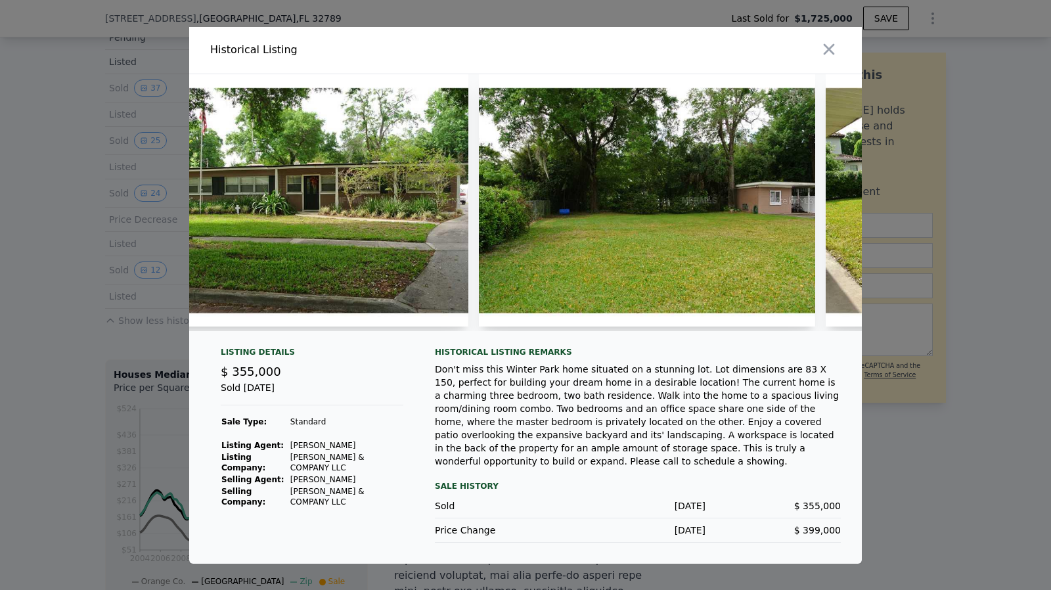
scroll to position [0, 0]
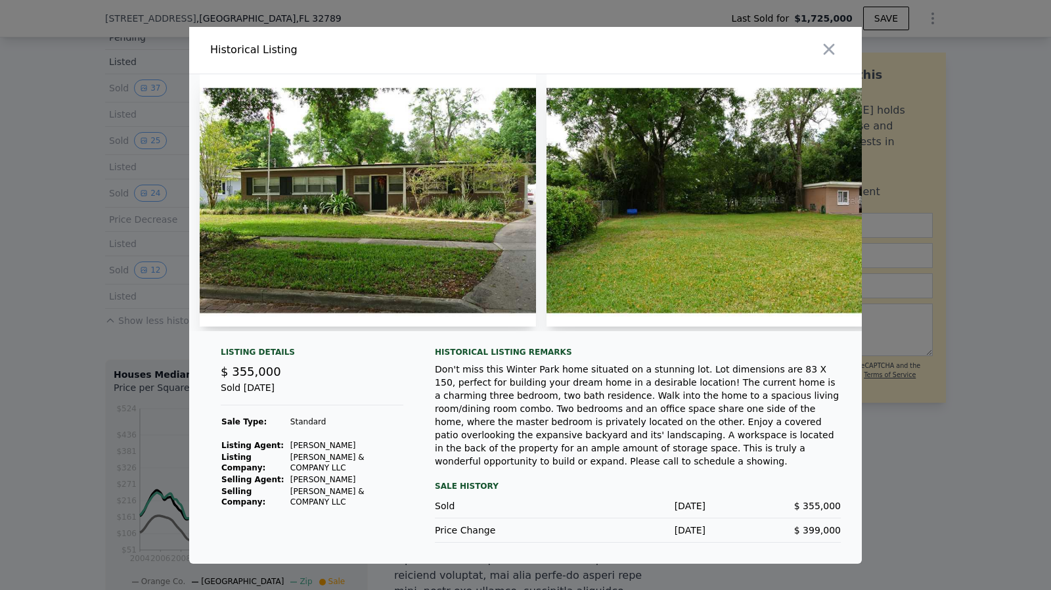
click at [126, 297] on div at bounding box center [525, 295] width 1051 height 590
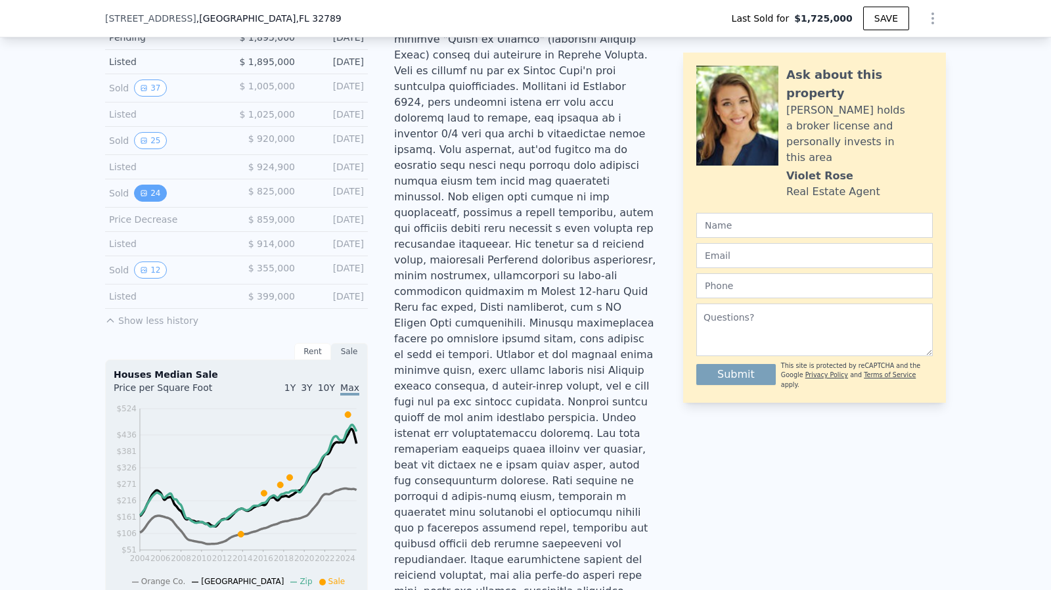
click at [142, 202] on button "24" at bounding box center [150, 192] width 32 height 17
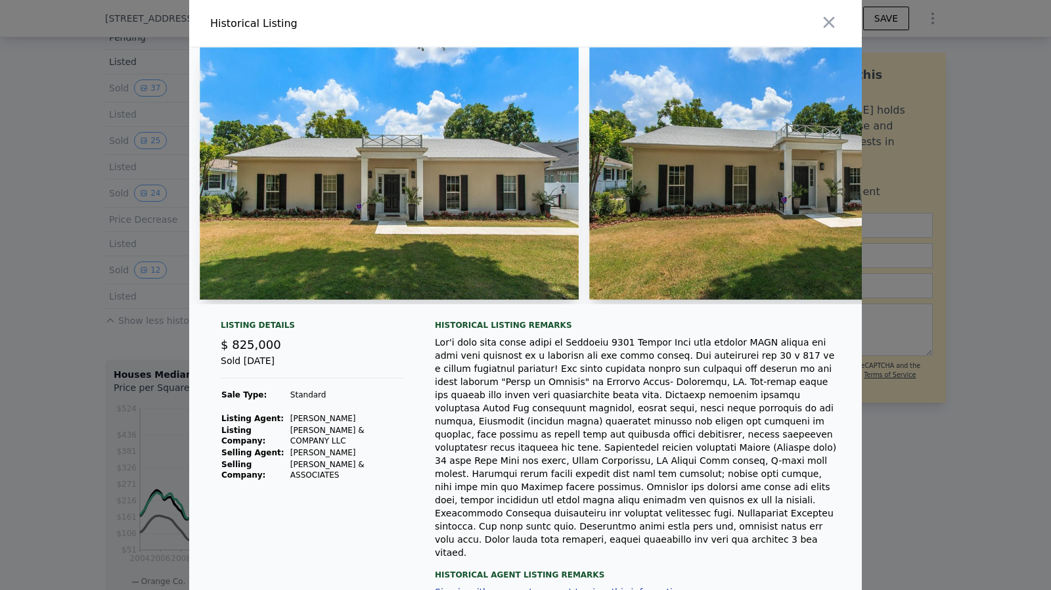
click at [128, 231] on div at bounding box center [525, 295] width 1051 height 590
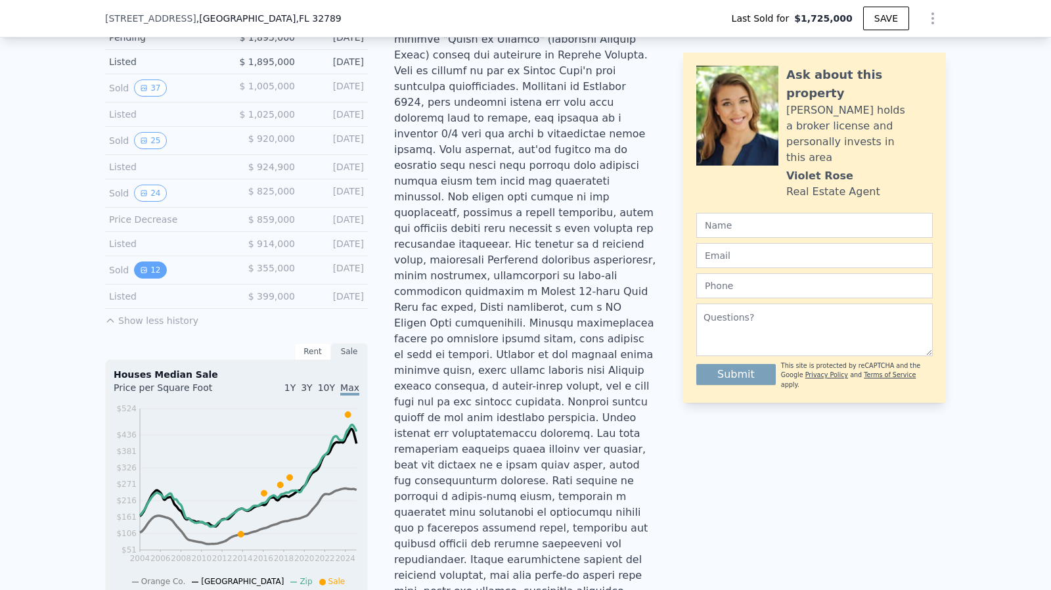
click at [145, 276] on button "12" at bounding box center [150, 269] width 32 height 17
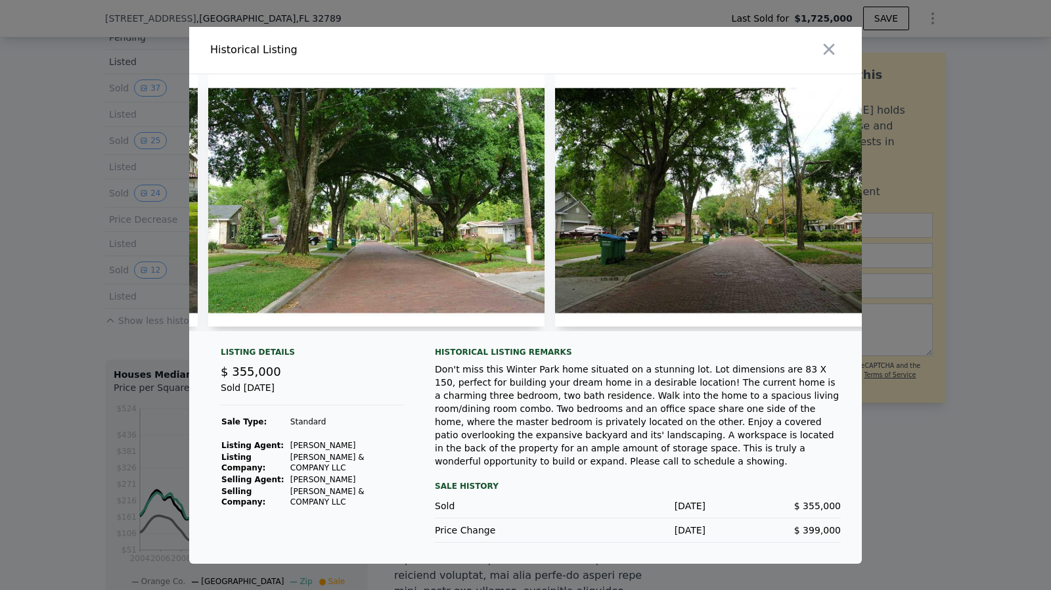
scroll to position [0, 3092]
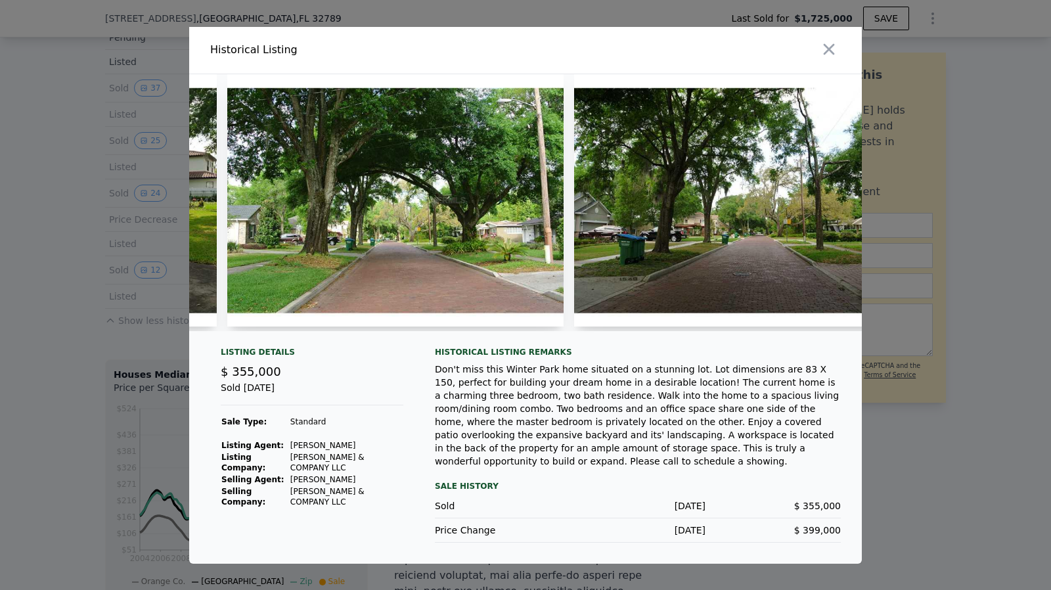
click at [923, 419] on div at bounding box center [525, 295] width 1051 height 590
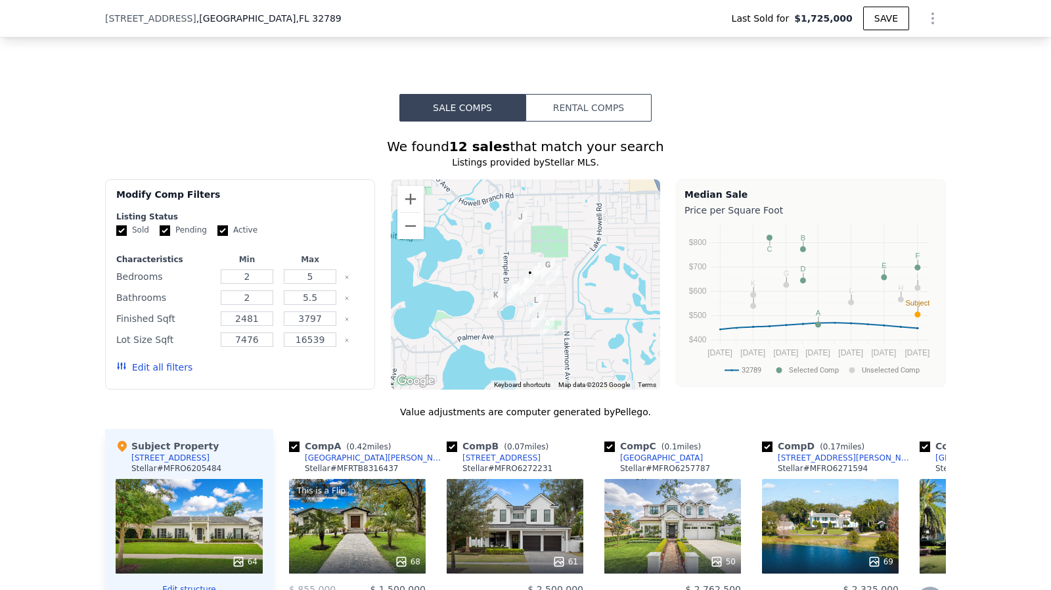
scroll to position [1904, 0]
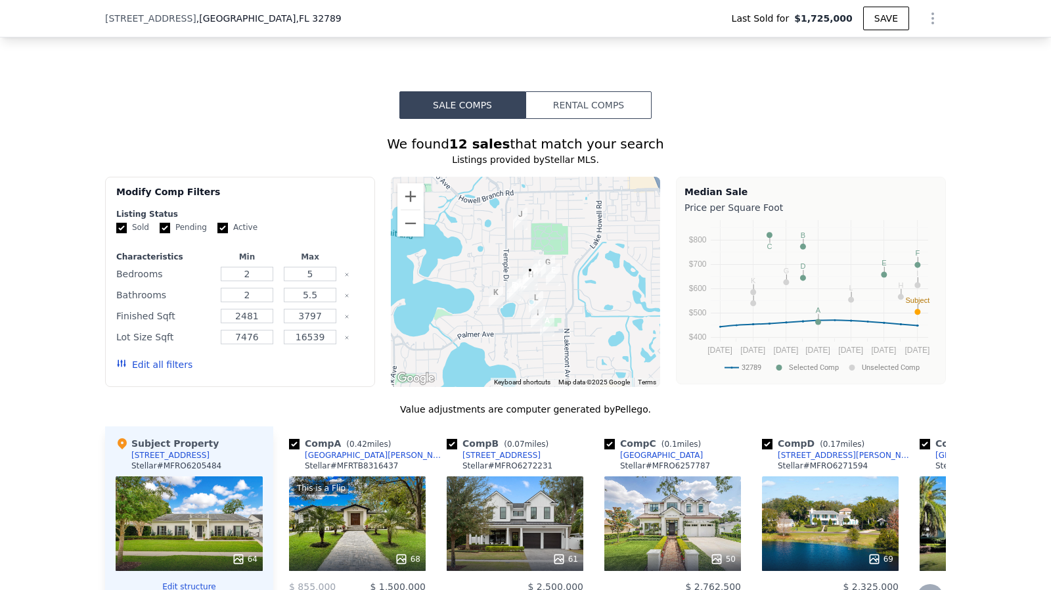
click at [928, 584] on icon at bounding box center [930, 597] width 26 height 26
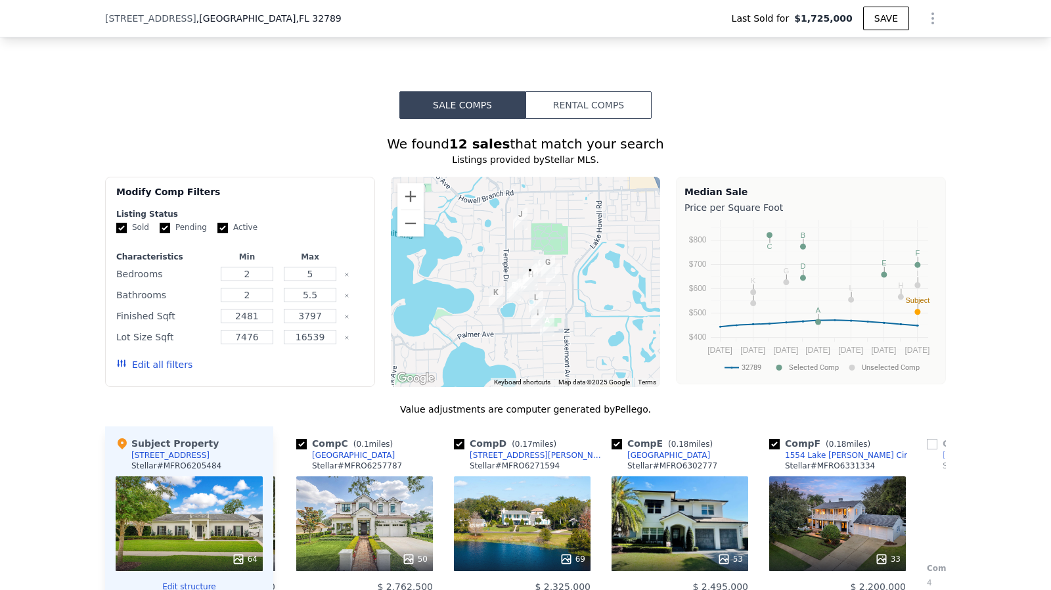
scroll to position [0, 315]
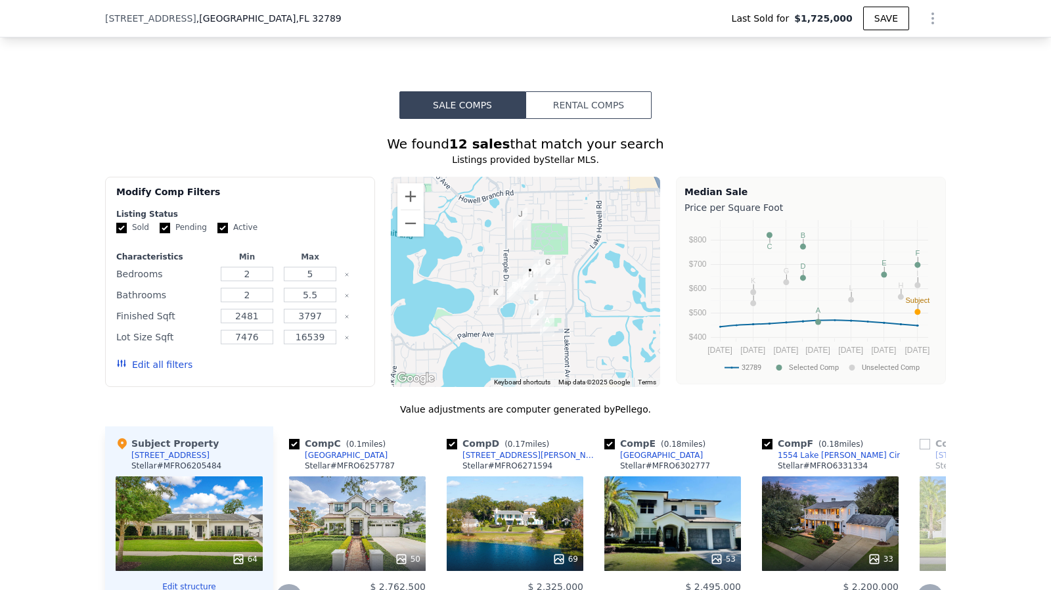
click at [919, 584] on icon at bounding box center [930, 597] width 26 height 26
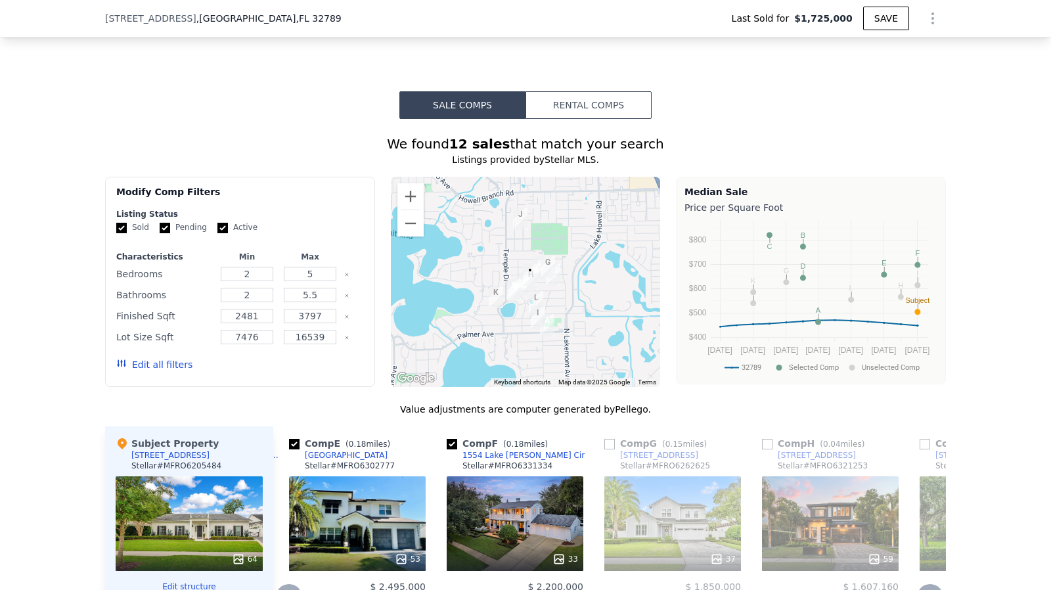
click at [926, 589] on icon at bounding box center [930, 596] width 8 height 13
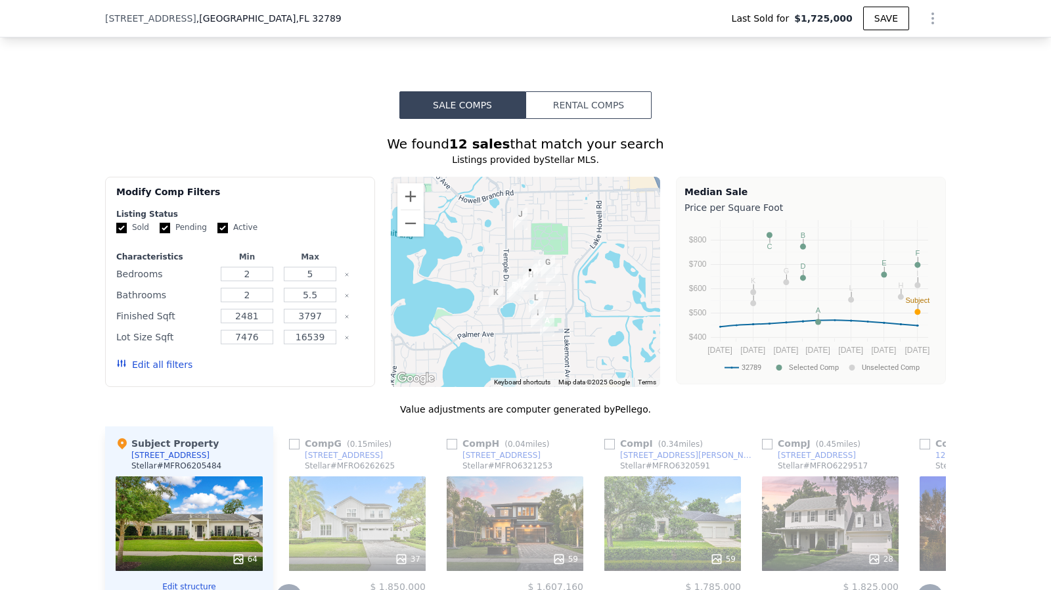
click at [927, 584] on icon at bounding box center [930, 597] width 26 height 26
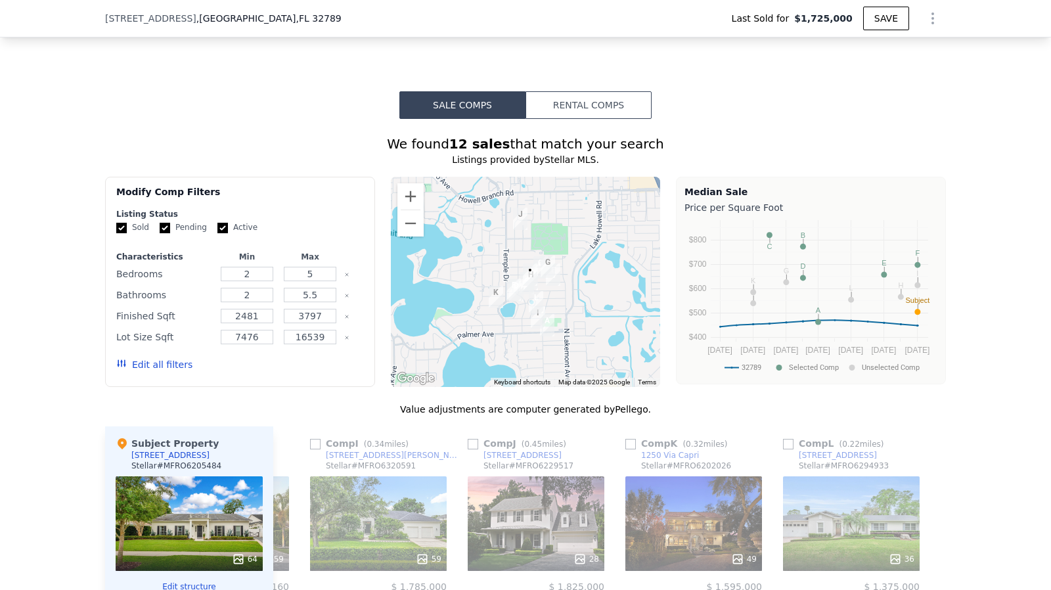
scroll to position [0, 1250]
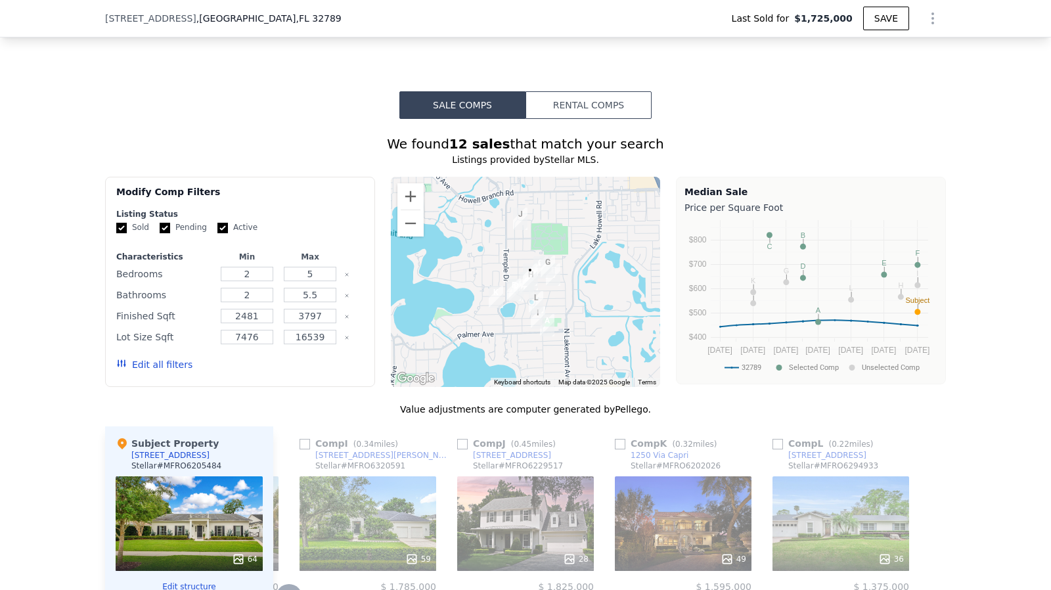
drag, startPoint x: 646, startPoint y: 293, endPoint x: 636, endPoint y: 290, distance: 11.2
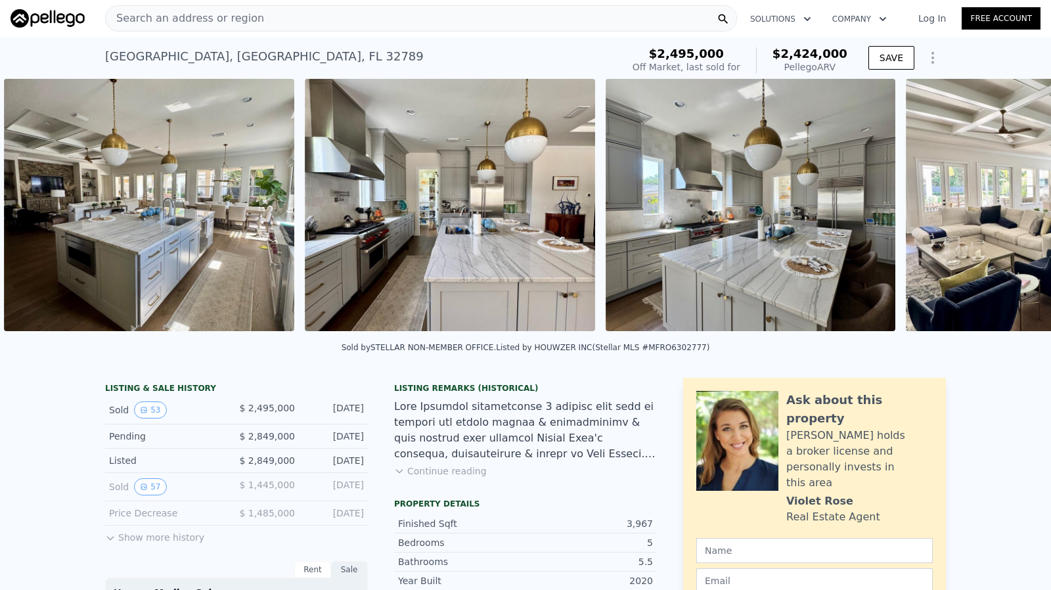
scroll to position [0, 4206]
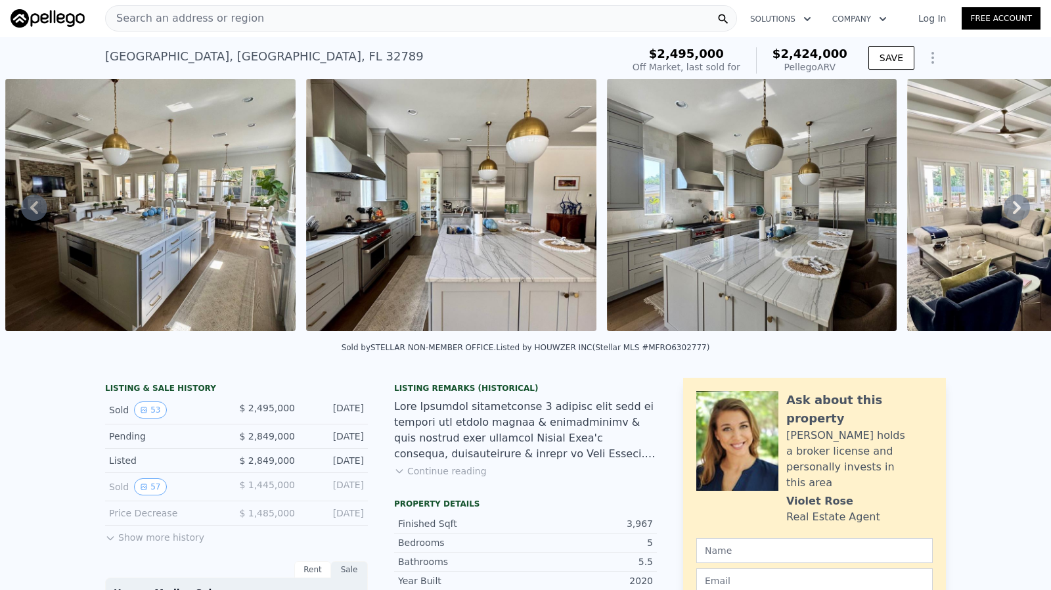
click at [153, 544] on button "Show more history" at bounding box center [154, 534] width 99 height 18
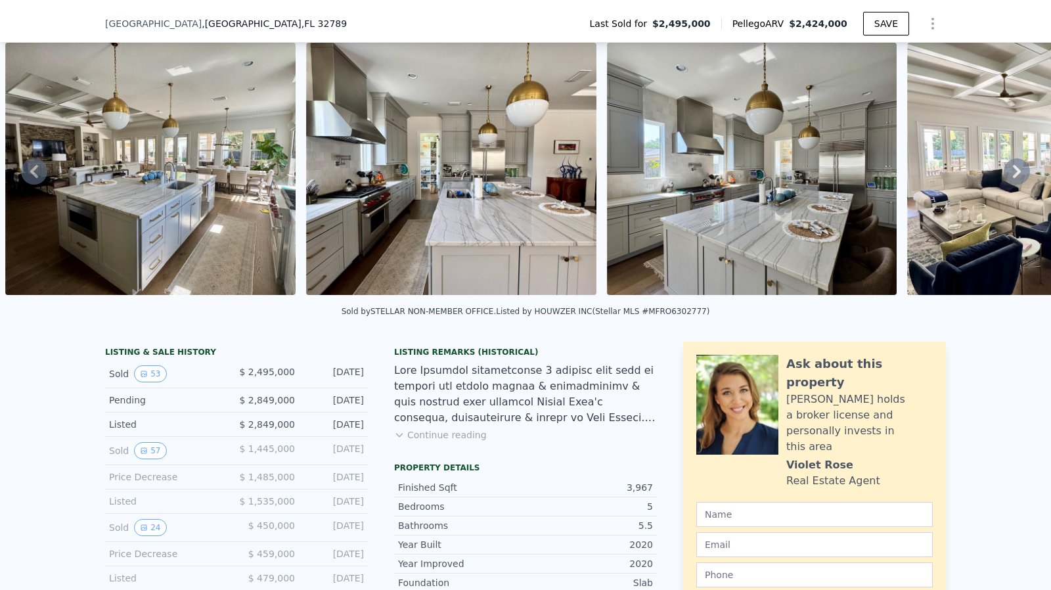
scroll to position [126, 0]
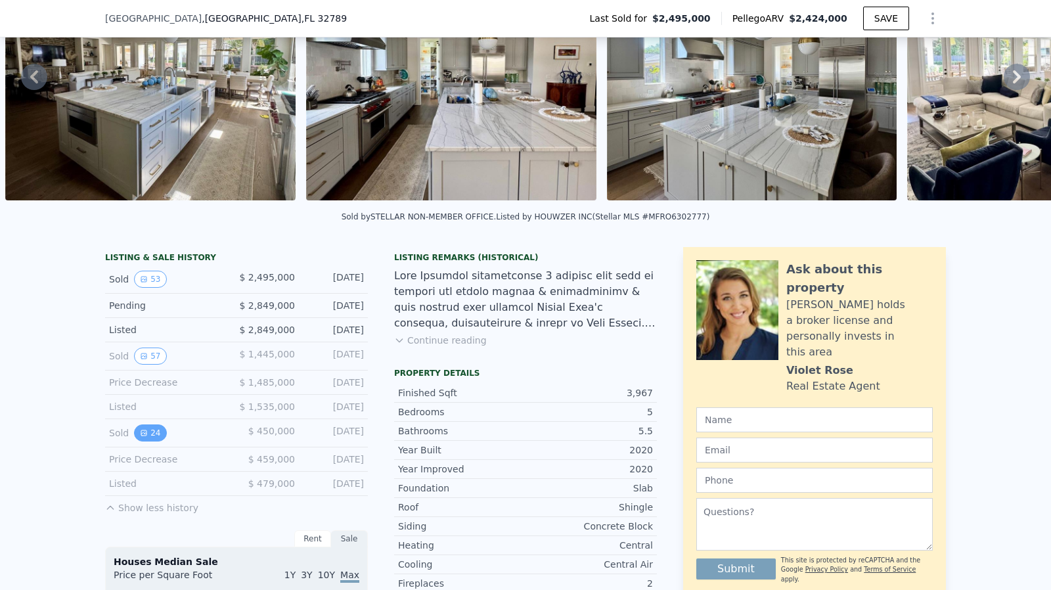
click at [147, 441] on button "24" at bounding box center [150, 432] width 32 height 17
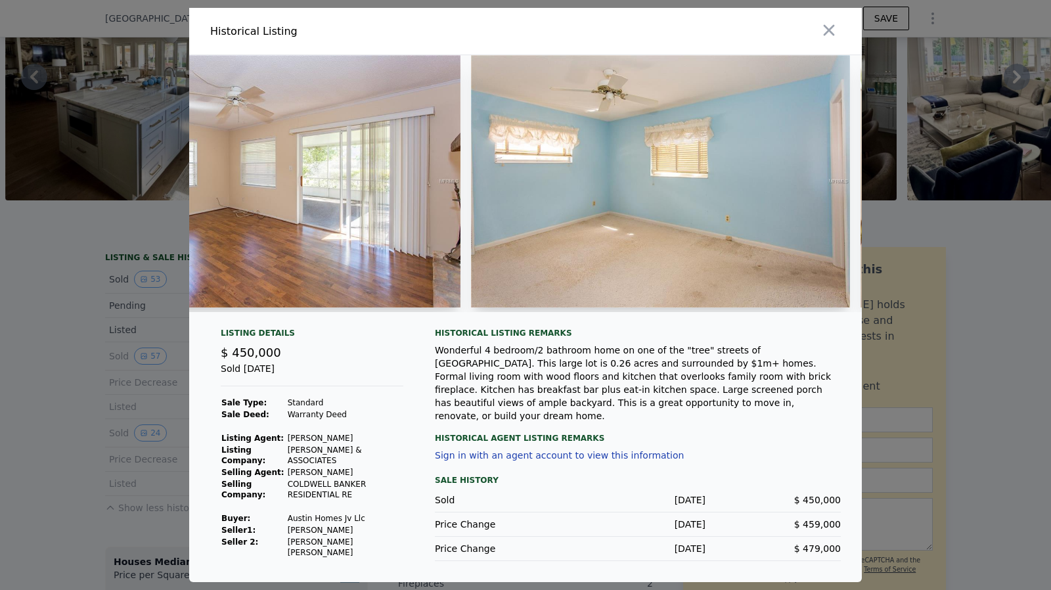
scroll to position [0, 4034]
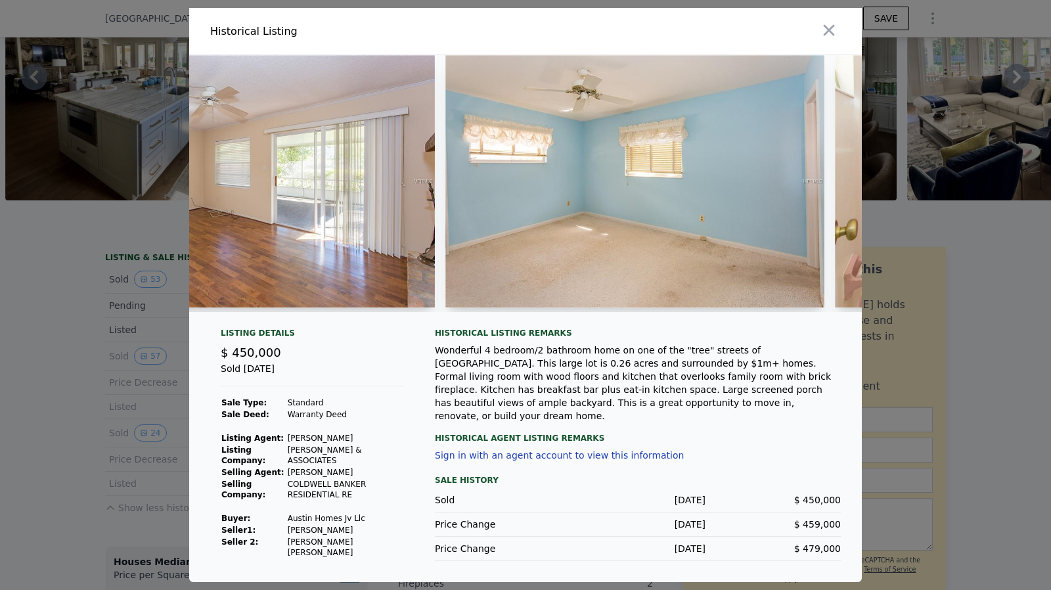
click at [26, 394] on div at bounding box center [525, 295] width 1051 height 590
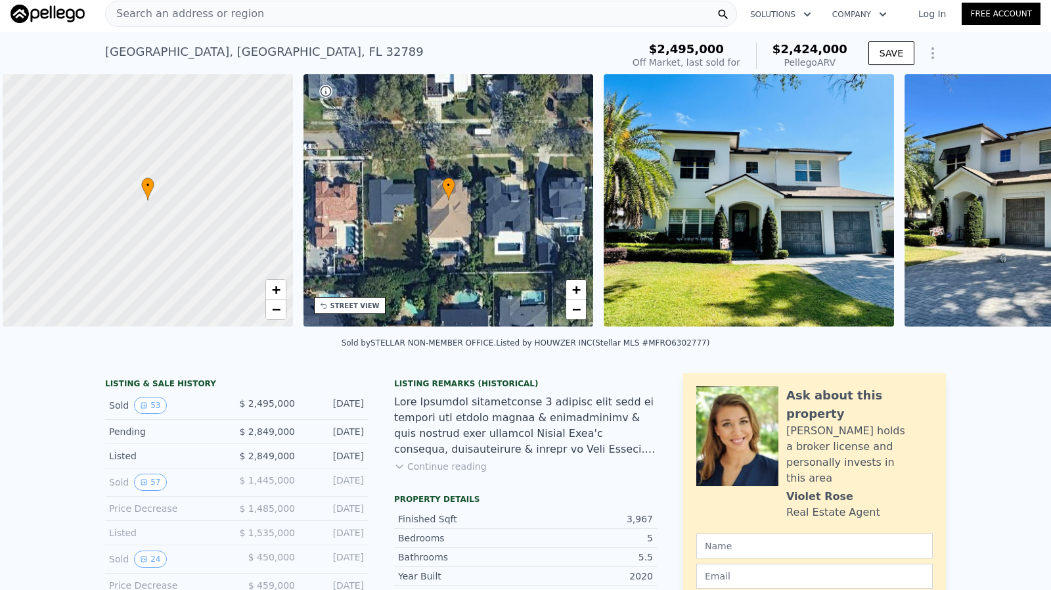
scroll to position [0, 5]
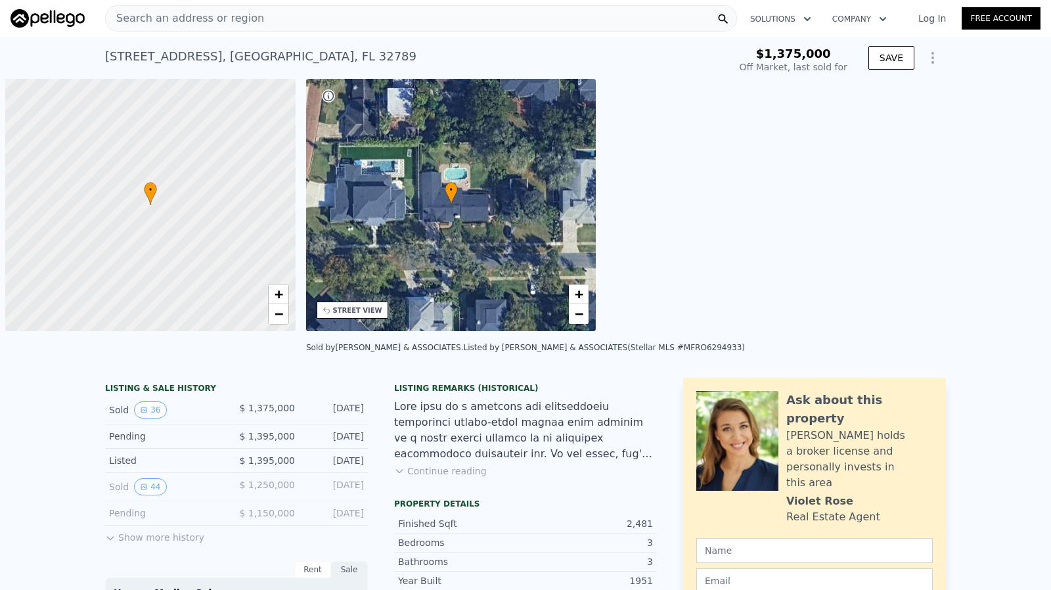
scroll to position [0, 5]
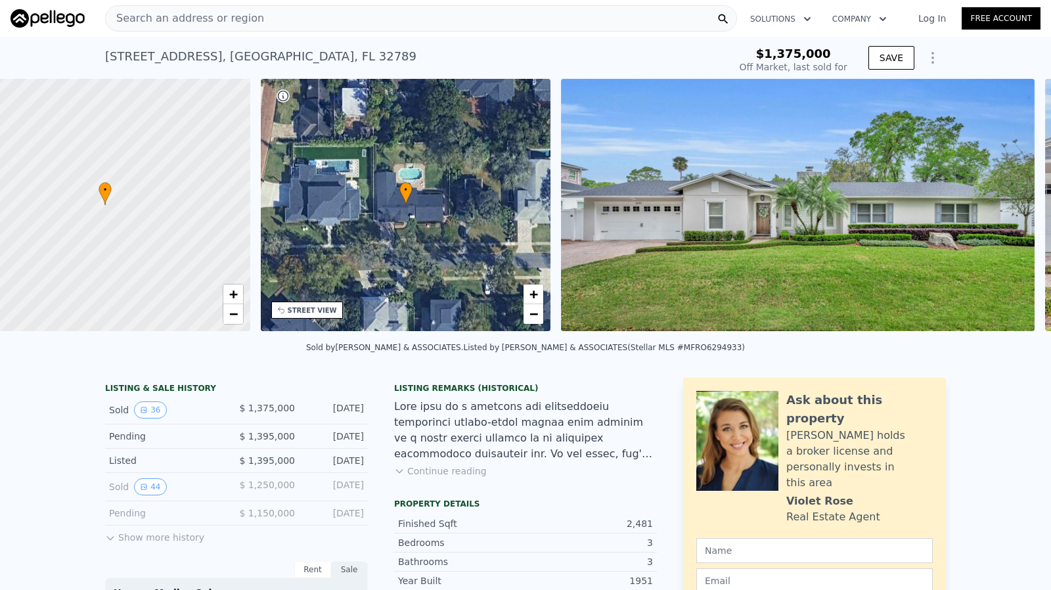
type input "$ 1,360,000"
type input "-$ 222,374"
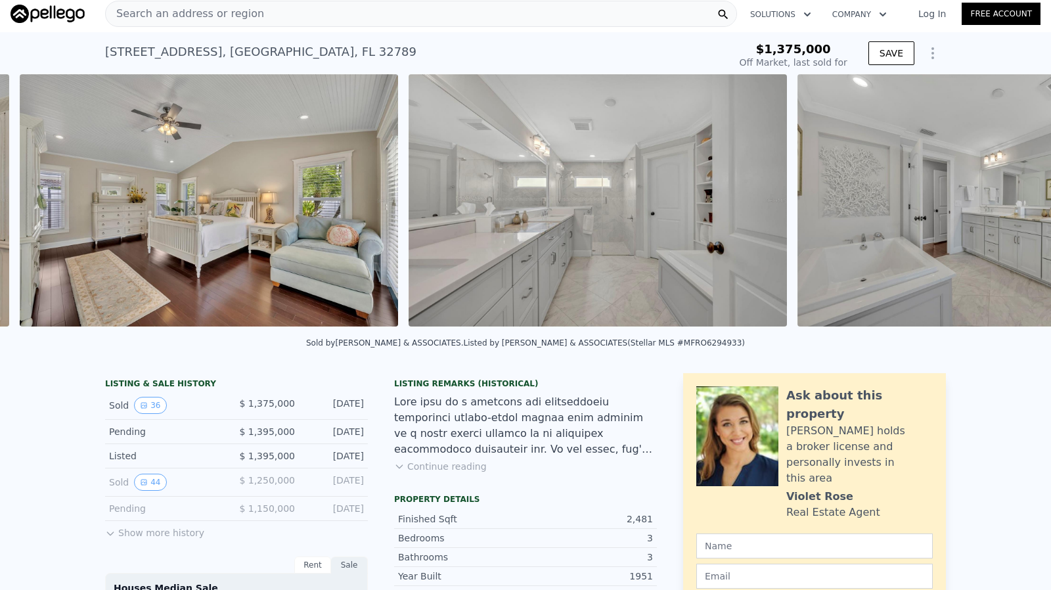
scroll to position [0, 6918]
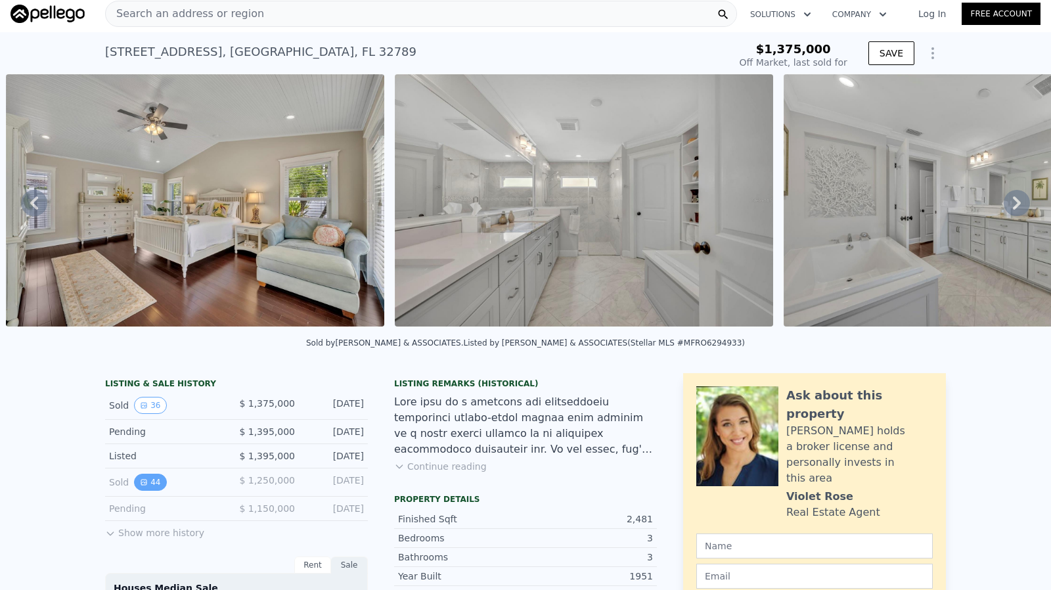
click at [141, 490] on button "44" at bounding box center [150, 481] width 32 height 17
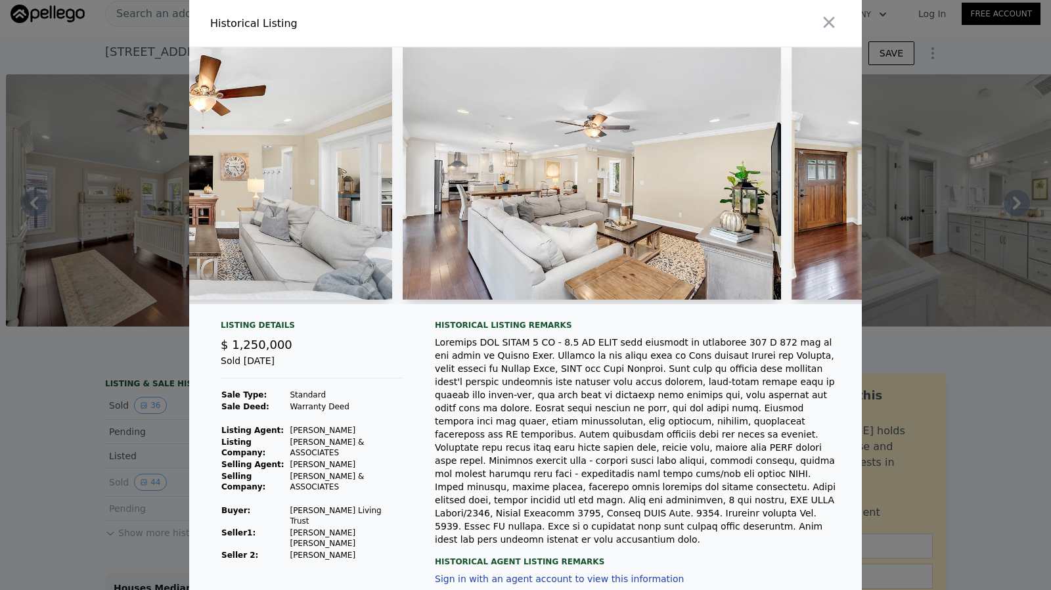
scroll to position [0, 3448]
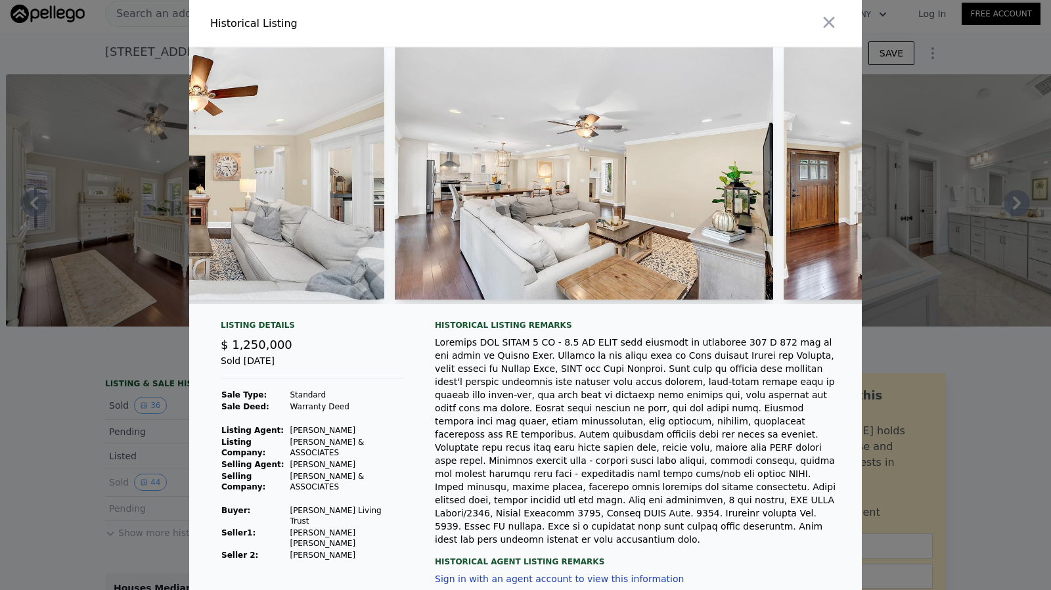
click at [27, 421] on div at bounding box center [525, 295] width 1051 height 590
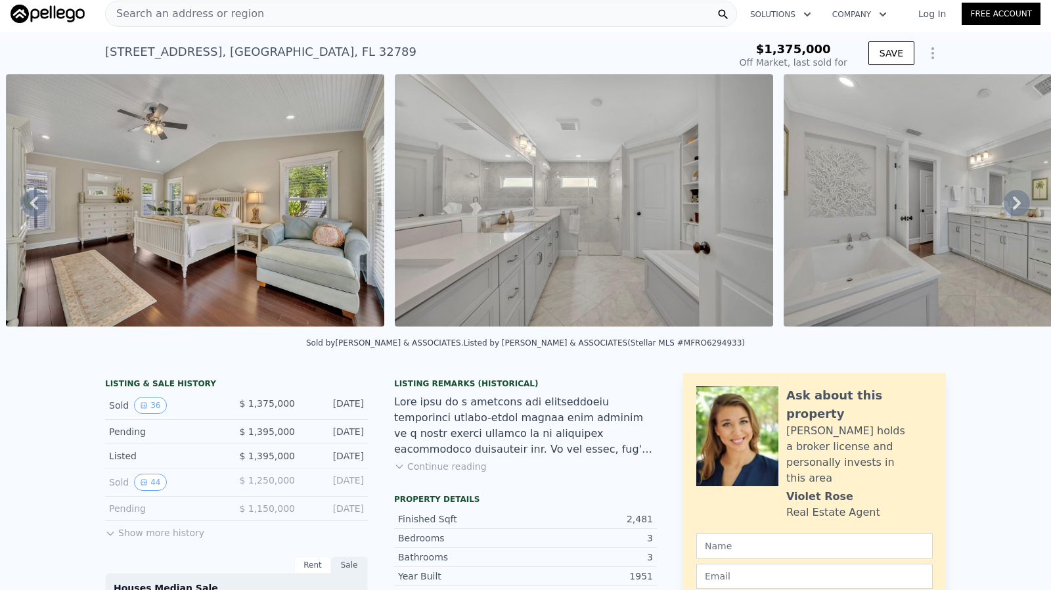
drag, startPoint x: 158, startPoint y: 540, endPoint x: 163, endPoint y: 515, distance: 25.6
click at [157, 539] on button "Show more history" at bounding box center [154, 530] width 99 height 18
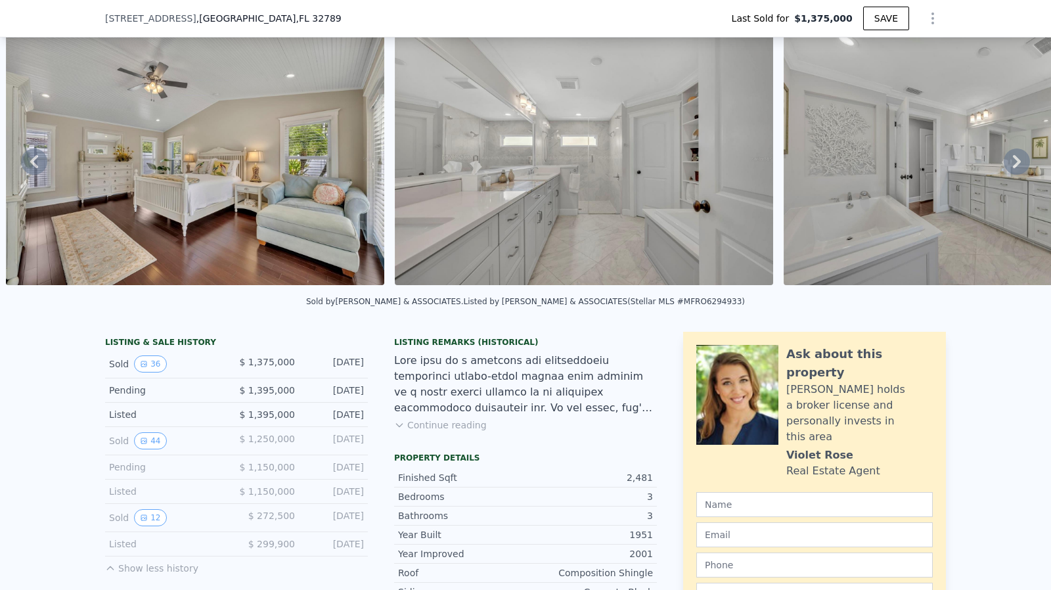
scroll to position [131, 0]
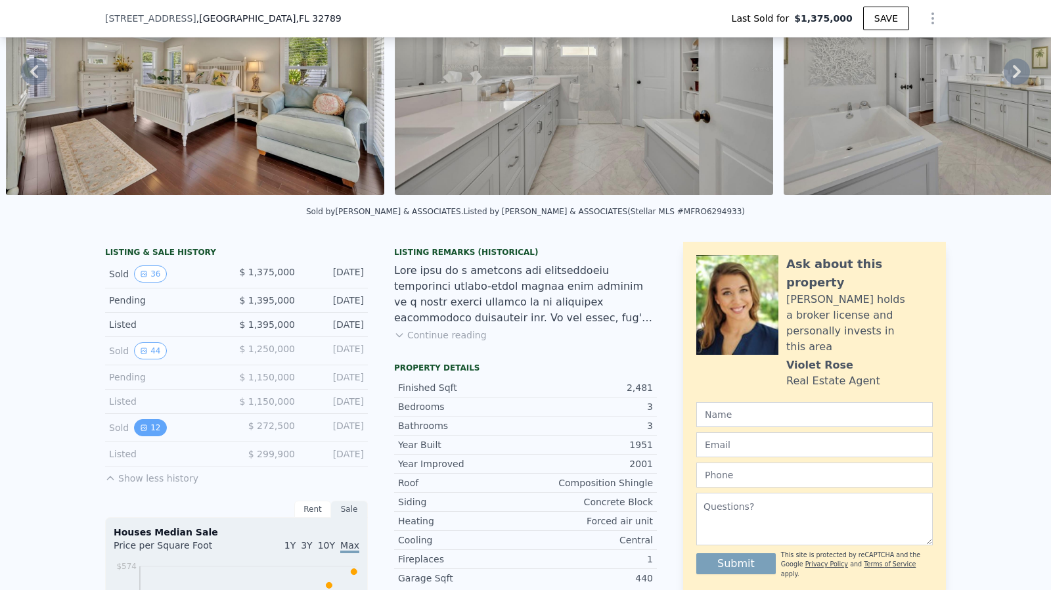
click at [141, 433] on button "12" at bounding box center [150, 427] width 32 height 17
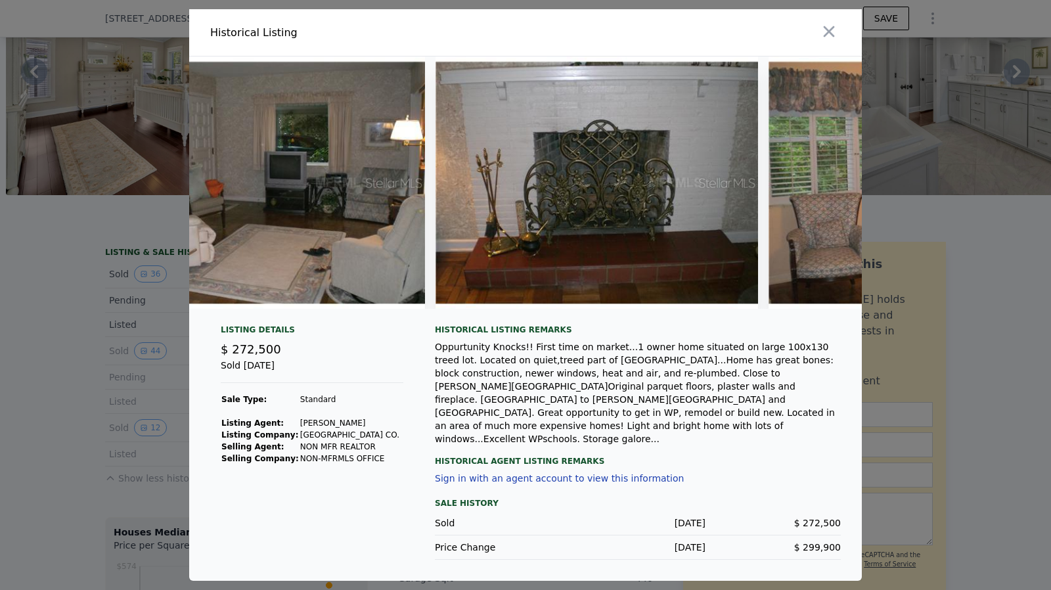
scroll to position [0, 0]
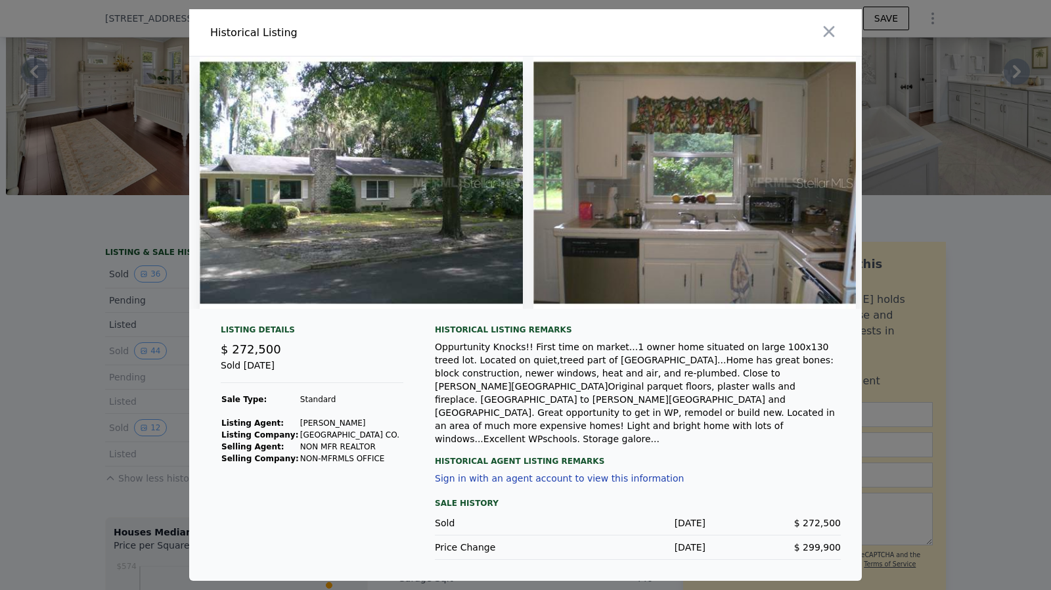
click at [42, 313] on div at bounding box center [525, 295] width 1051 height 590
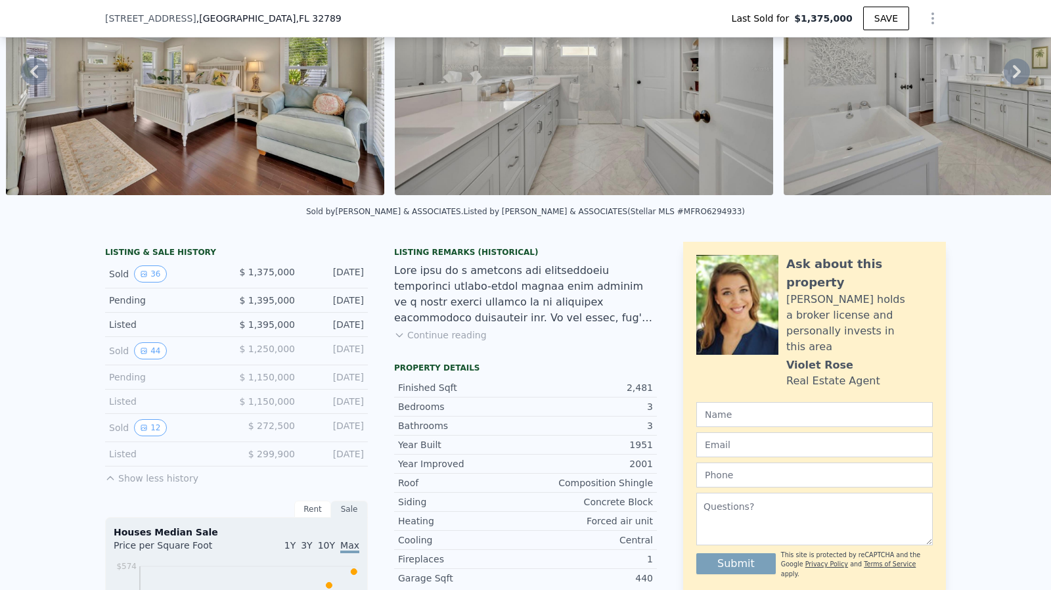
click at [137, 365] on div "Sold 44 $ 1,250,000 Dec 13, 2022" at bounding box center [236, 351] width 263 height 28
click at [135, 359] on button "44" at bounding box center [150, 350] width 32 height 17
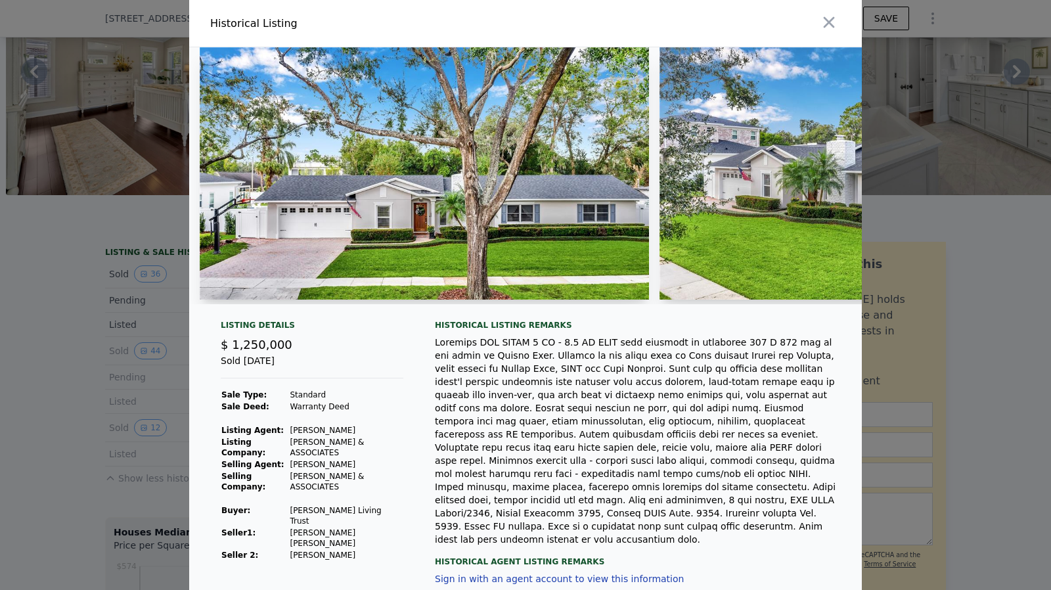
click at [40, 368] on div at bounding box center [525, 295] width 1051 height 590
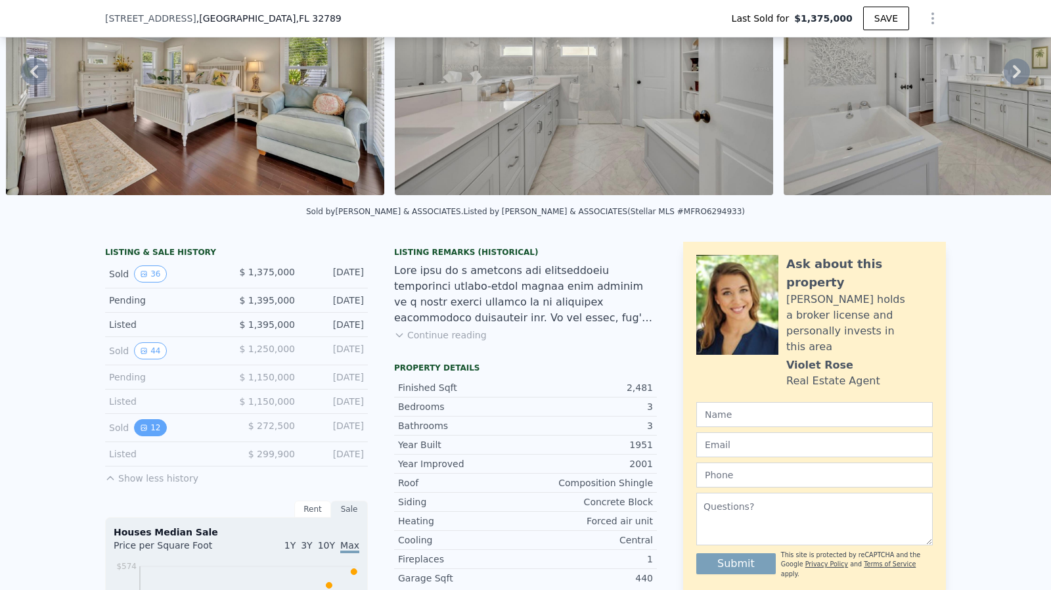
click at [141, 430] on icon "View historical data" at bounding box center [143, 427] width 5 height 5
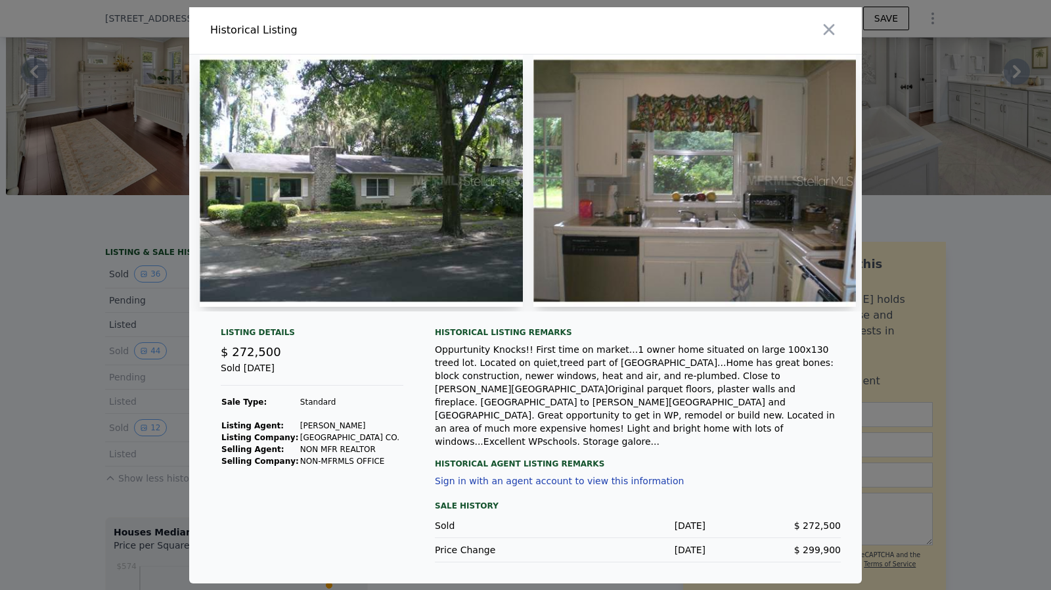
click at [287, 249] on img at bounding box center [361, 180] width 323 height 252
drag, startPoint x: 277, startPoint y: 329, endPoint x: 307, endPoint y: 322, distance: 31.1
click at [307, 322] on div at bounding box center [525, 187] width 672 height 267
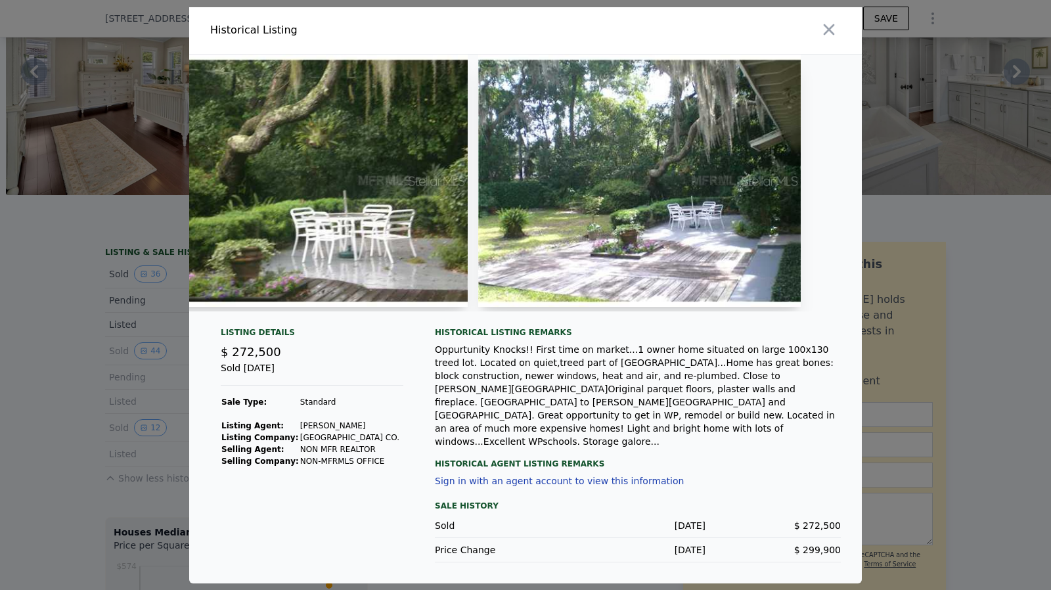
scroll to position [0, 2723]
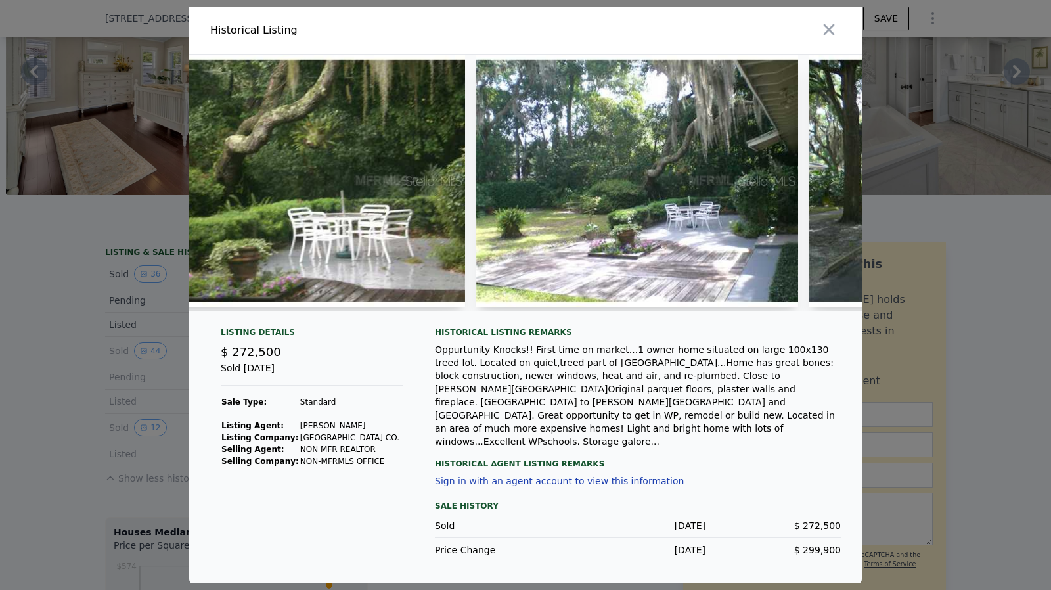
click at [976, 316] on div at bounding box center [525, 295] width 1051 height 590
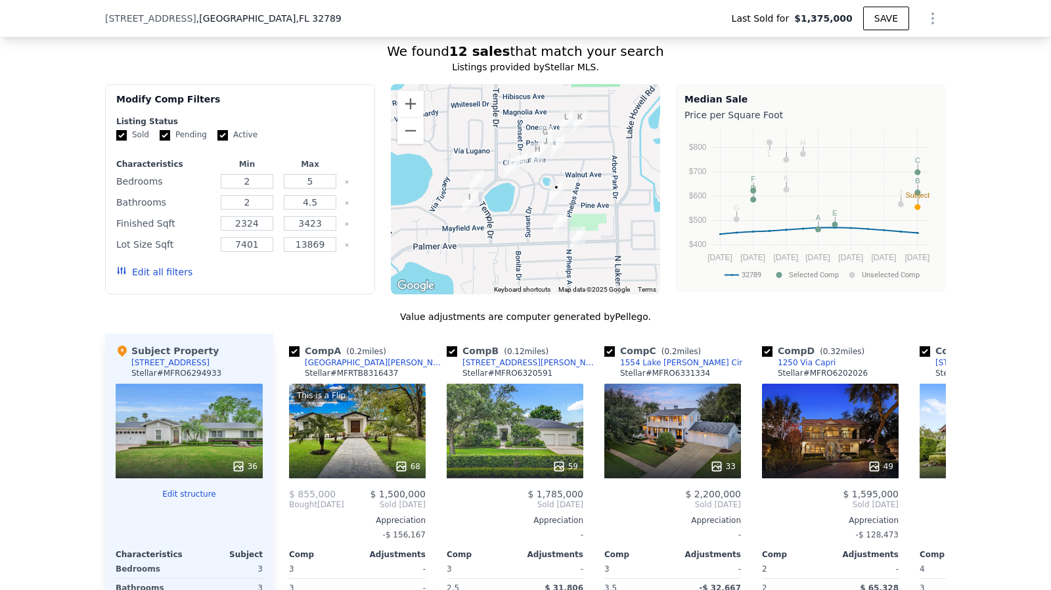
scroll to position [1248, 0]
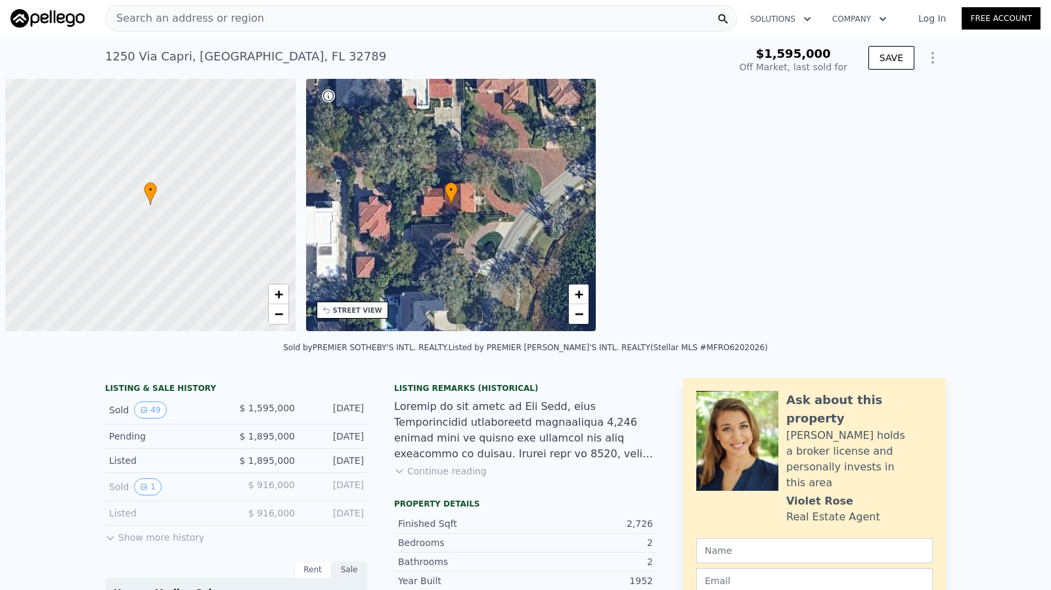
scroll to position [0, 5]
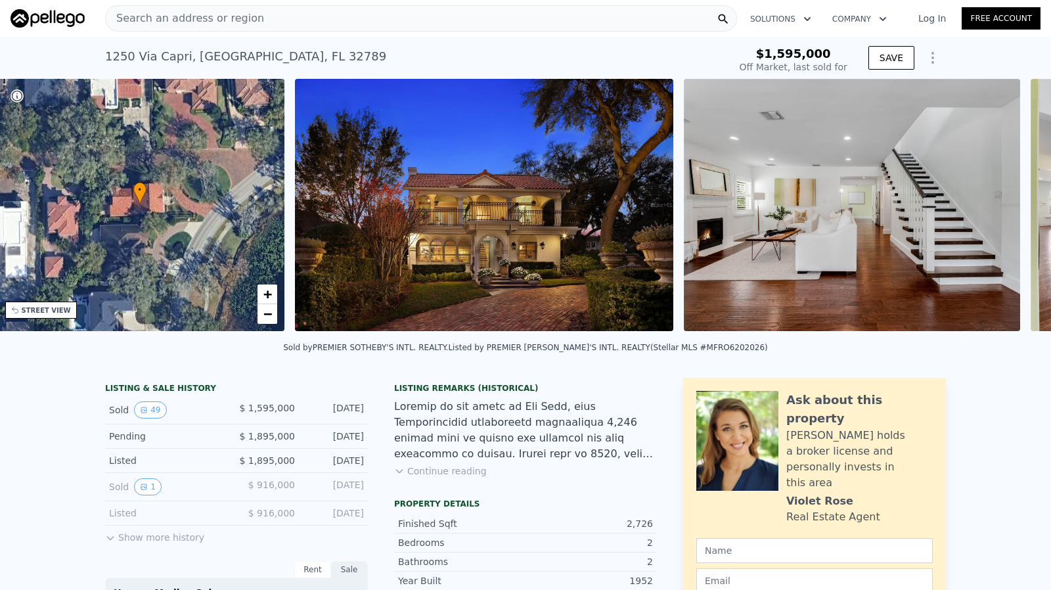
type input "$ 1,573,000"
type input "-$ 253,504"
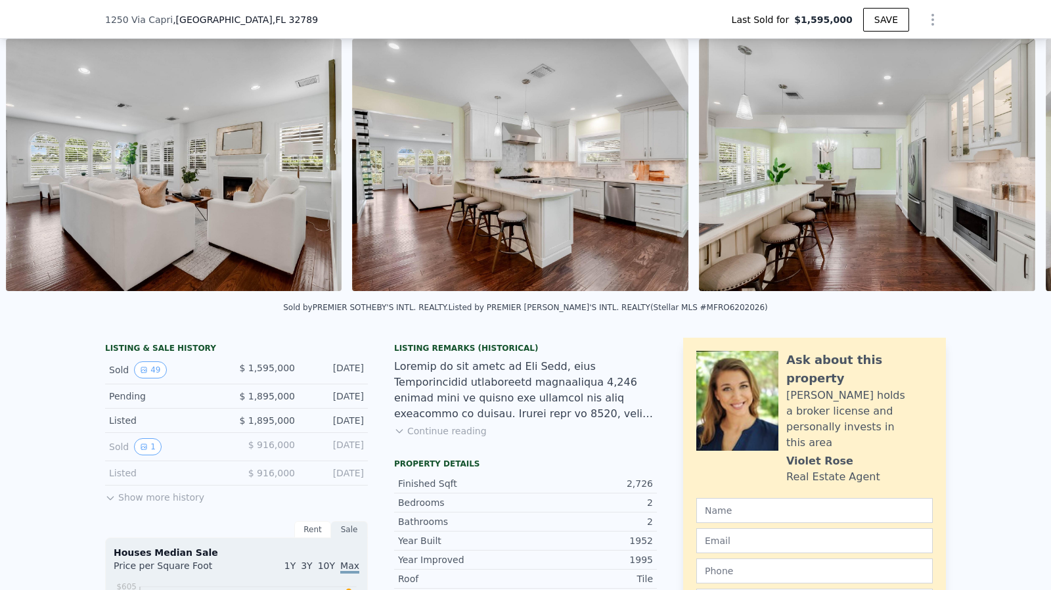
scroll to position [131, 0]
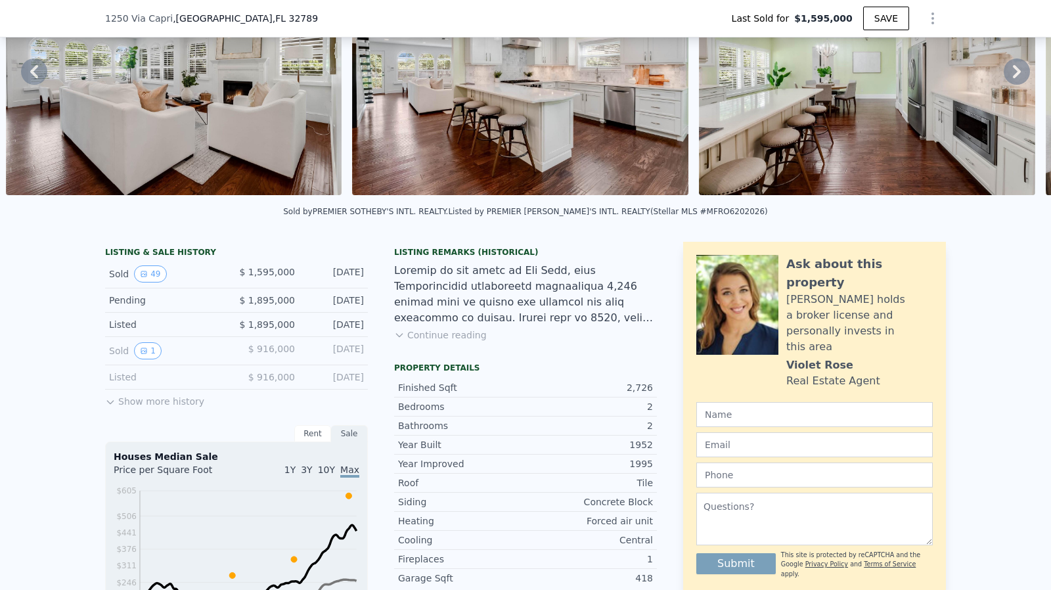
click at [164, 408] on button "Show more history" at bounding box center [154, 398] width 99 height 18
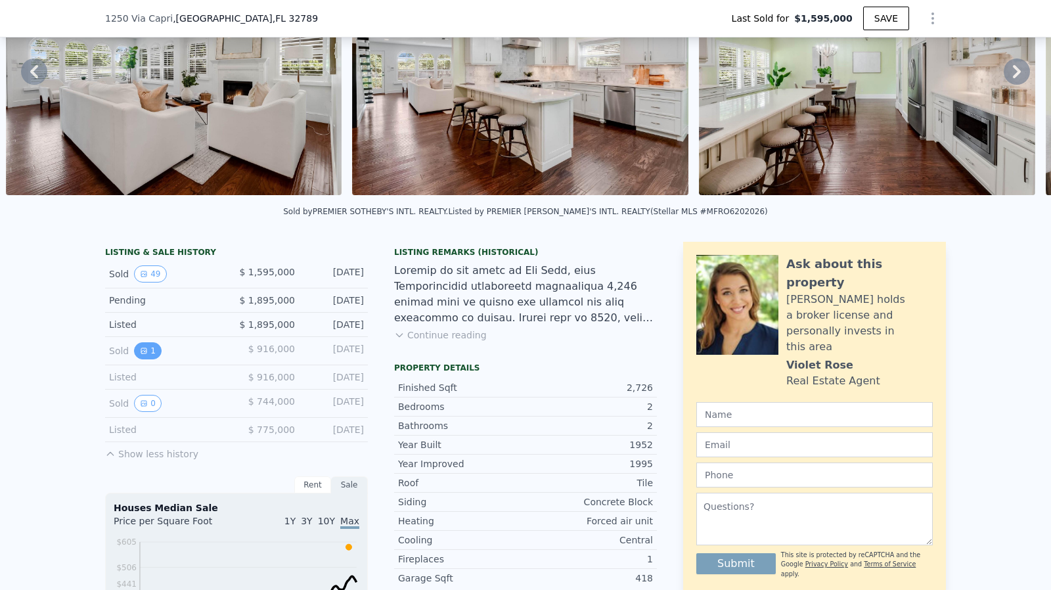
click at [140, 355] on icon "View historical data" at bounding box center [144, 351] width 8 height 8
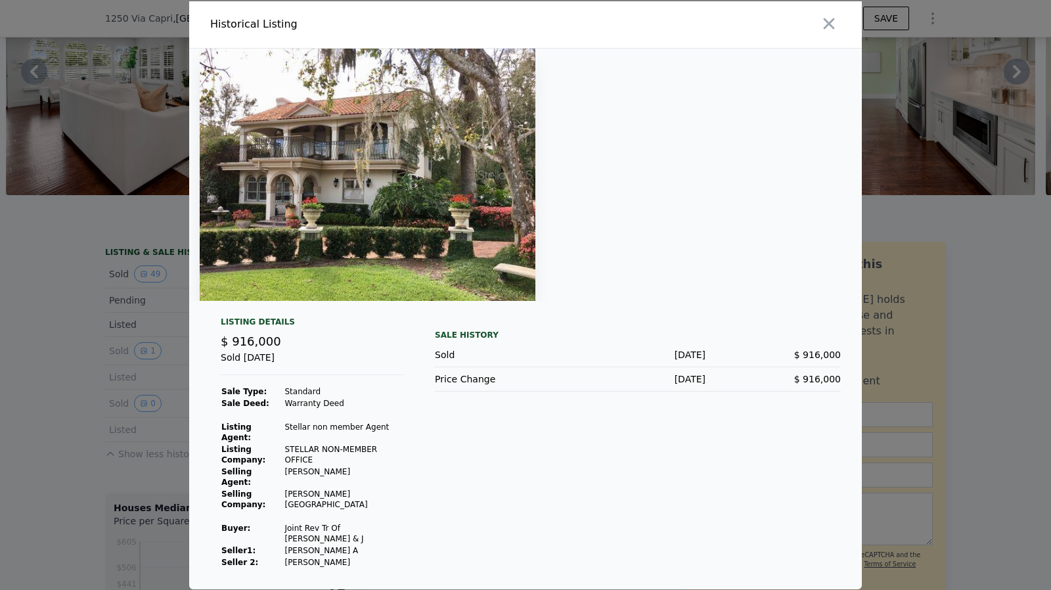
click at [110, 386] on div at bounding box center [525, 295] width 1051 height 590
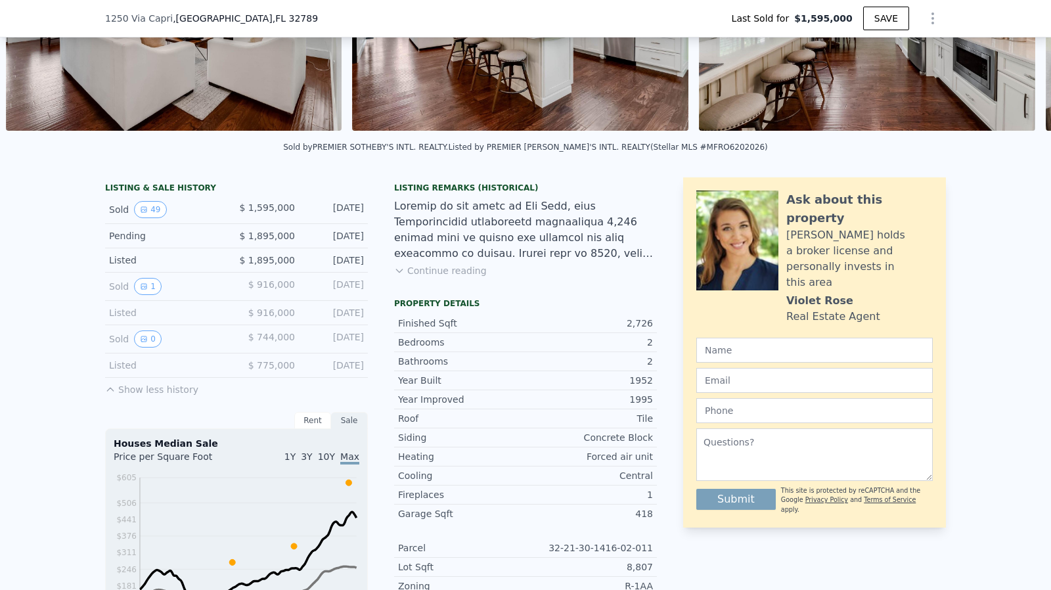
scroll to position [197, 0]
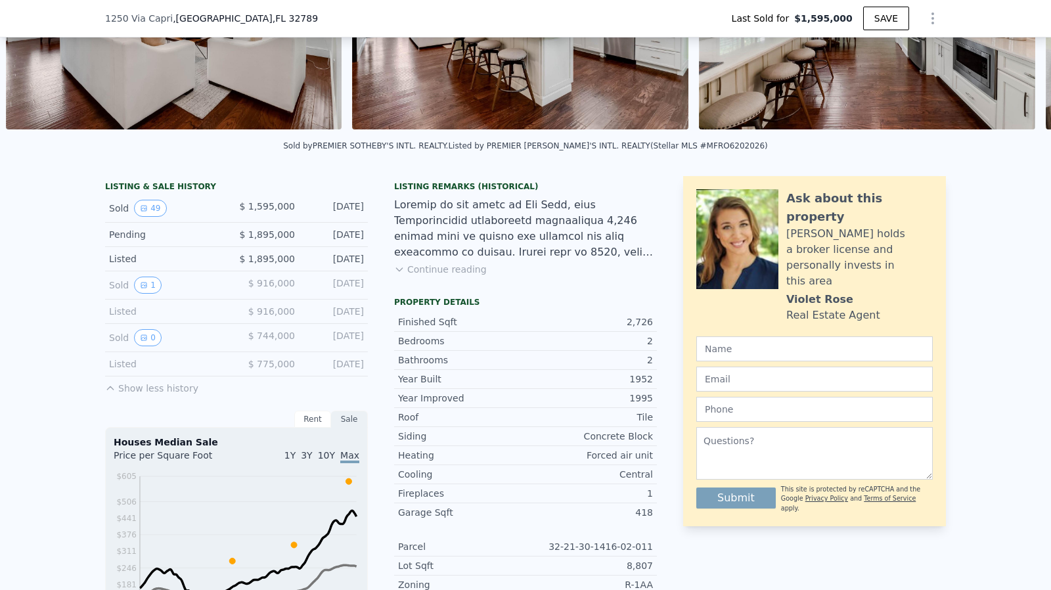
click at [423, 276] on button "Continue reading" at bounding box center [440, 269] width 93 height 13
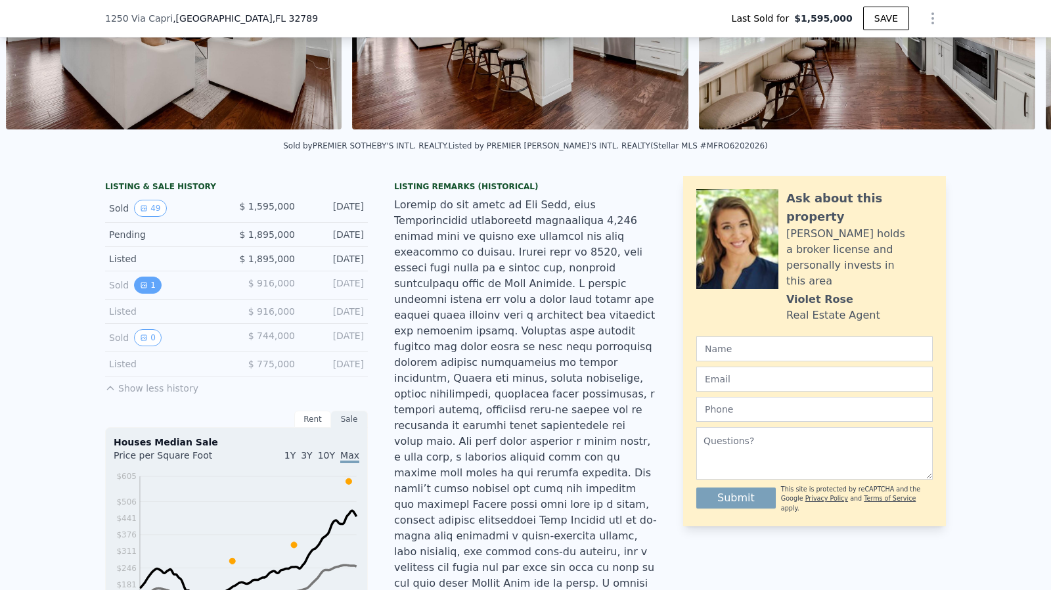
click at [147, 293] on button "1" at bounding box center [148, 284] width 28 height 17
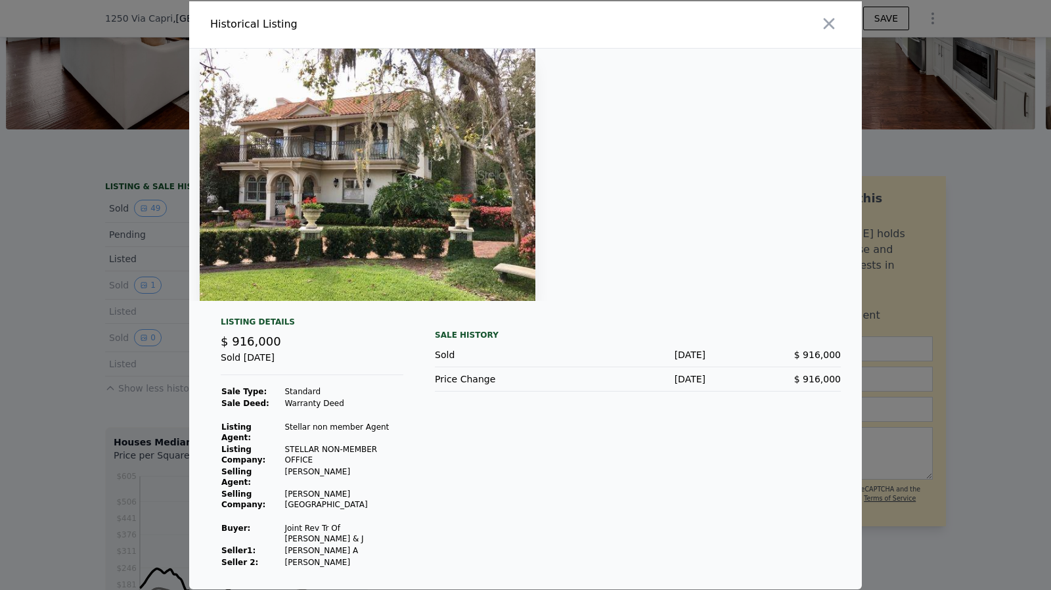
click at [118, 298] on div at bounding box center [525, 295] width 1051 height 590
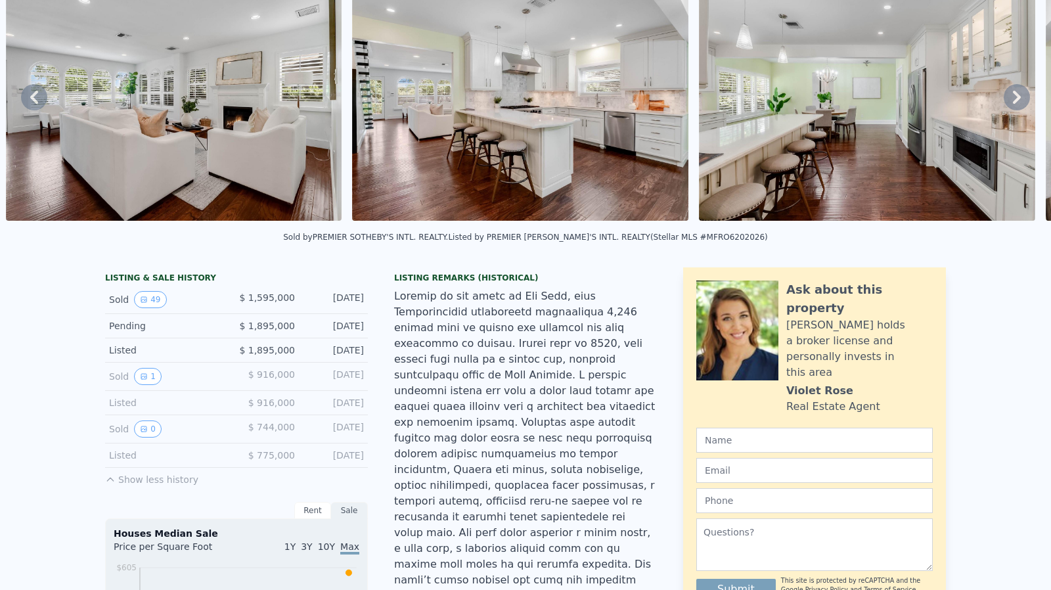
scroll to position [5, 0]
